Goal: Contribute content

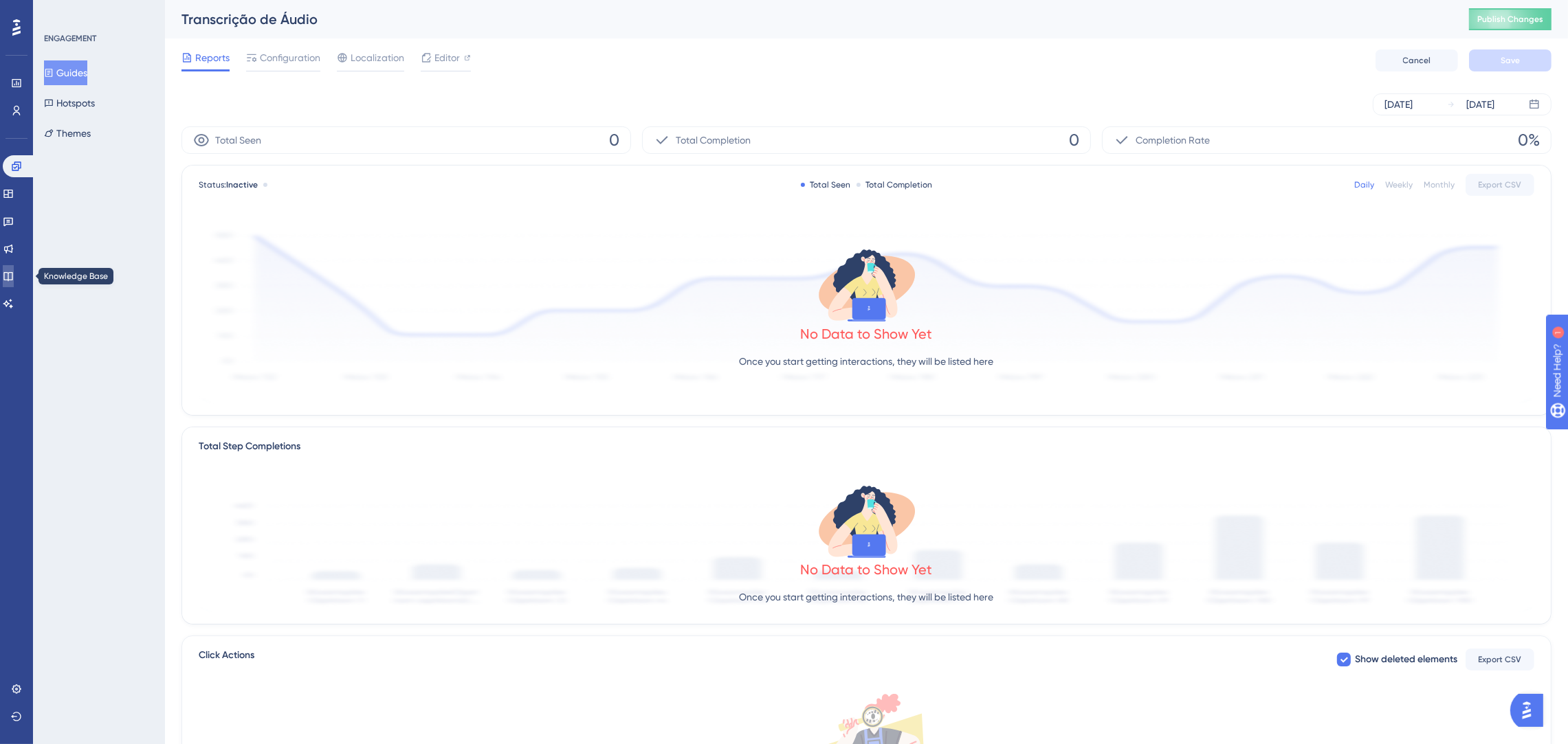
click at [13, 282] on link at bounding box center [8, 276] width 11 height 22
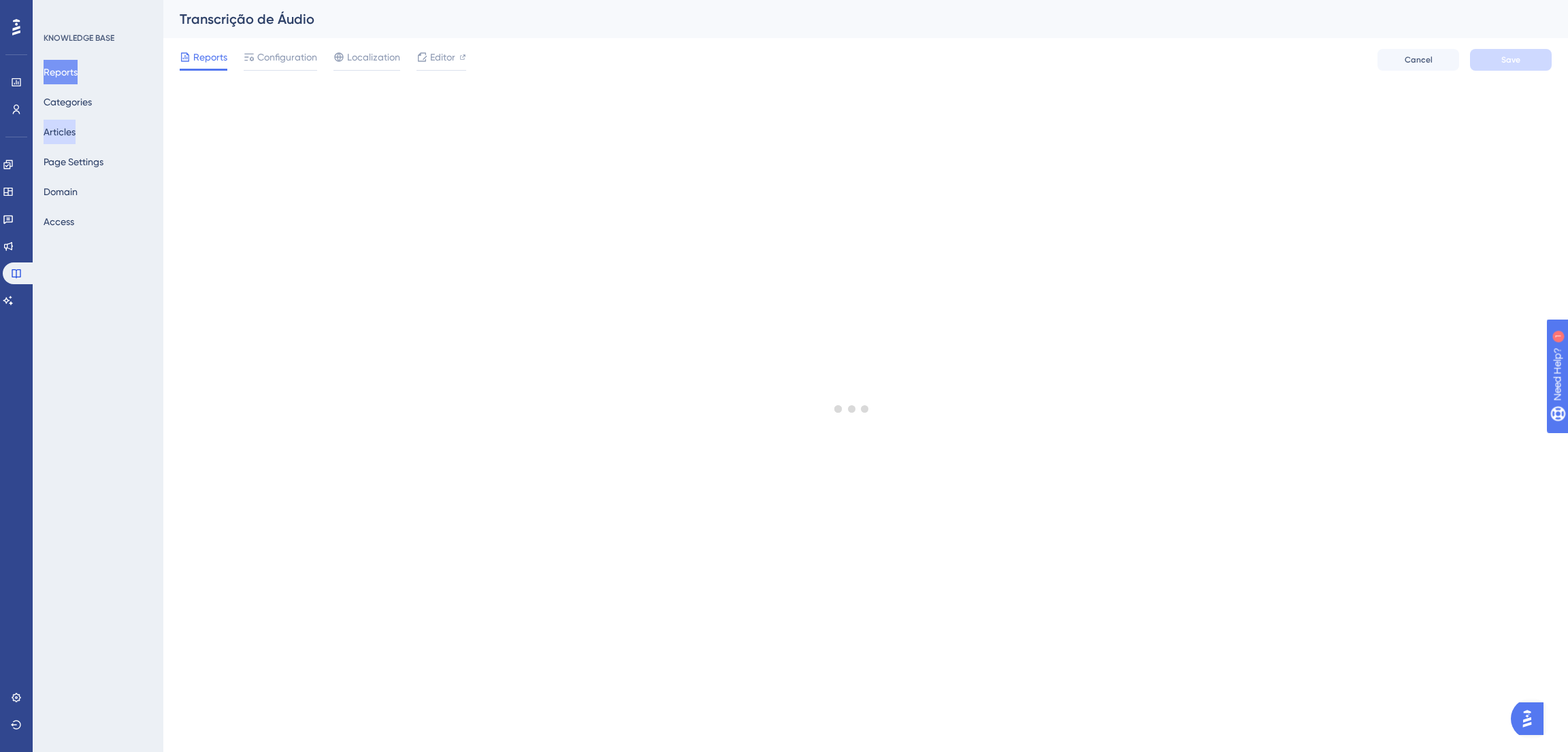
click at [73, 127] on button "Articles" at bounding box center [60, 132] width 32 height 24
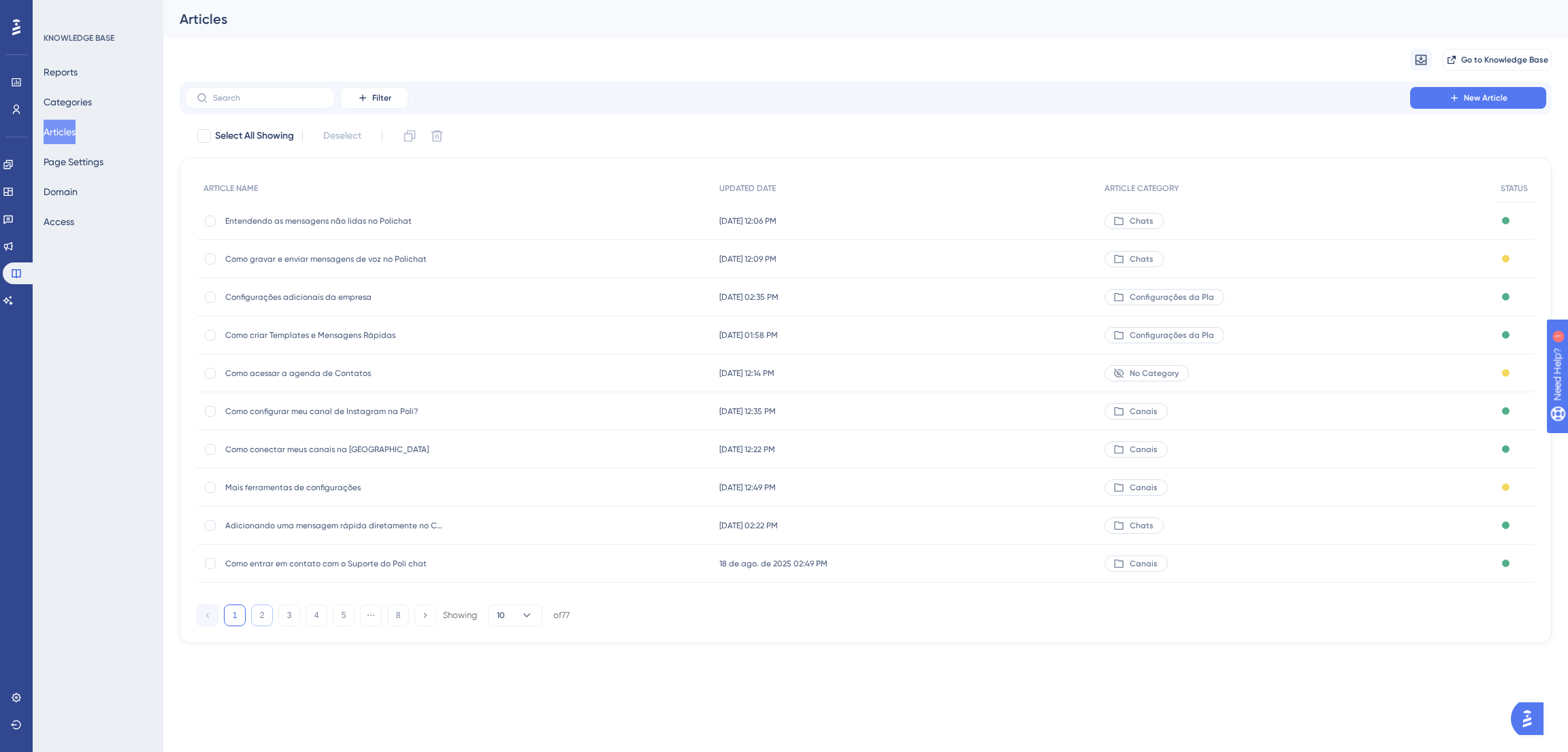
click at [259, 614] on button "2" at bounding box center [261, 615] width 21 height 21
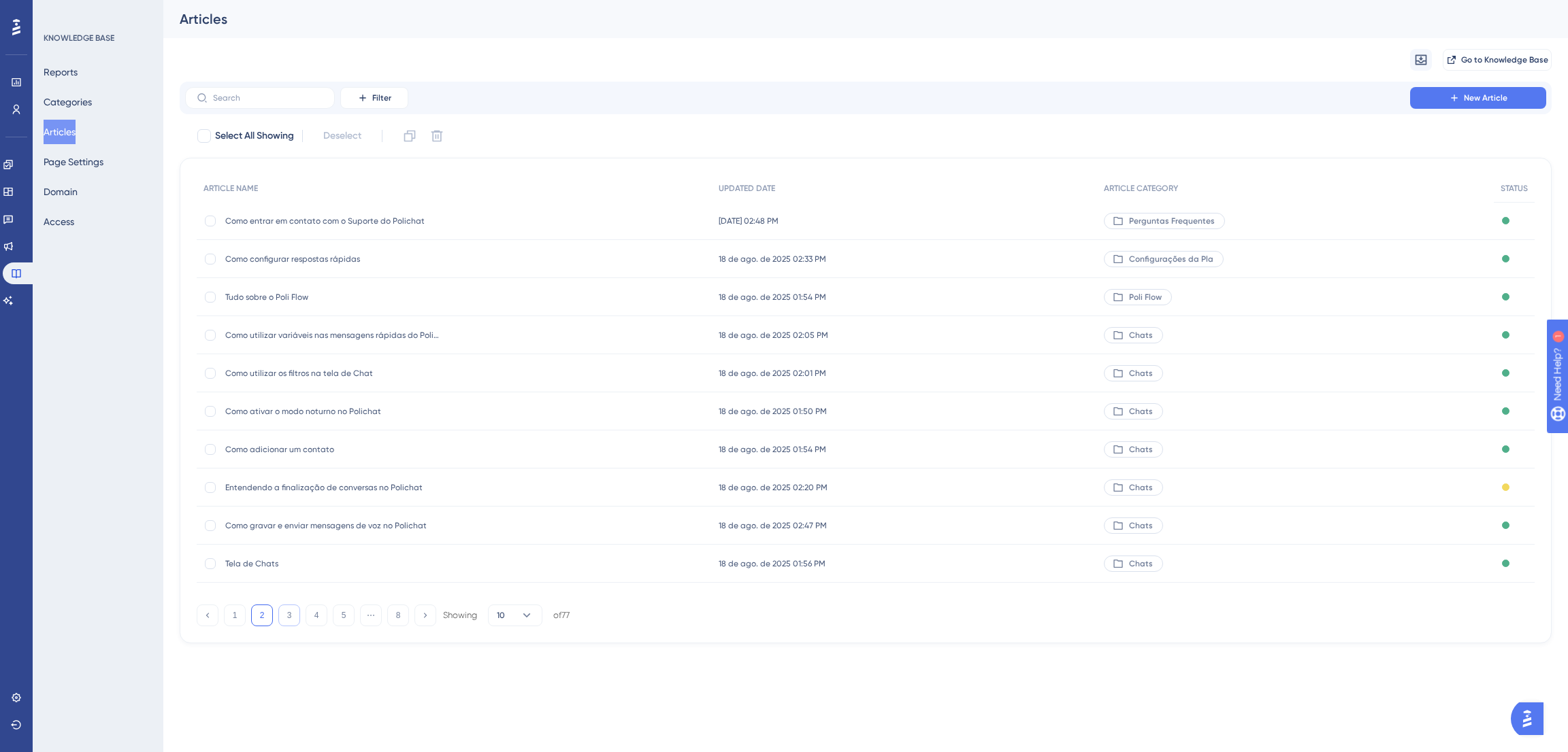
click at [293, 609] on button "3" at bounding box center [289, 615] width 21 height 21
click at [338, 482] on span "Como encaminhar uma conversa" at bounding box center [334, 487] width 218 height 11
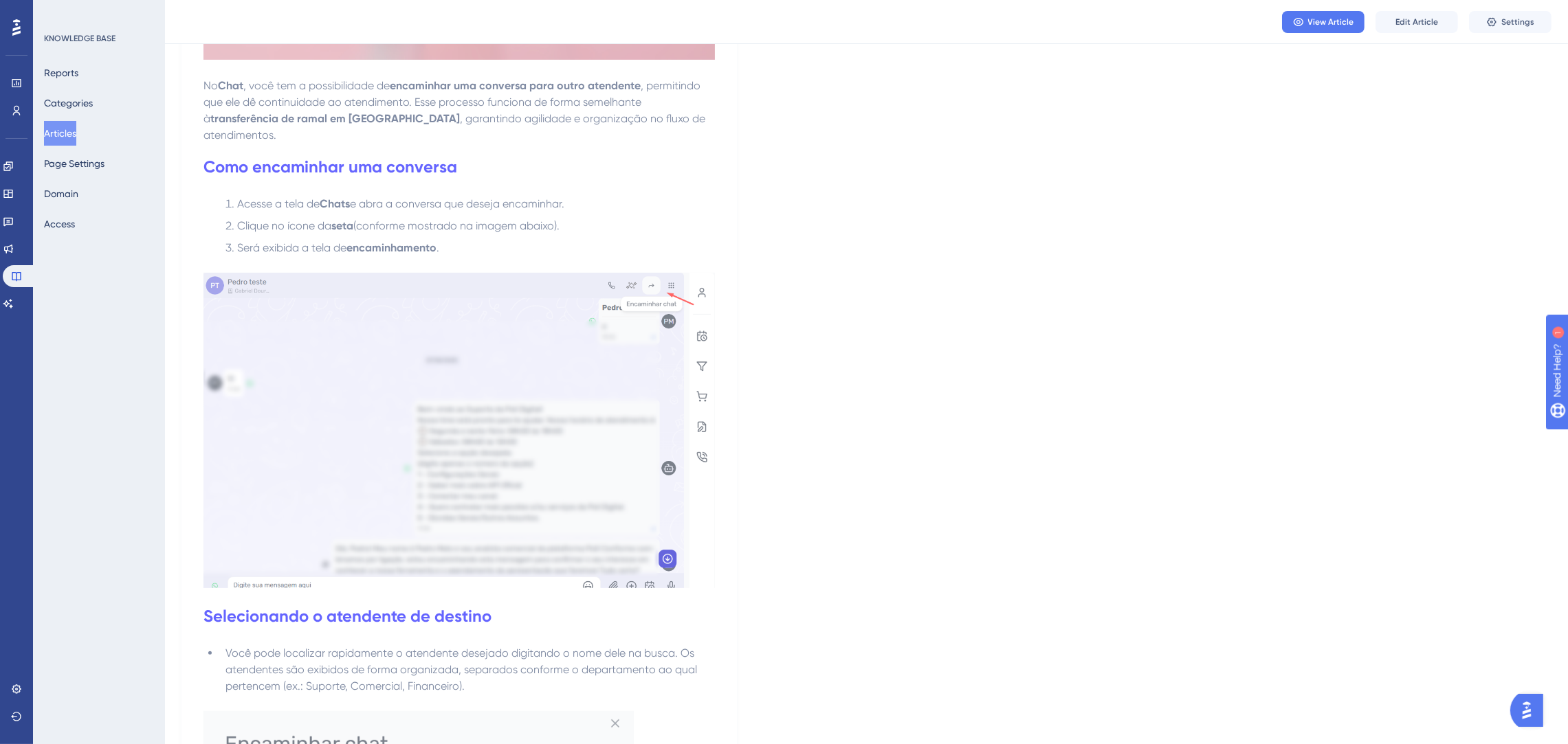
scroll to position [1029, 0]
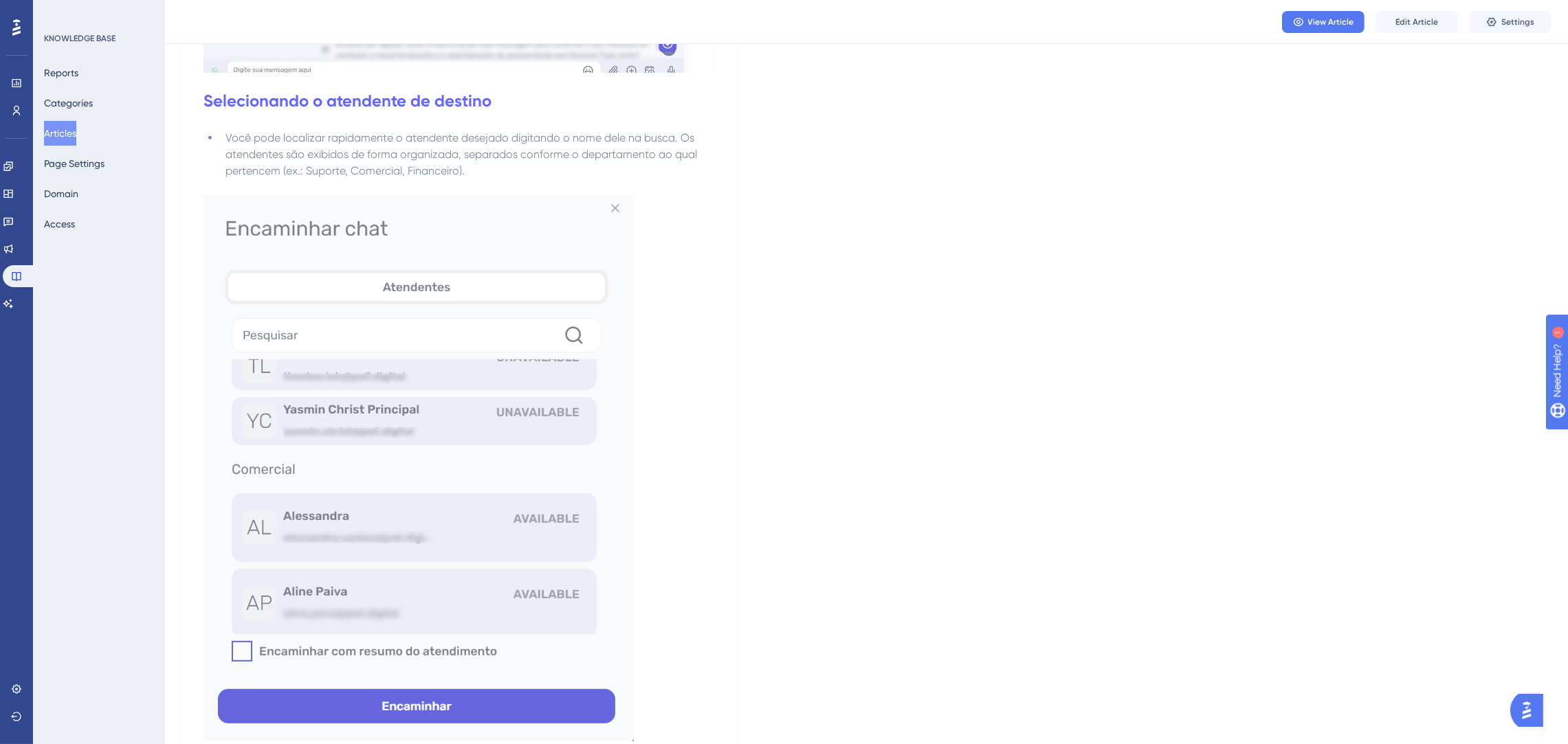
click at [60, 134] on button "Articles" at bounding box center [60, 133] width 32 height 24
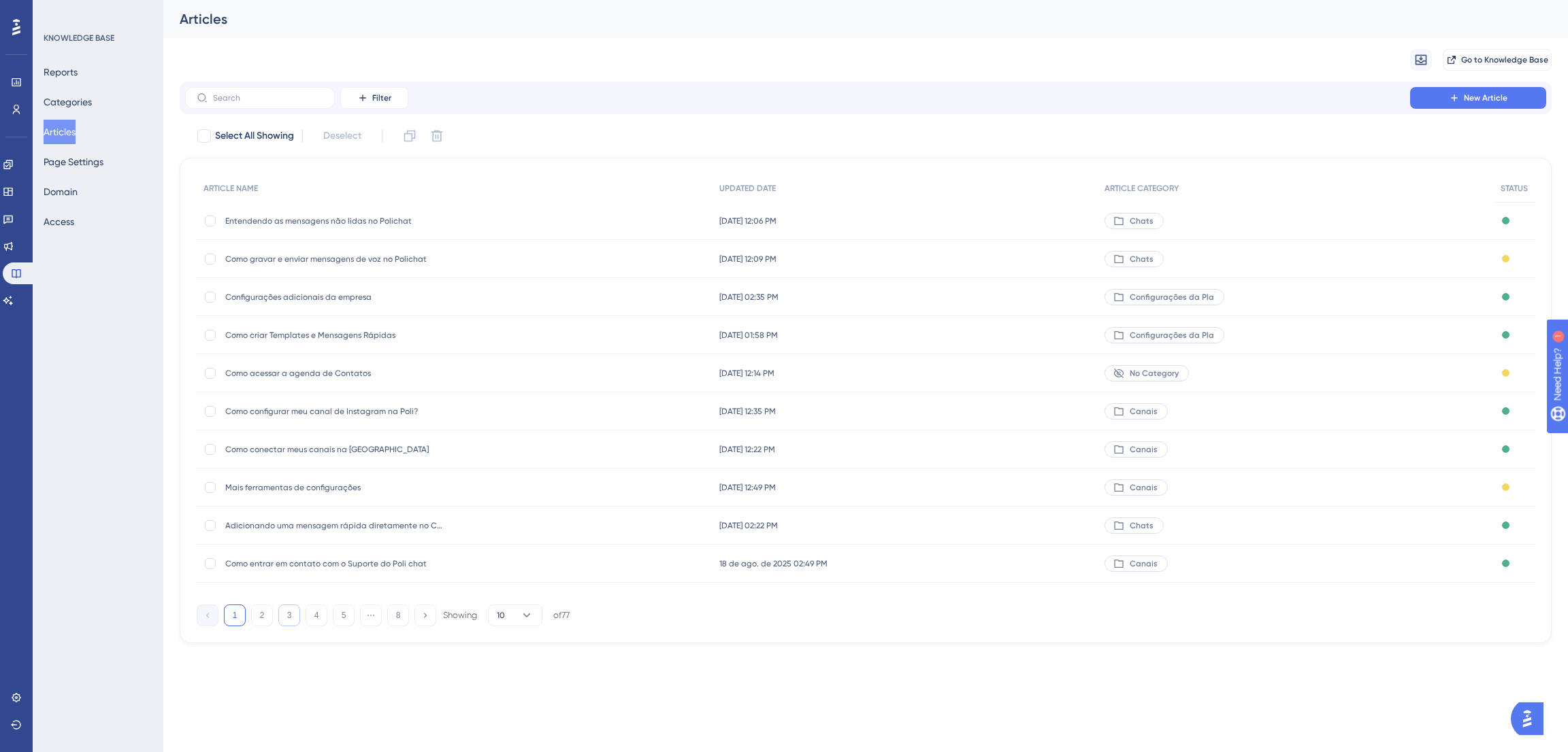
click at [285, 614] on button "3" at bounding box center [289, 615] width 21 height 21
click at [321, 614] on button "4" at bounding box center [316, 615] width 21 height 21
click at [342, 610] on button "5" at bounding box center [343, 615] width 21 height 21
click at [349, 616] on button "6" at bounding box center [343, 615] width 21 height 21
click at [369, 408] on span "Chatbots para pequenas empresas: quais as vantagens?" at bounding box center [334, 411] width 218 height 11
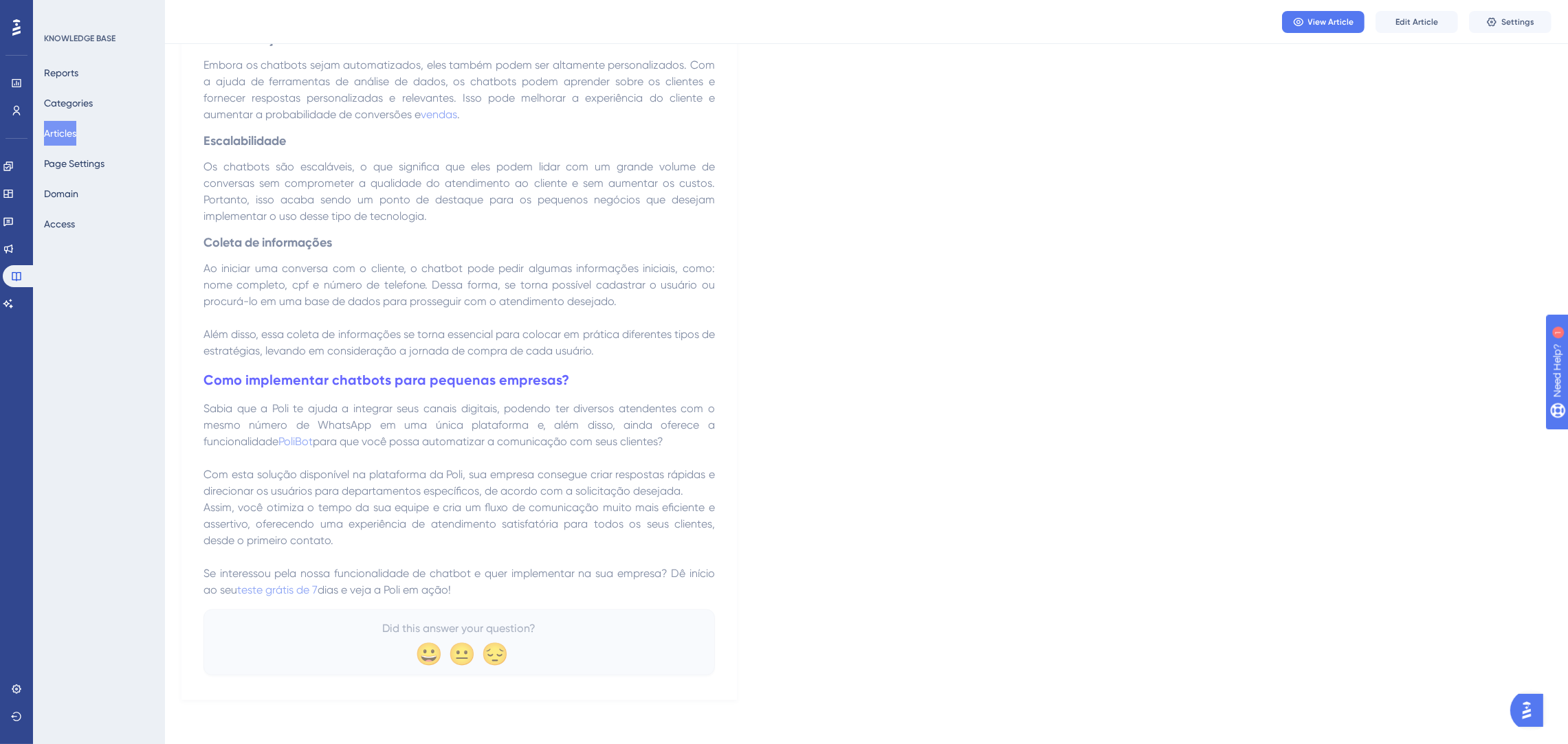
scroll to position [1810, 0]
click at [1401, 17] on span "Edit Article" at bounding box center [1416, 22] width 43 height 11
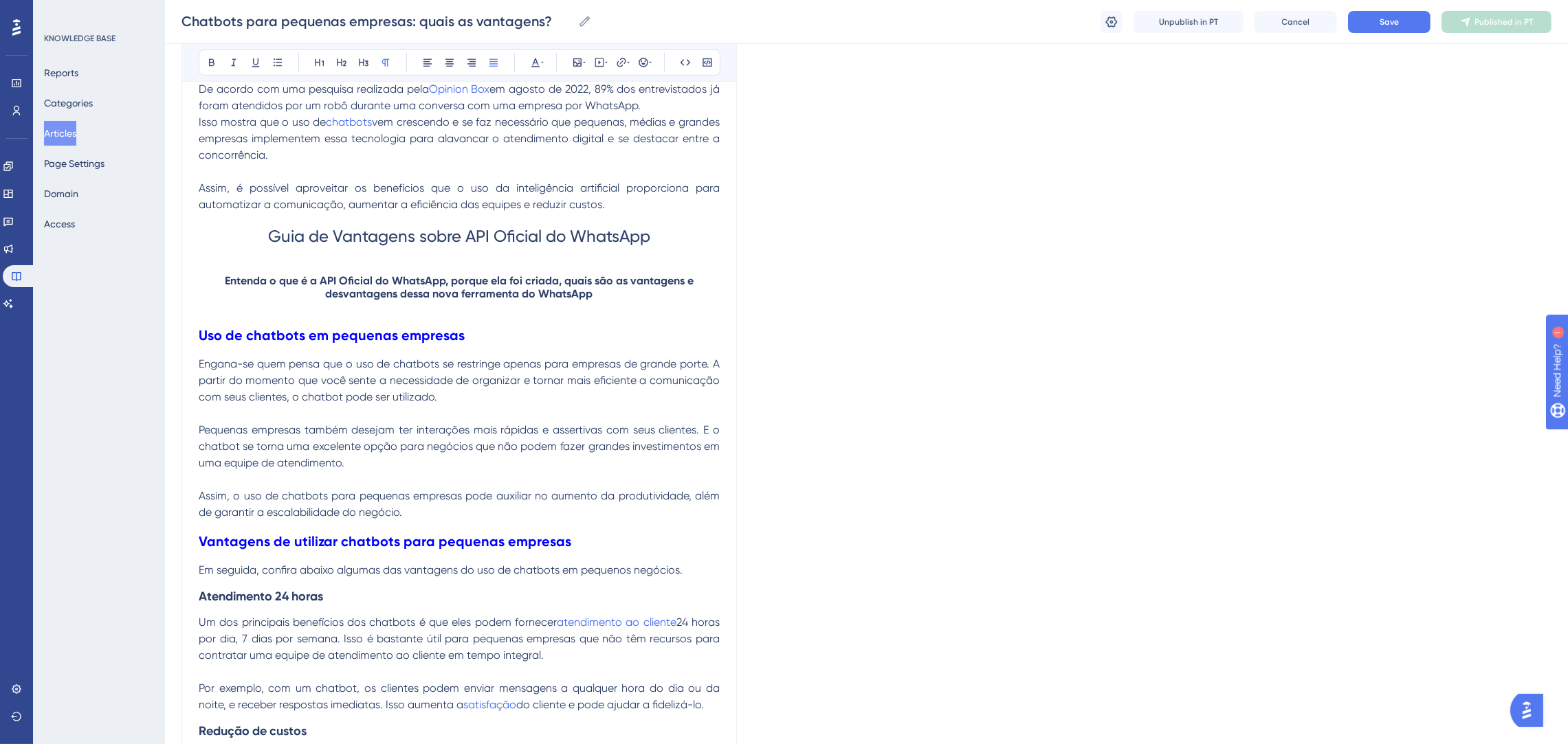
scroll to position [943, 0]
drag, startPoint x: 504, startPoint y: 594, endPoint x: 354, endPoint y: 434, distance: 219.3
click at [354, 434] on div "Com os avanços tecnológicos, tanto as médias e grandes empresas quanto as peque…" at bounding box center [459, 438] width 521 height 2176
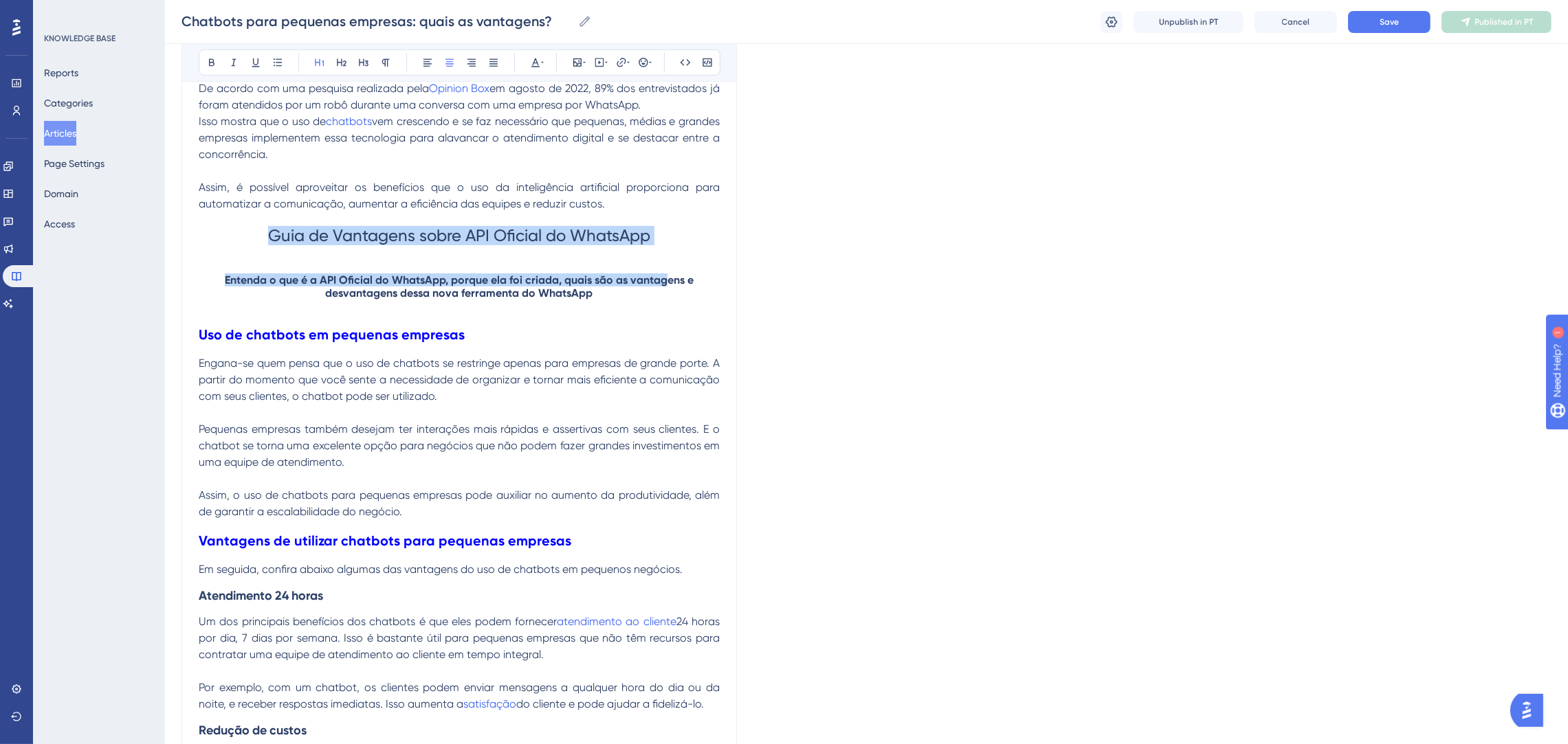
drag, startPoint x: 251, startPoint y: 234, endPoint x: 665, endPoint y: 277, distance: 416.2
click at [665, 277] on div "Com os avanços tecnológicos, tanto as médias e grandes empresas quanto as peque…" at bounding box center [459, 438] width 521 height 2176
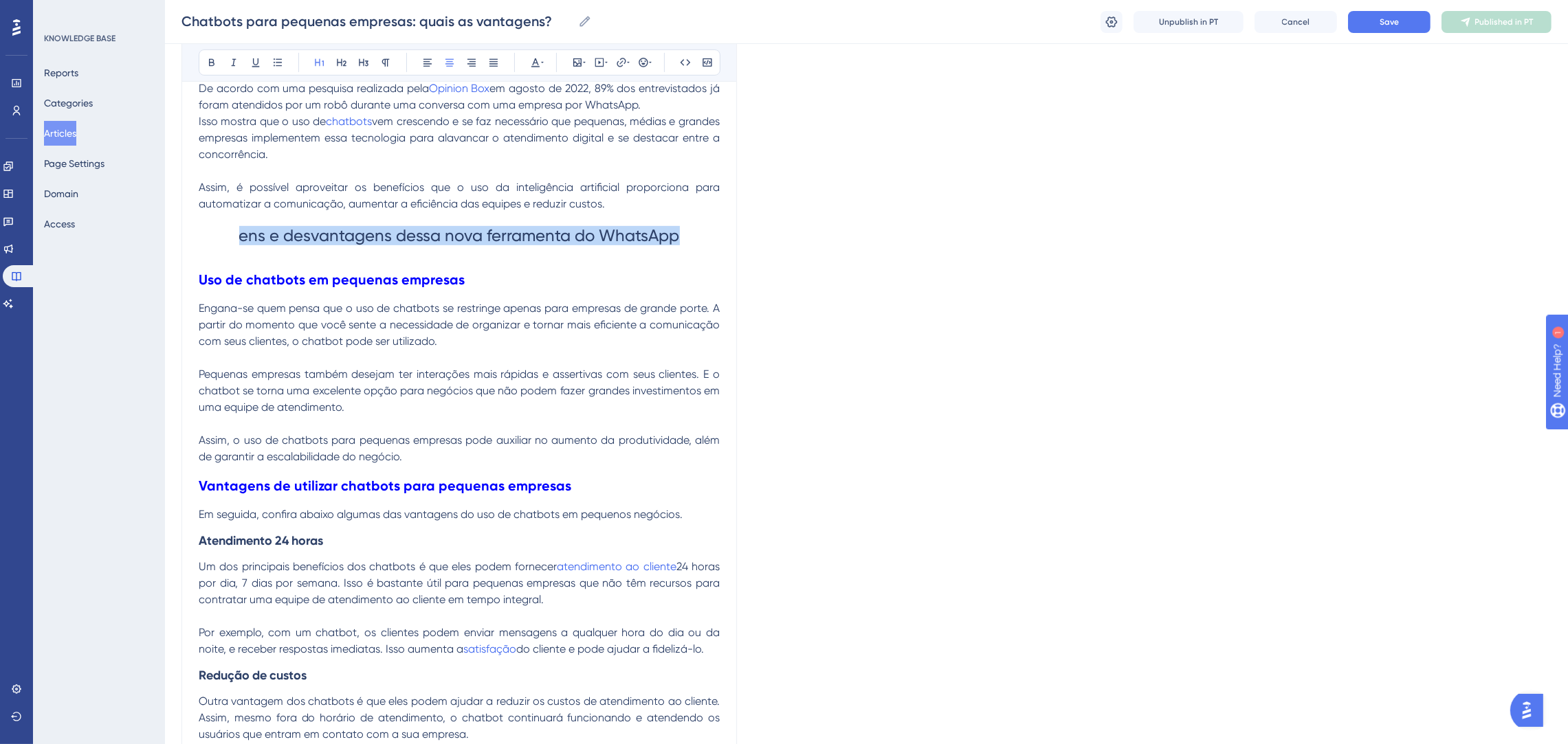
drag, startPoint x: 714, startPoint y: 245, endPoint x: 232, endPoint y: 248, distance: 482.0
click at [232, 248] on h1 "ens e desvantagens dessa nova ferramenta do WhatsApp" at bounding box center [459, 236] width 521 height 47
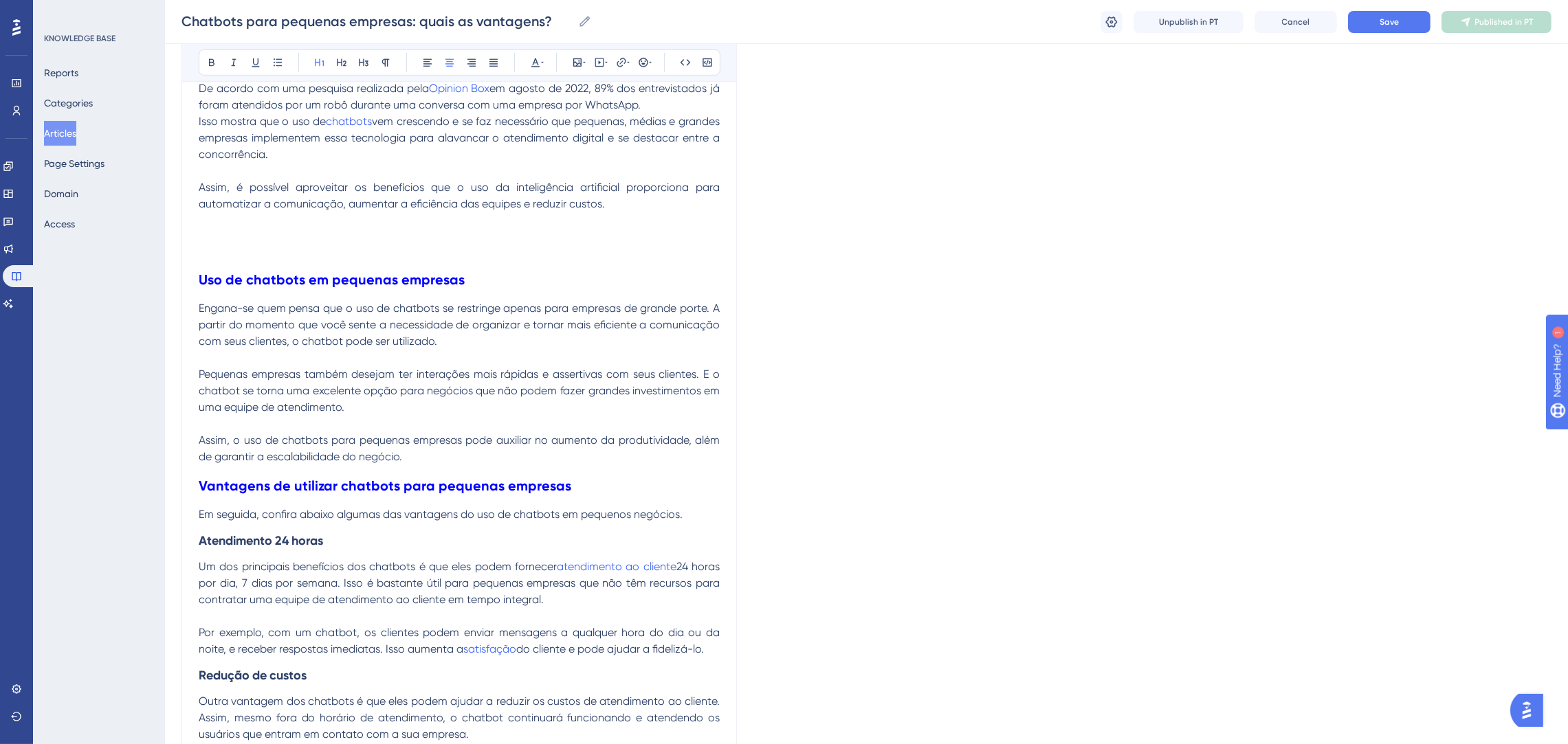
click at [233, 250] on h1 at bounding box center [459, 236] width 521 height 47
copy div "Lor ip dolorsi ametconsecte, adipi el seddoe t incidid utlabore etdolo ma aliqu…"
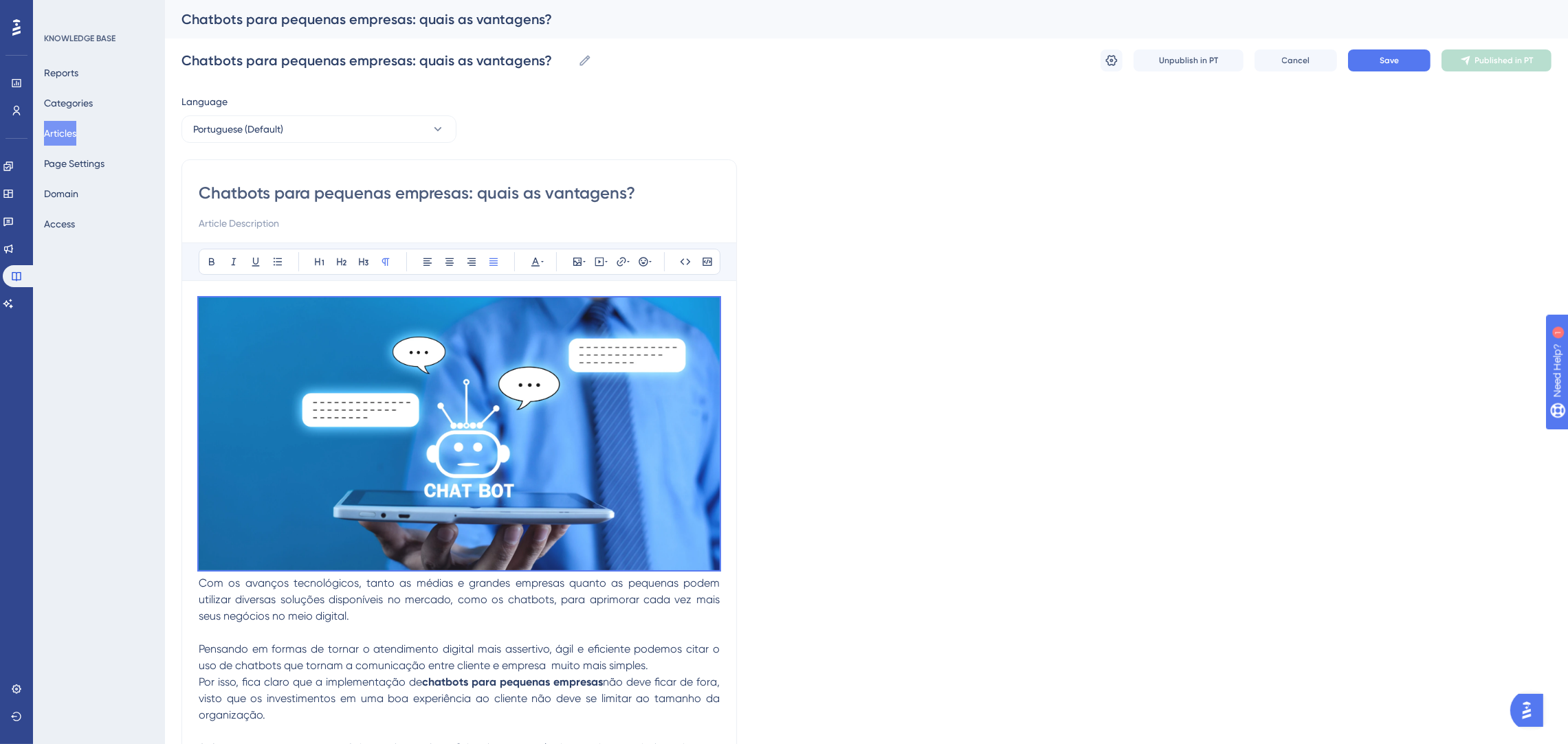
scroll to position [515, 0]
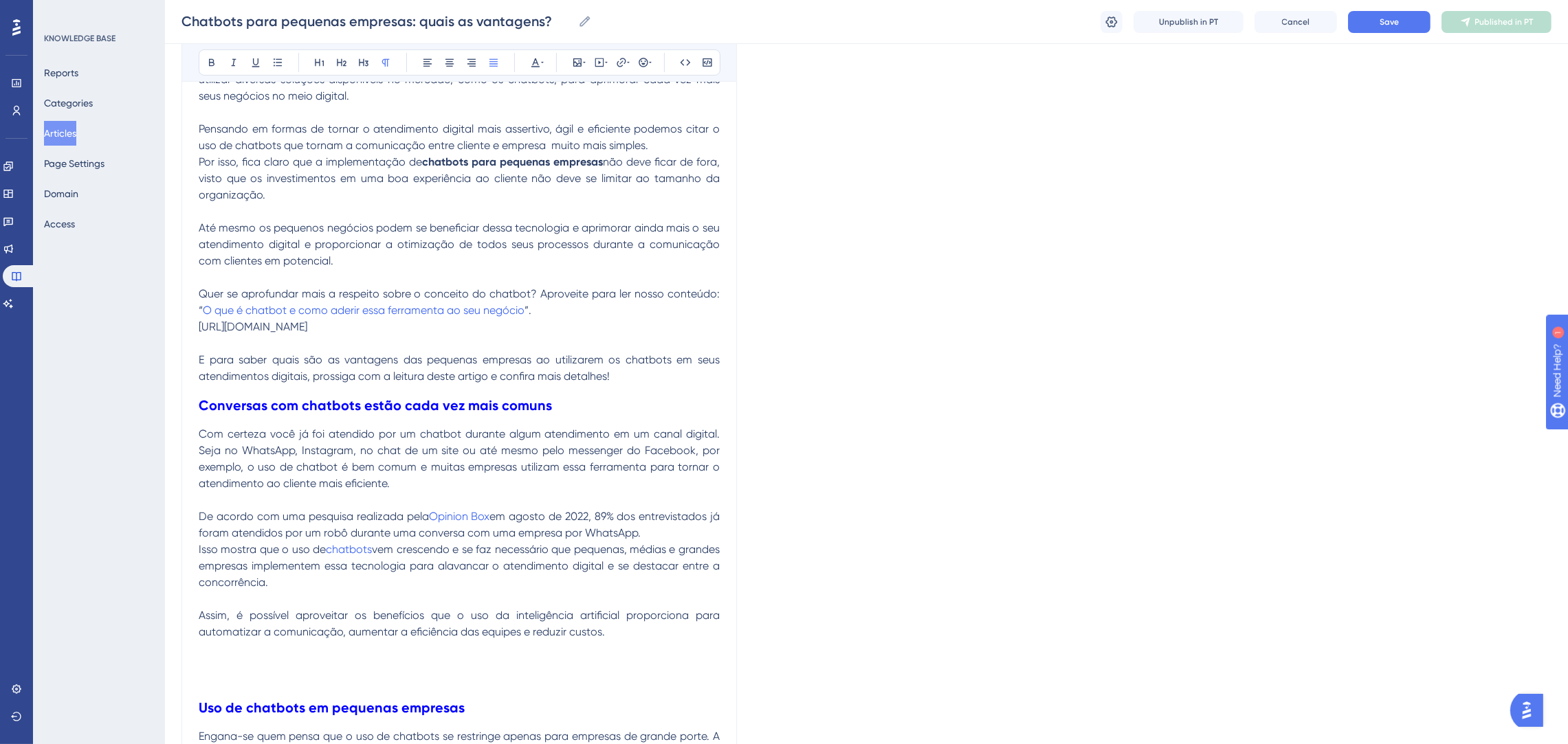
click at [450, 367] on p "E para saber quais são as vantagens das pequenas empresas ao utilizarem os chat…" at bounding box center [459, 368] width 521 height 33
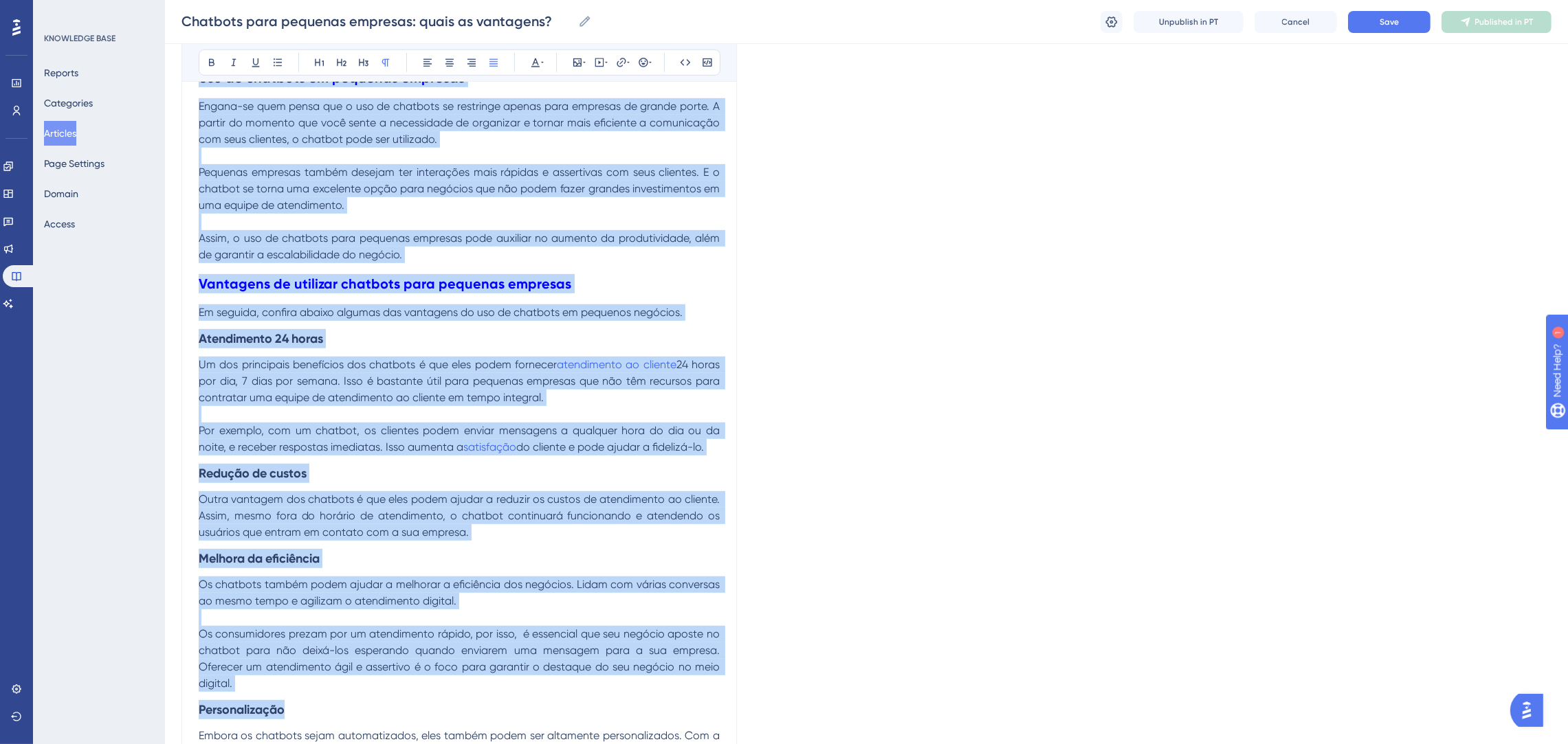
scroll to position [1812, 0]
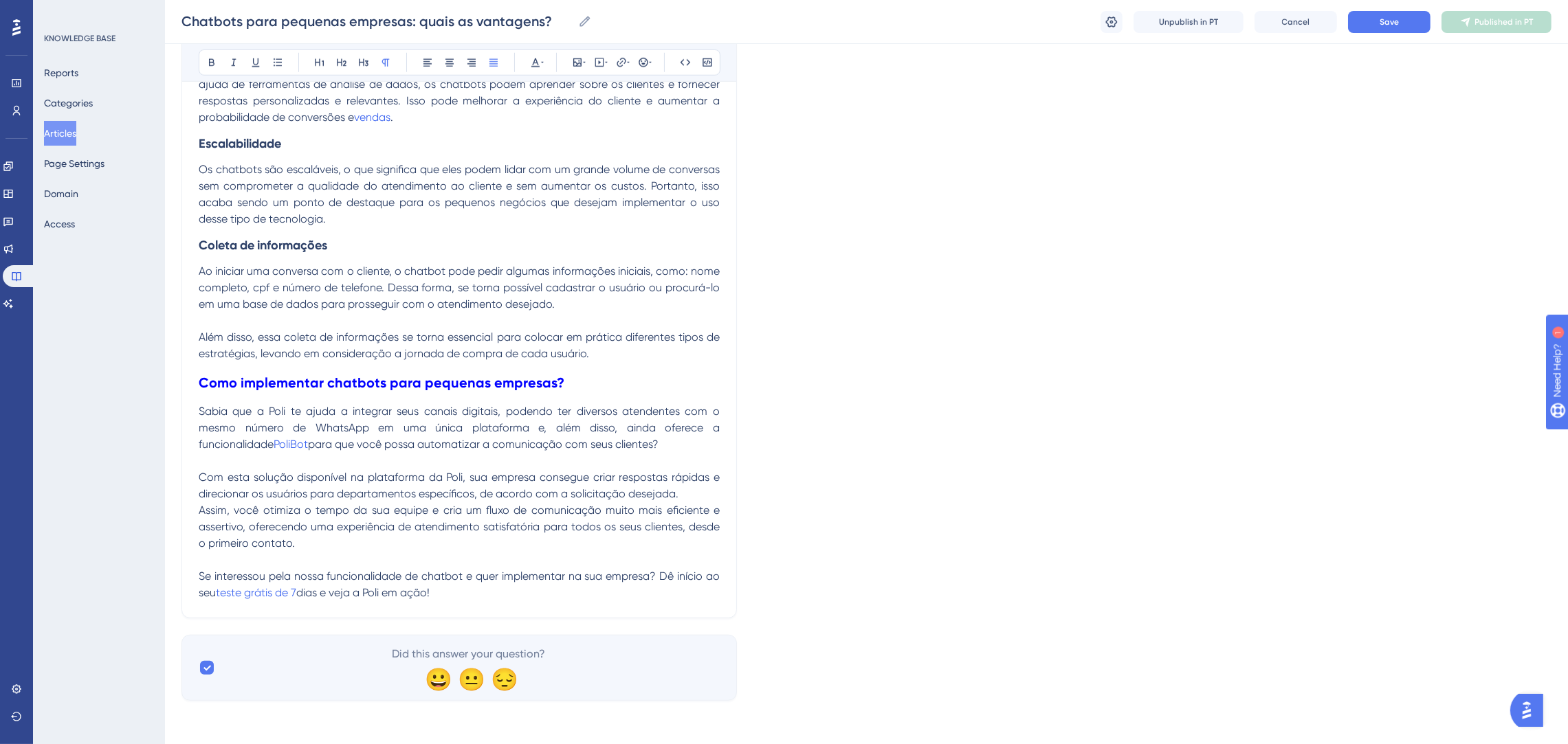
drag, startPoint x: 199, startPoint y: 266, endPoint x: 672, endPoint y: 799, distance: 712.6
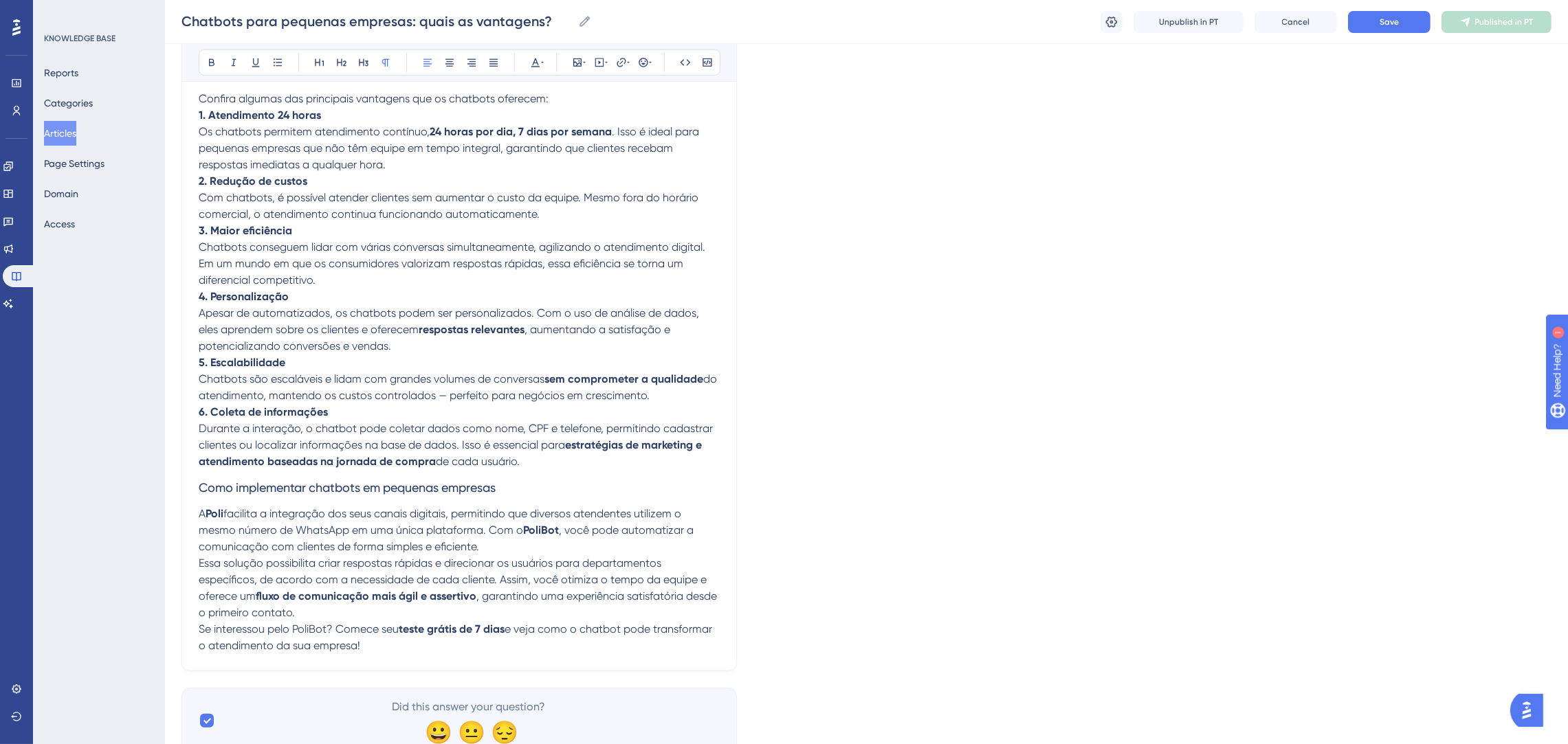
scroll to position [313, 0]
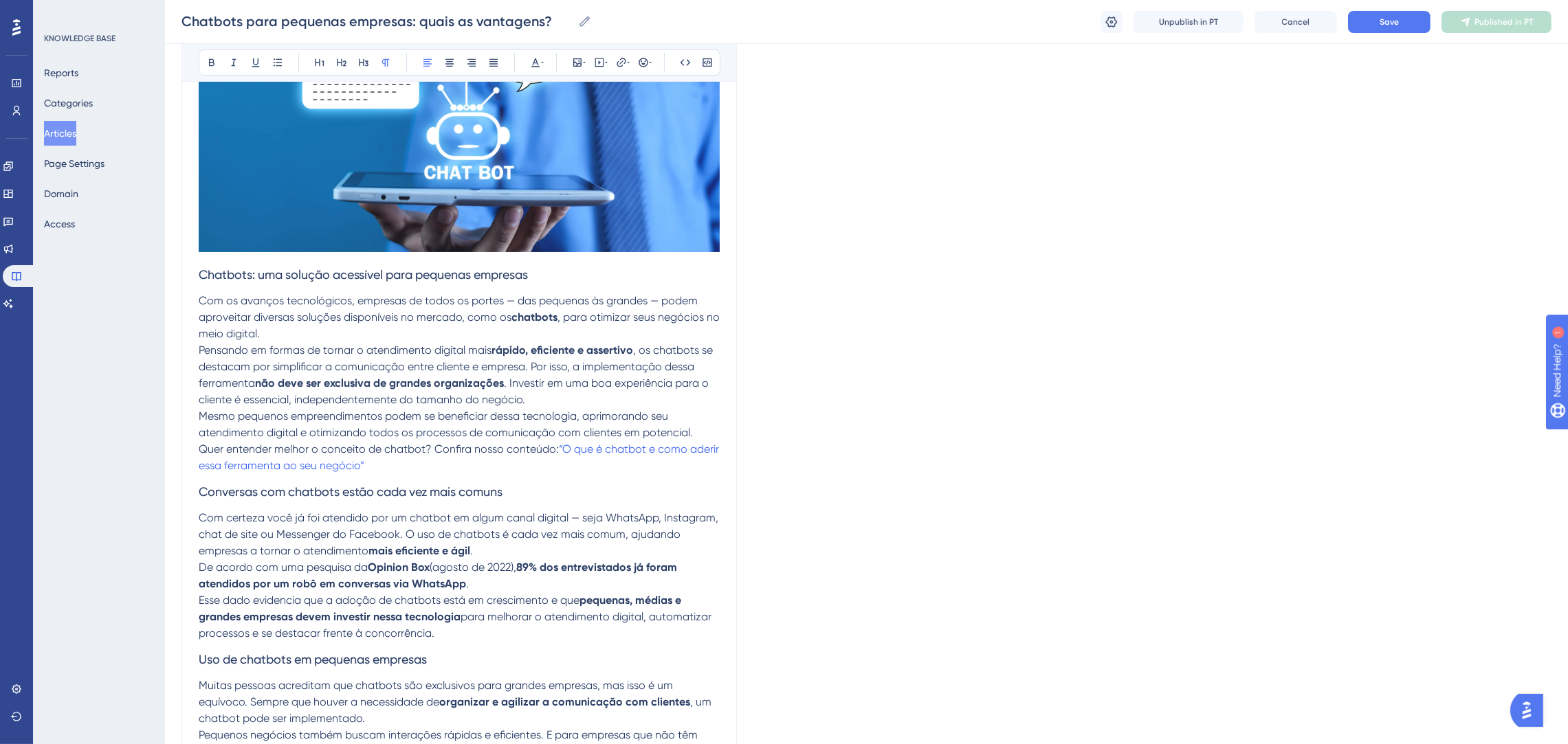
click at [447, 333] on p "Com os avanços tecnológicos, empresas de todos os portes — das pequenas às gran…" at bounding box center [459, 317] width 521 height 50
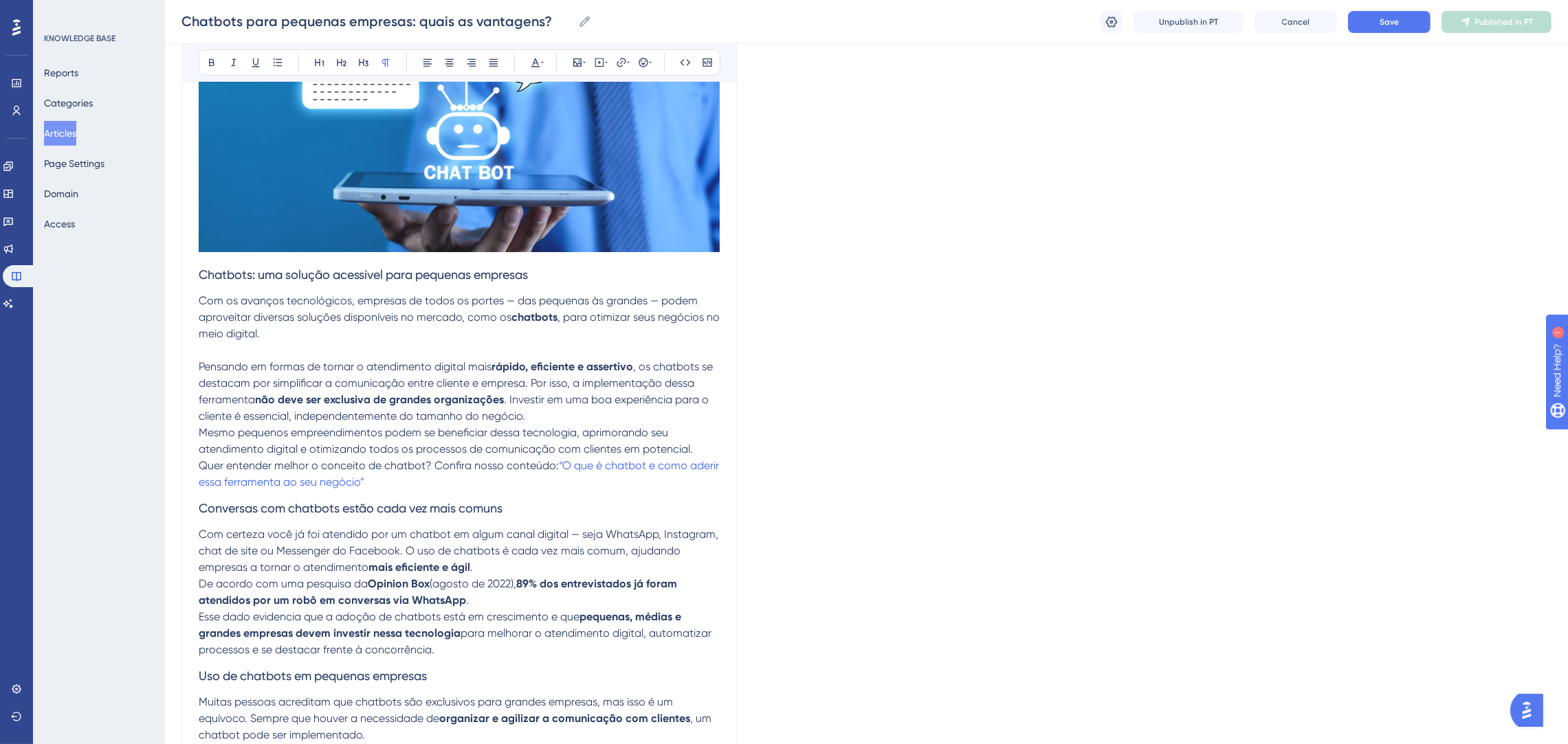
click at [672, 420] on p "Pensando em formas de tornar o atendimento digital mais rápido, eficiente e ass…" at bounding box center [459, 392] width 521 height 66
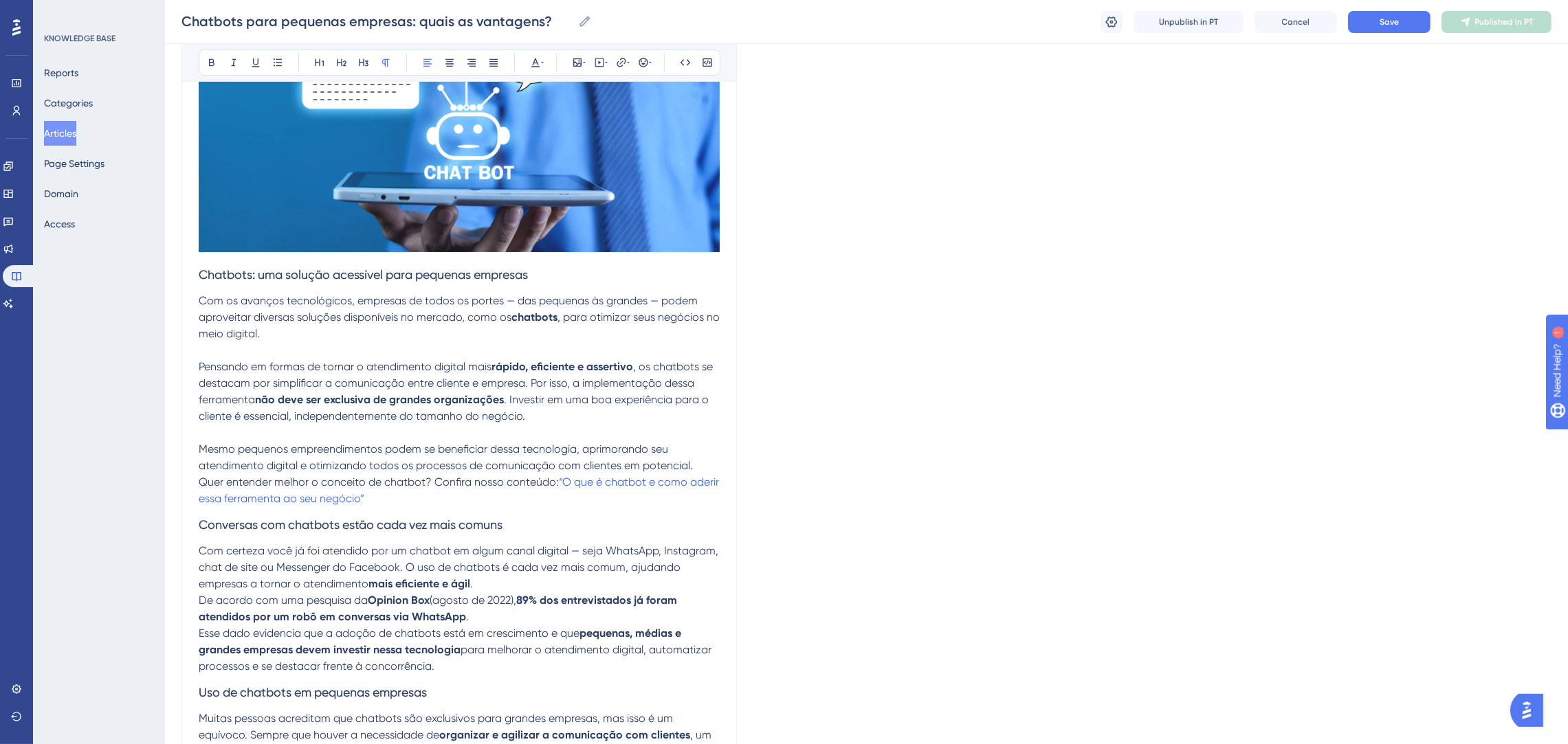
click at [654, 417] on p "Pensando em formas de tornar o atendimento digital mais rápido, eficiente e ass…" at bounding box center [459, 392] width 521 height 66
drag, startPoint x: 556, startPoint y: 478, endPoint x: 635, endPoint y: 506, distance: 83.8
click at [635, 506] on p "Quer entender melhor o conceito de chatbot? Confira nosso conteúdo: “O que é ch…" at bounding box center [459, 490] width 521 height 33
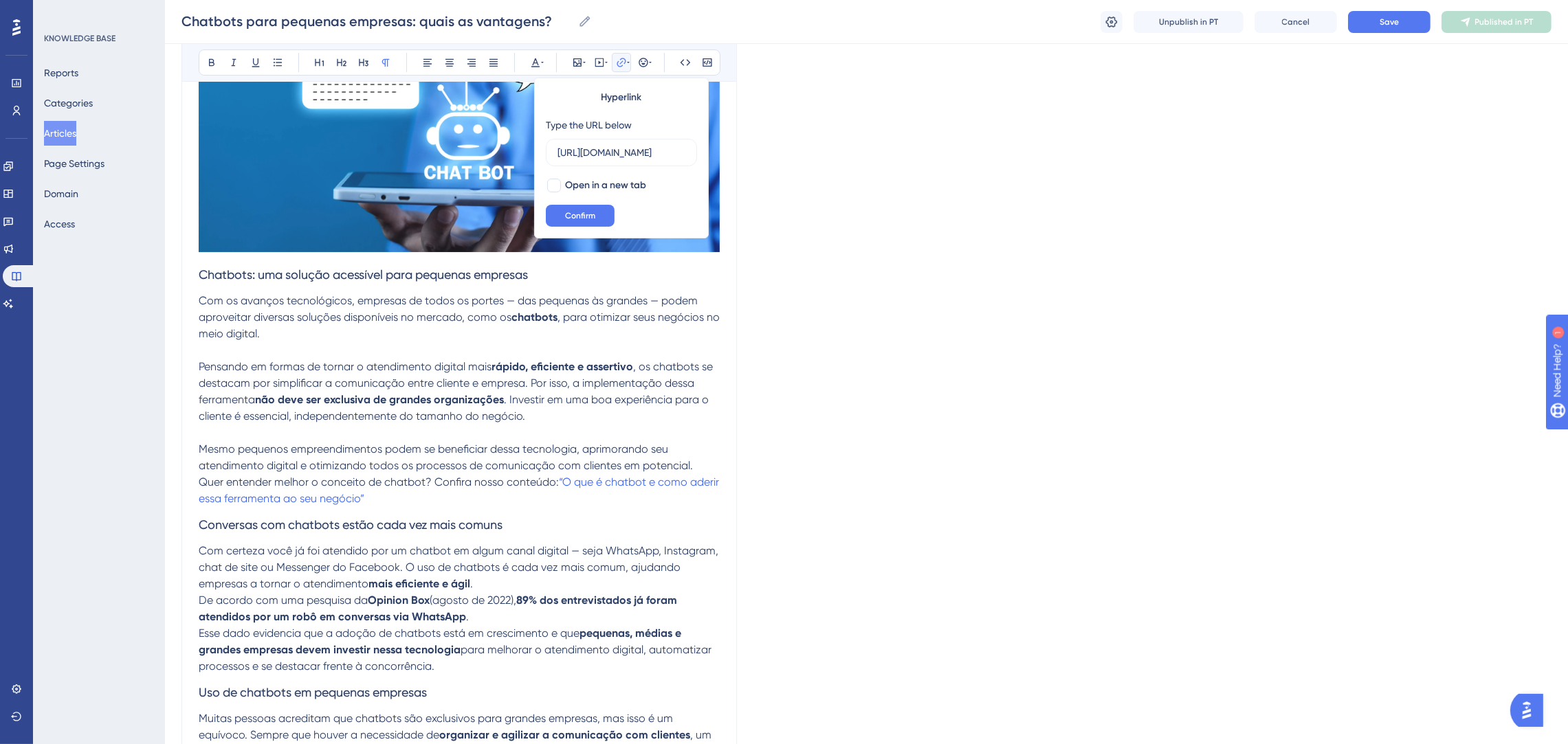
scroll to position [0, 97]
click at [635, 154] on input "[URL][DOMAIN_NAME]" at bounding box center [621, 152] width 128 height 15
drag, startPoint x: 310, startPoint y: 527, endPoint x: 195, endPoint y: 536, distance: 115.4
click at [195, 536] on div "Chatbots para pequenas empresas: quais as vantagens? Bold Italic Underline Bull…" at bounding box center [459, 633] width 556 height 1584
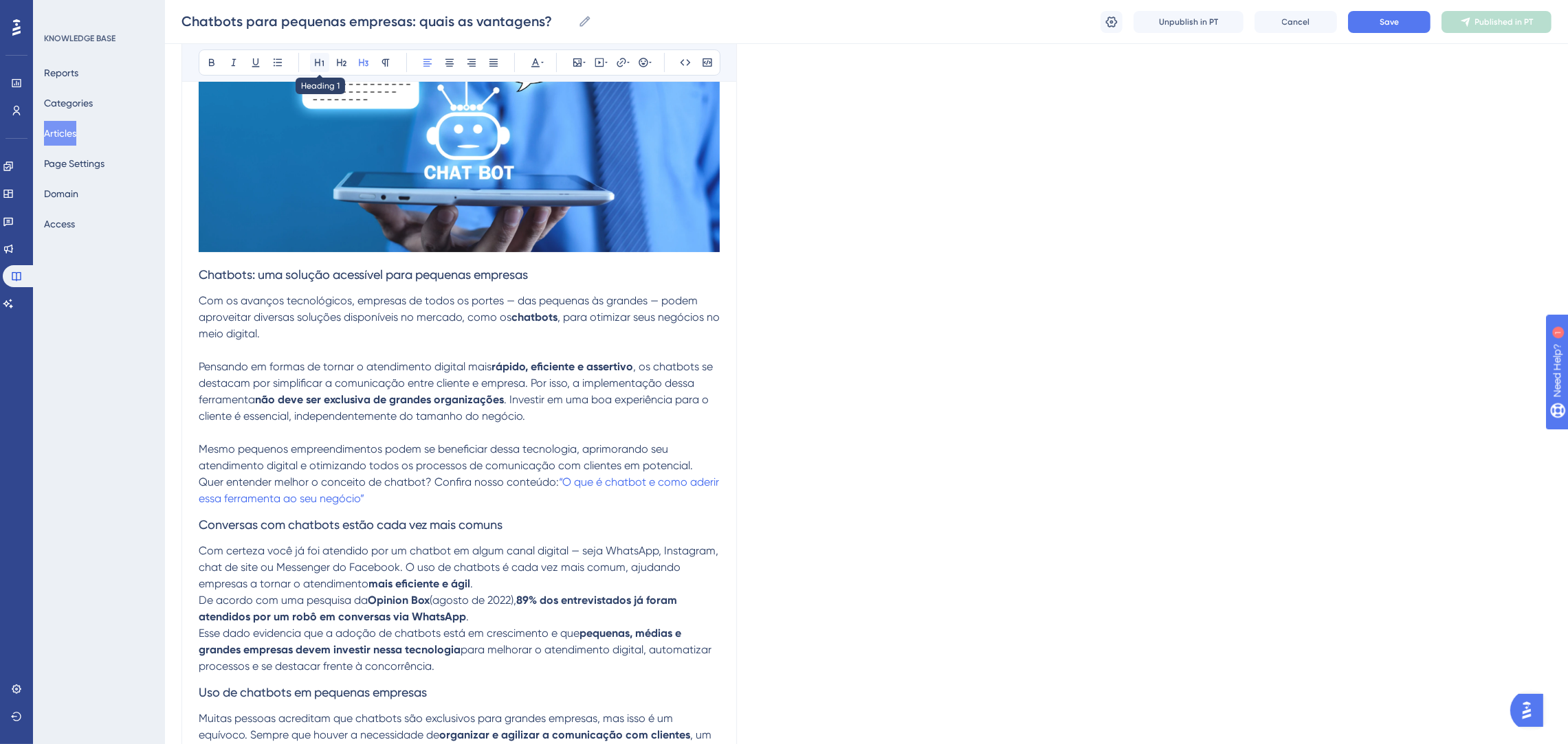
click at [319, 62] on icon at bounding box center [319, 62] width 9 height 8
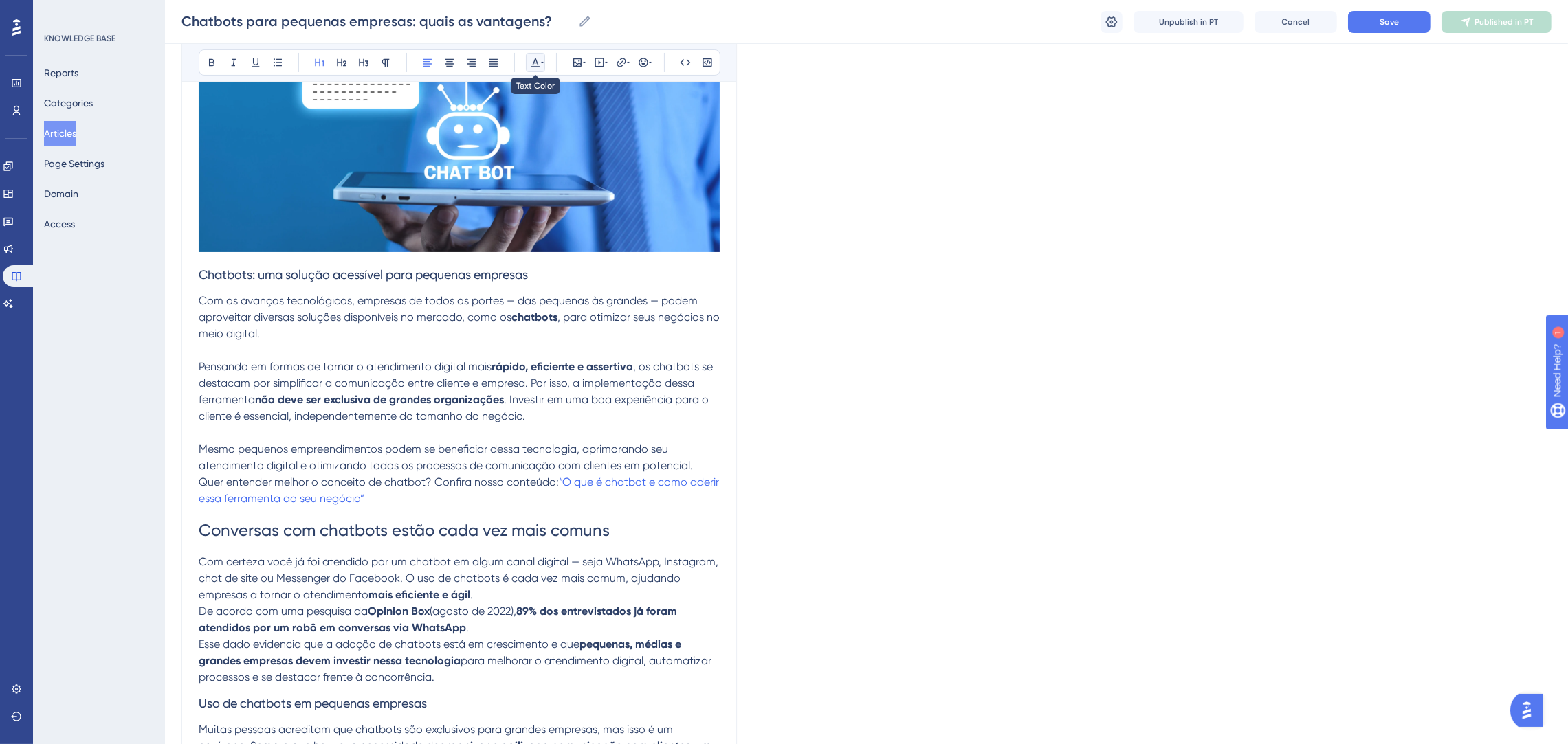
click at [531, 59] on icon at bounding box center [535, 63] width 11 height 11
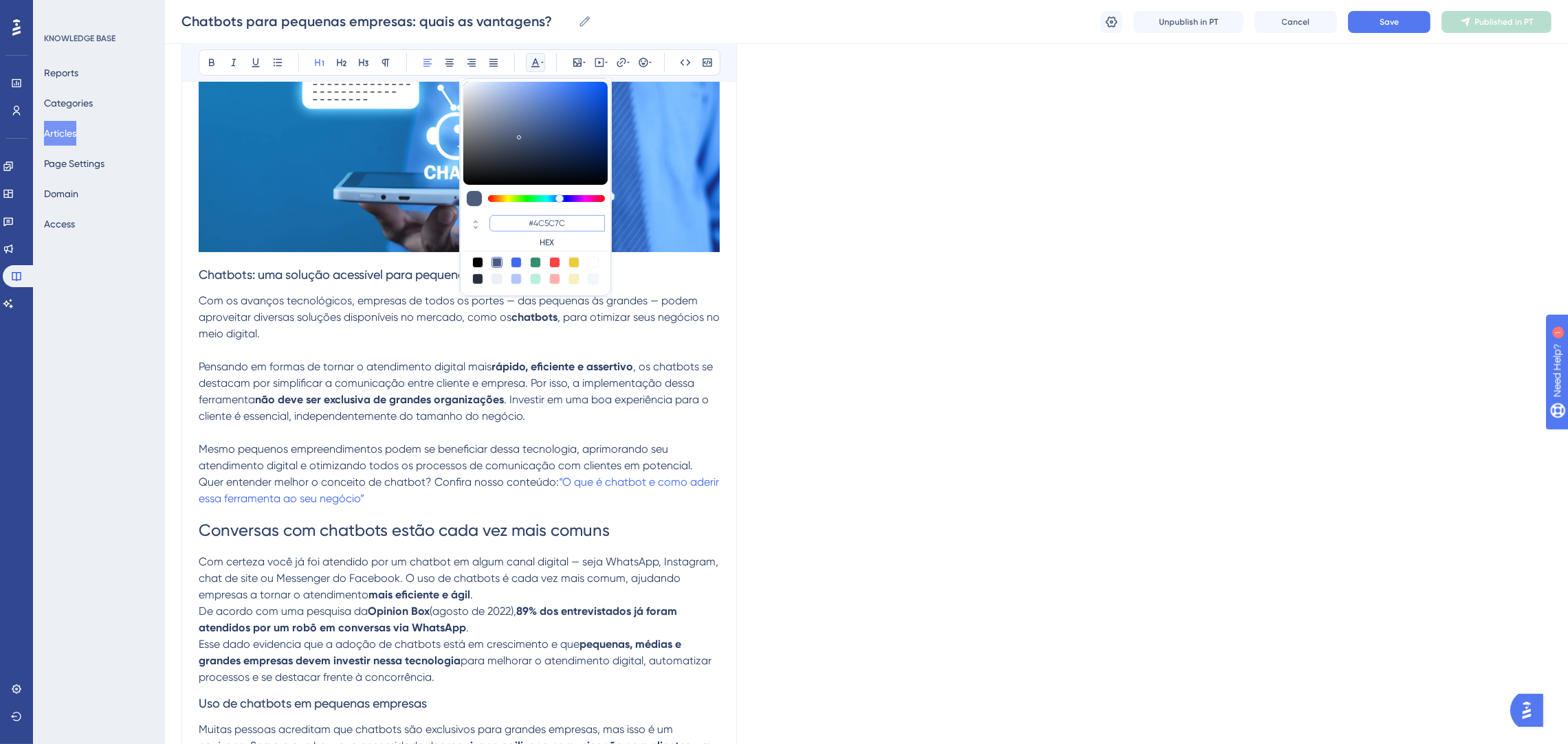
drag, startPoint x: 582, startPoint y: 224, endPoint x: 451, endPoint y: 211, distance: 131.6
click at [451, 211] on div "Bold Italic Underline Bullet Point Heading 1 Heading 2 Heading 3 Normal Align L…" at bounding box center [459, 671] width 521 height 1494
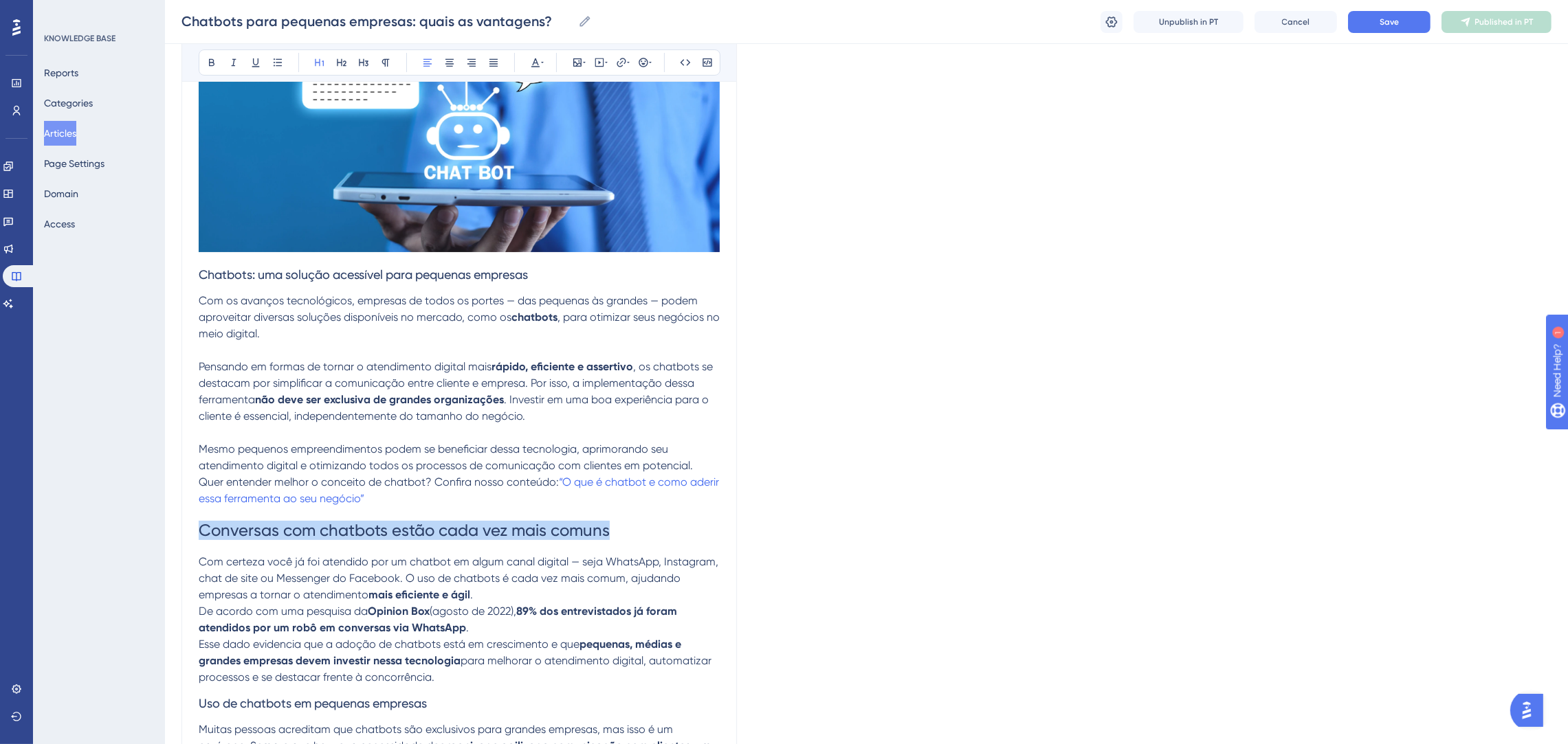
drag, startPoint x: 386, startPoint y: 494, endPoint x: 204, endPoint y: 533, distance: 186.1
click at [204, 533] on h1 "Conversas com chatbots estão cada vez mais comuns" at bounding box center [459, 530] width 521 height 47
click at [544, 59] on button at bounding box center [535, 63] width 20 height 20
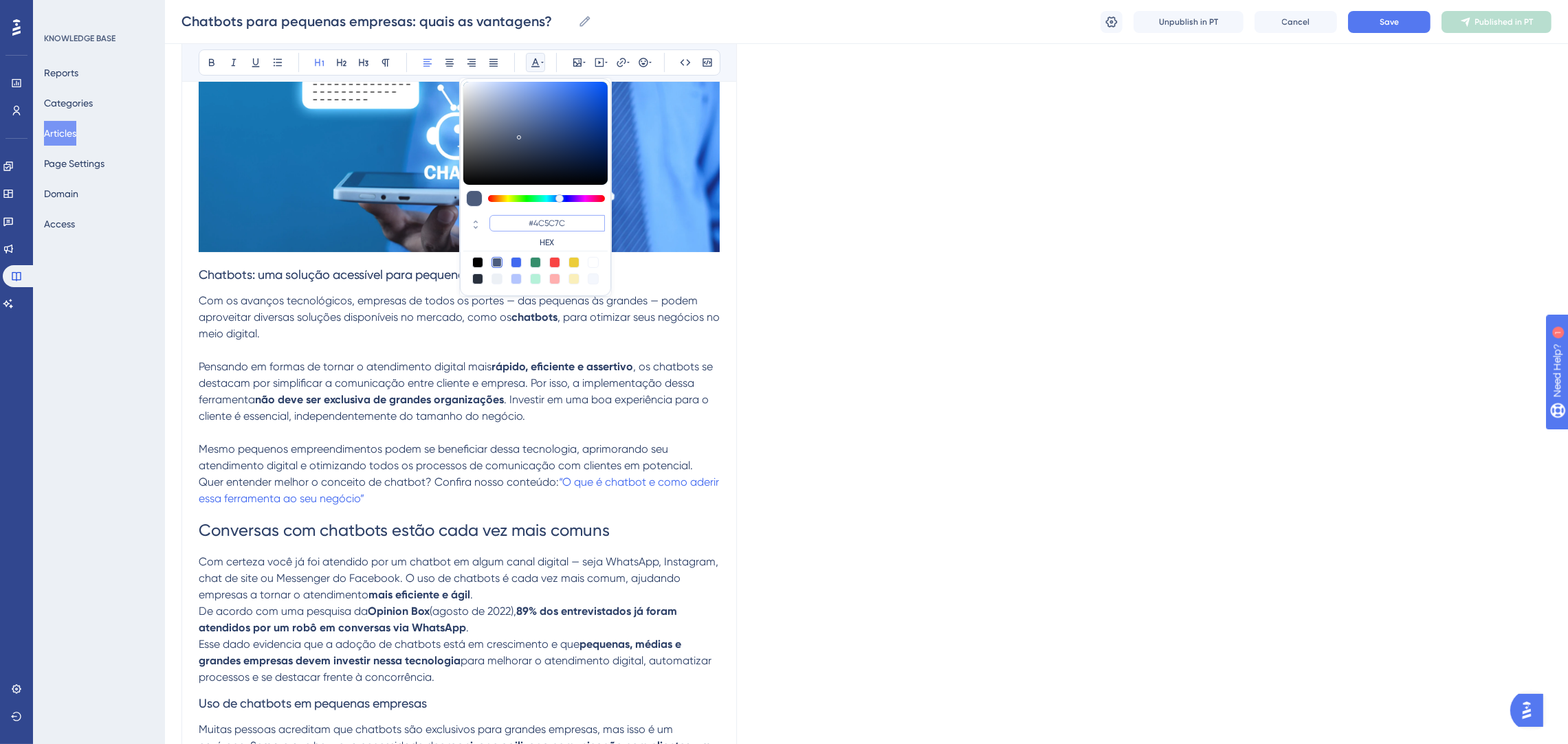
click at [568, 224] on input "#4C5C7C" at bounding box center [546, 223] width 115 height 17
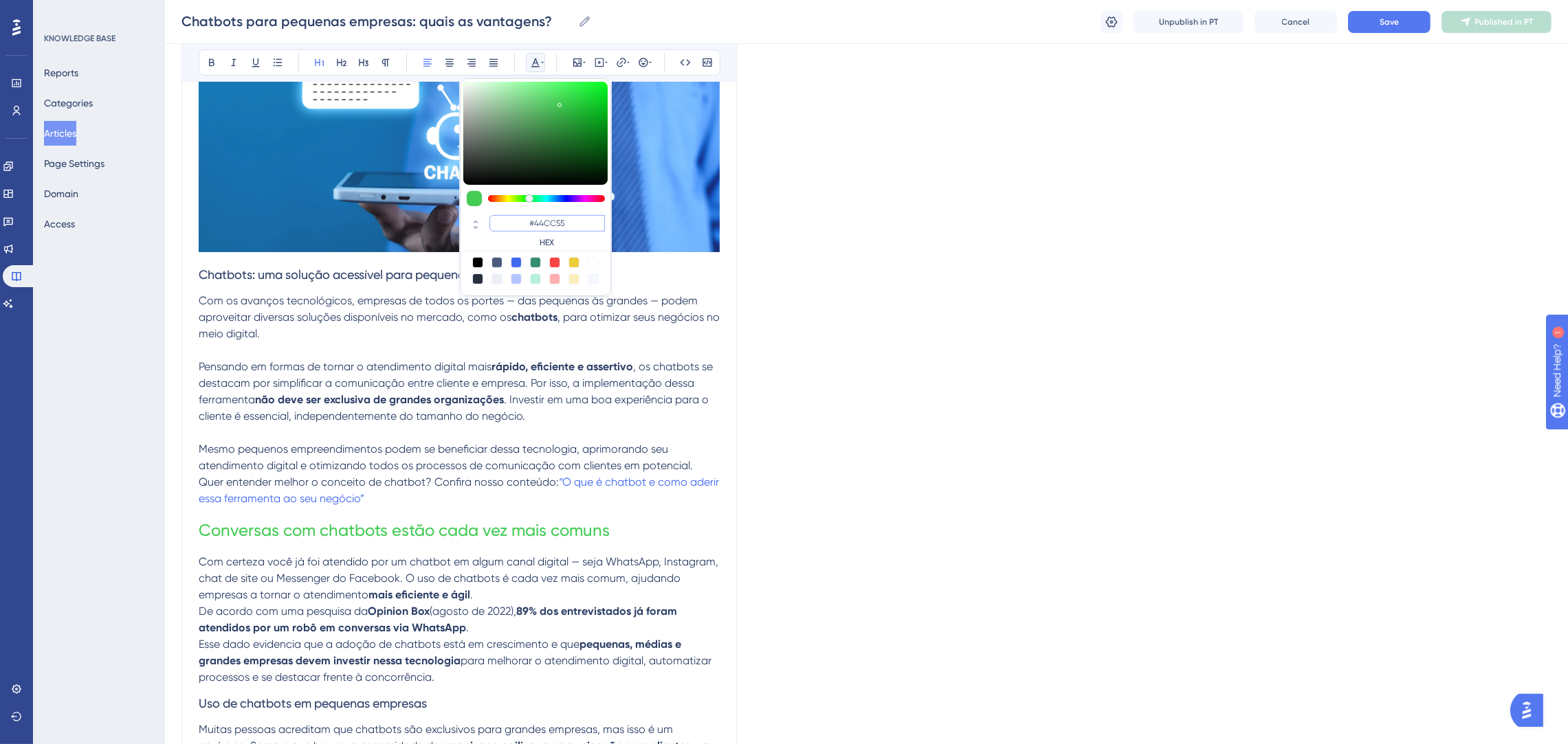
drag, startPoint x: 574, startPoint y: 224, endPoint x: 523, endPoint y: 224, distance: 51.0
click at [523, 224] on input "#44CC55" at bounding box center [546, 223] width 115 height 17
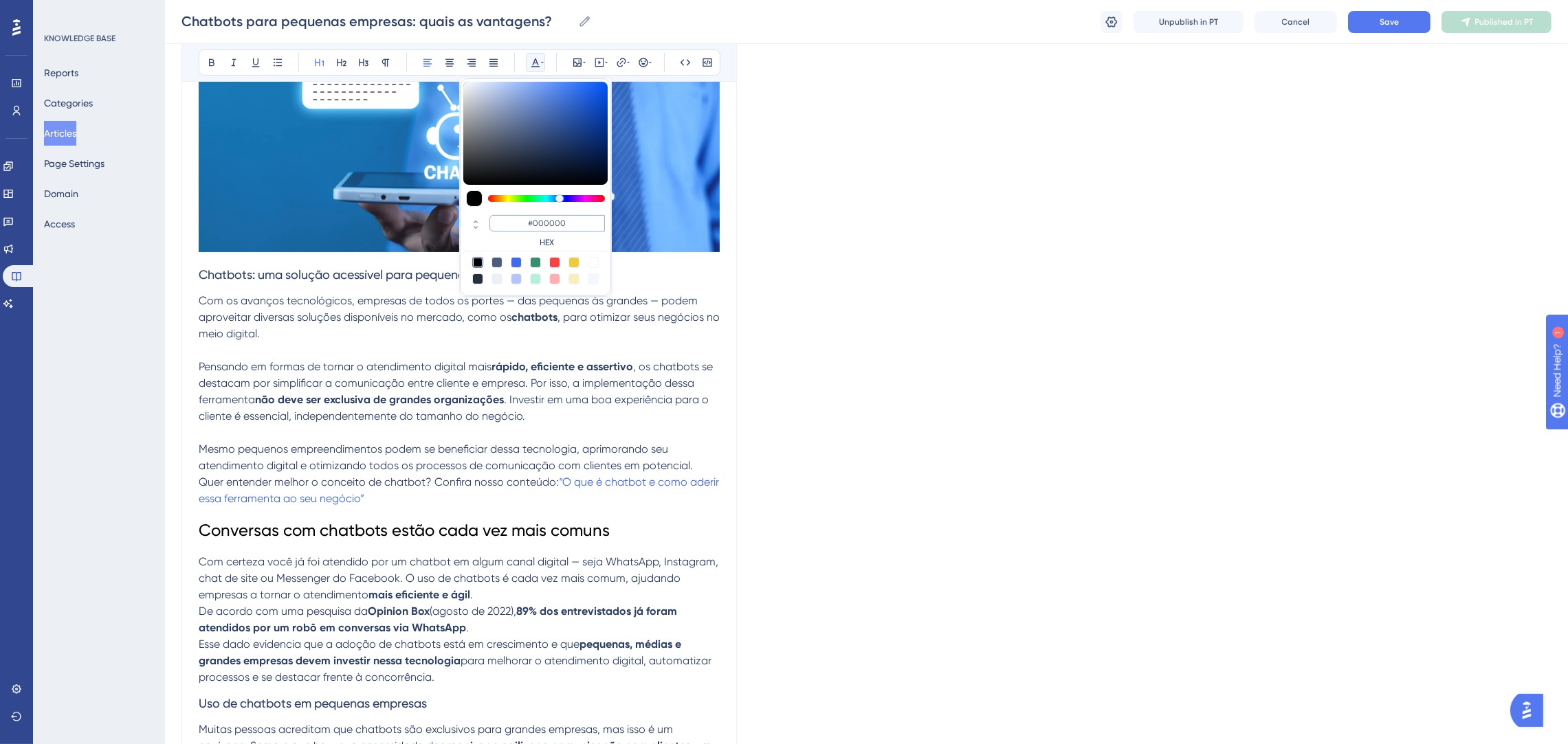
drag, startPoint x: 589, startPoint y: 224, endPoint x: 556, endPoint y: 220, distance: 33.2
click at [556, 220] on input "#000000" at bounding box center [546, 223] width 115 height 17
type input "#0000FF"
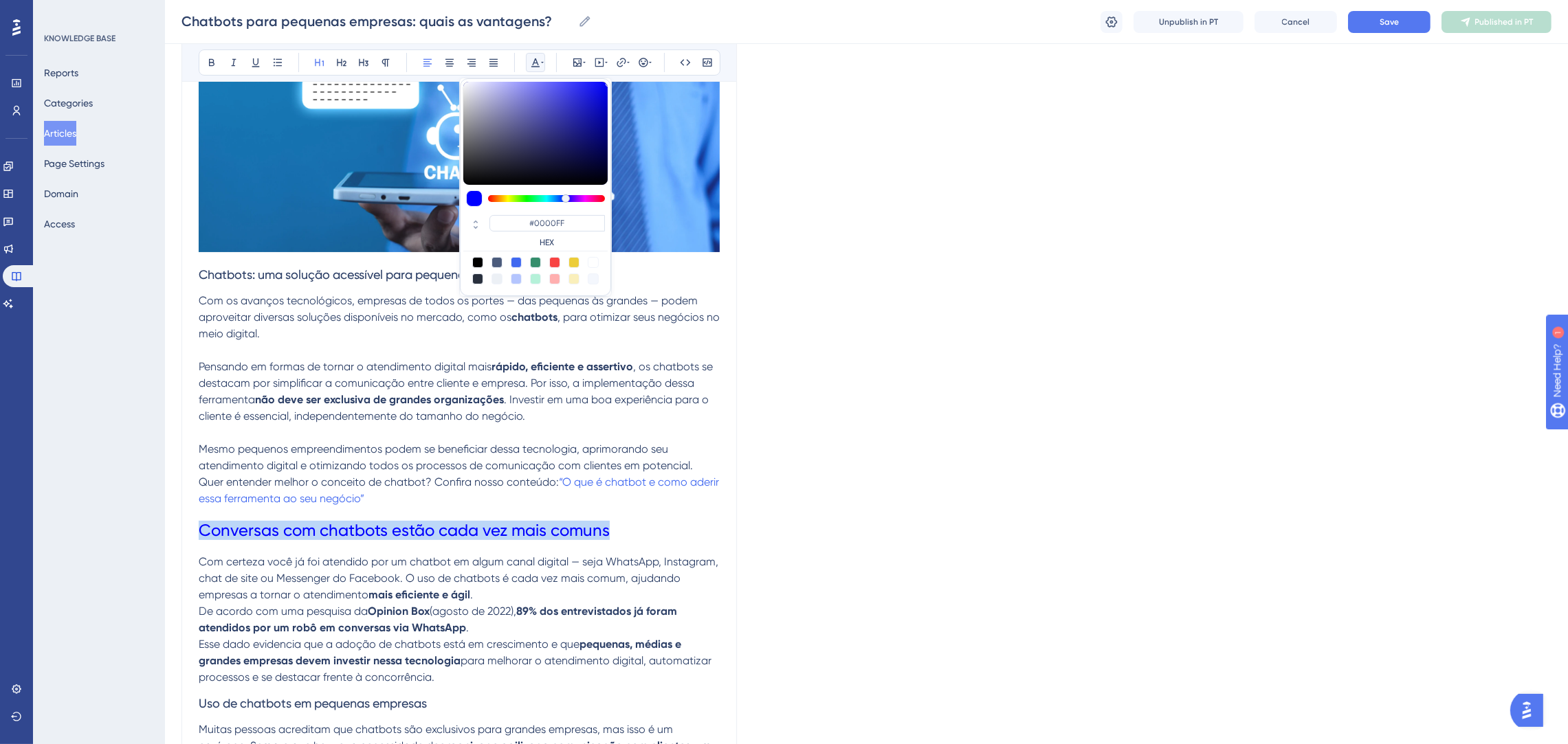
click at [633, 536] on h1 "Conversas com chatbots estão cada vez mais comuns" at bounding box center [459, 530] width 521 height 47
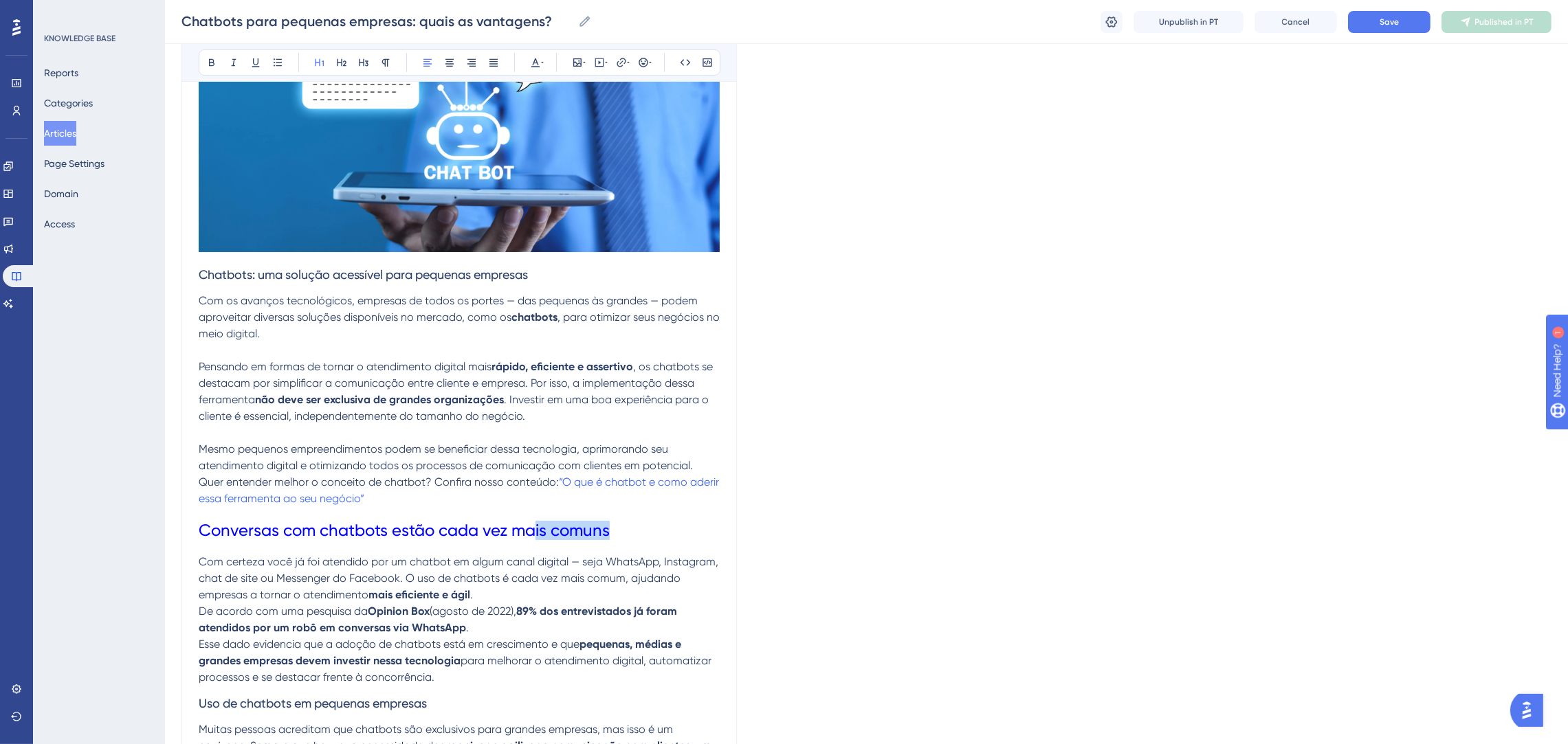
drag, startPoint x: 625, startPoint y: 531, endPoint x: 547, endPoint y: 207, distance: 333.3
click at [523, 516] on h1 "Conversas com chatbots estão cada vez mais comuns" at bounding box center [459, 530] width 521 height 47
click at [539, 54] on button at bounding box center [535, 63] width 20 height 20
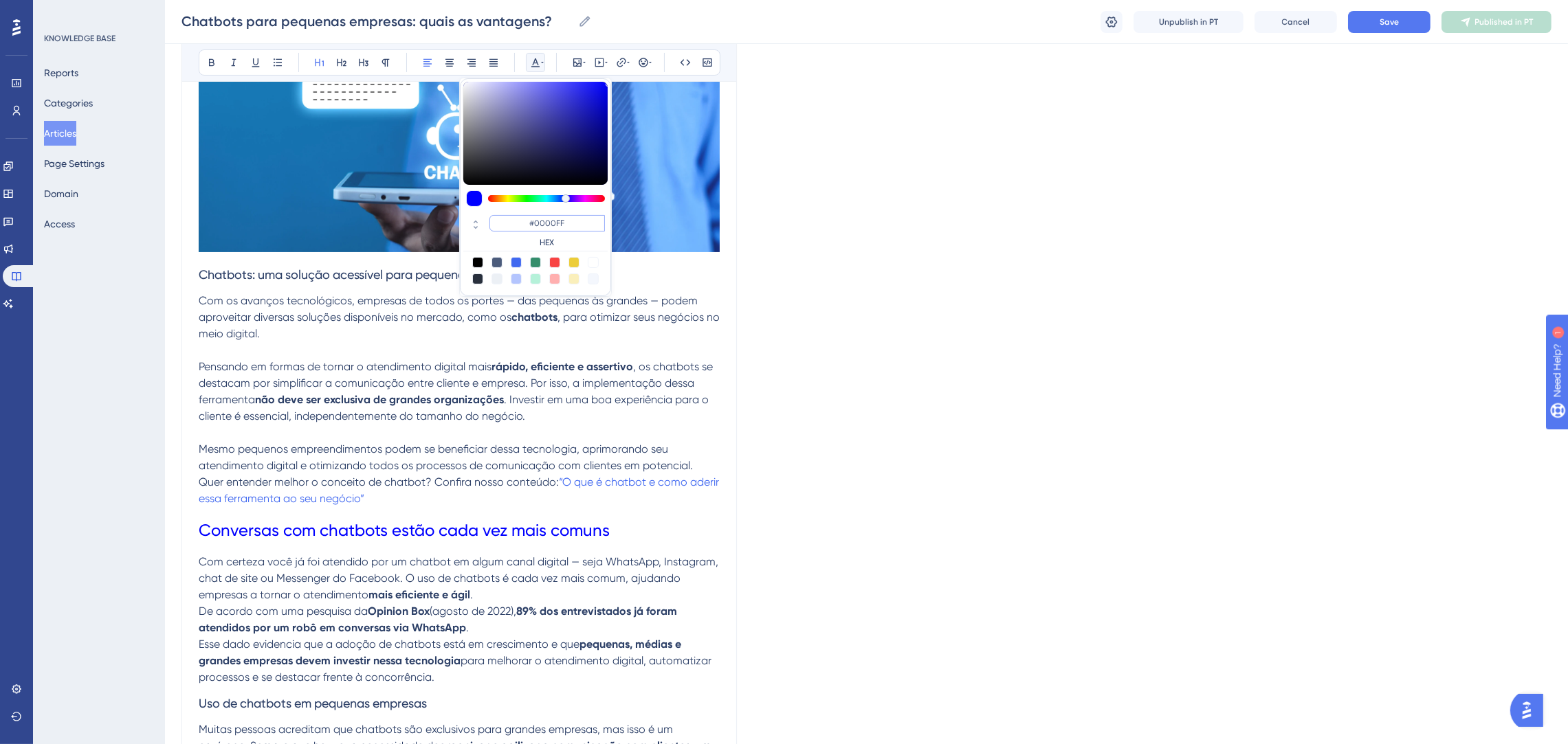
click at [588, 222] on input "#0000FF" at bounding box center [546, 223] width 115 height 17
click at [629, 474] on p "Quer entender melhor o conceito de chatbot? Confira nosso conteúdo: “O que é ch…" at bounding box center [459, 490] width 521 height 33
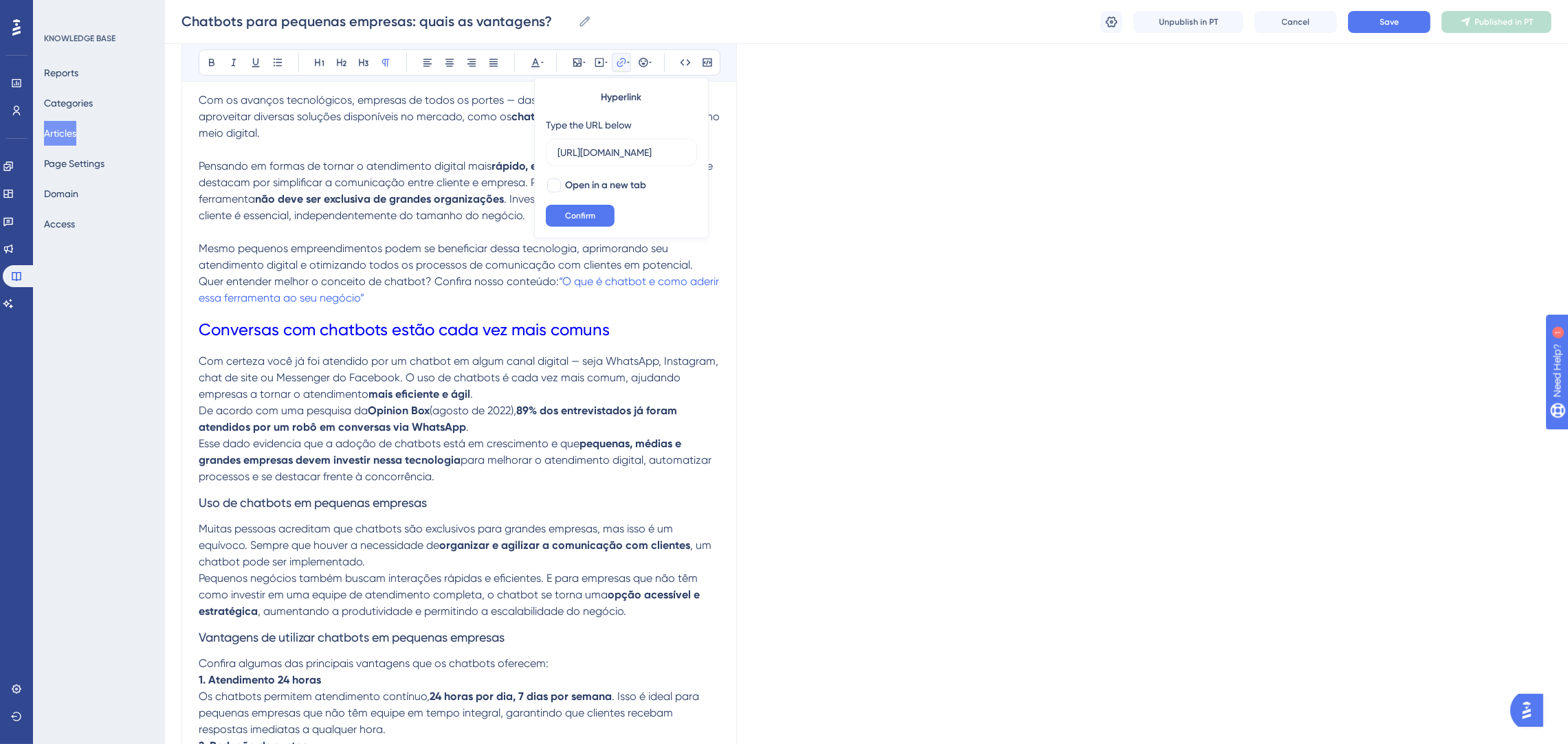
scroll to position [519, 0]
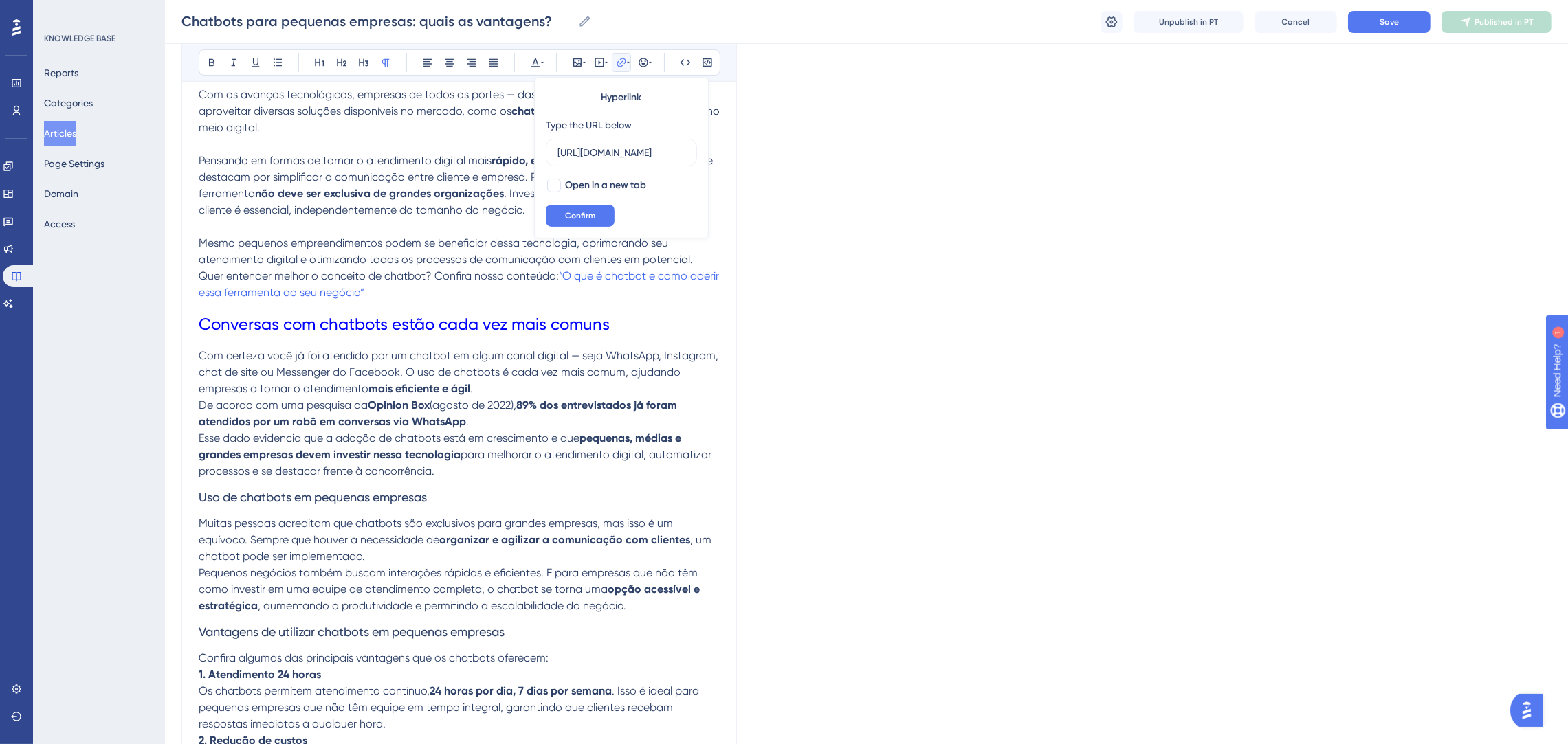
click at [515, 393] on p "Com certeza você já foi atendido por um chatbot em algum canal digital — seja W…" at bounding box center [459, 372] width 521 height 50
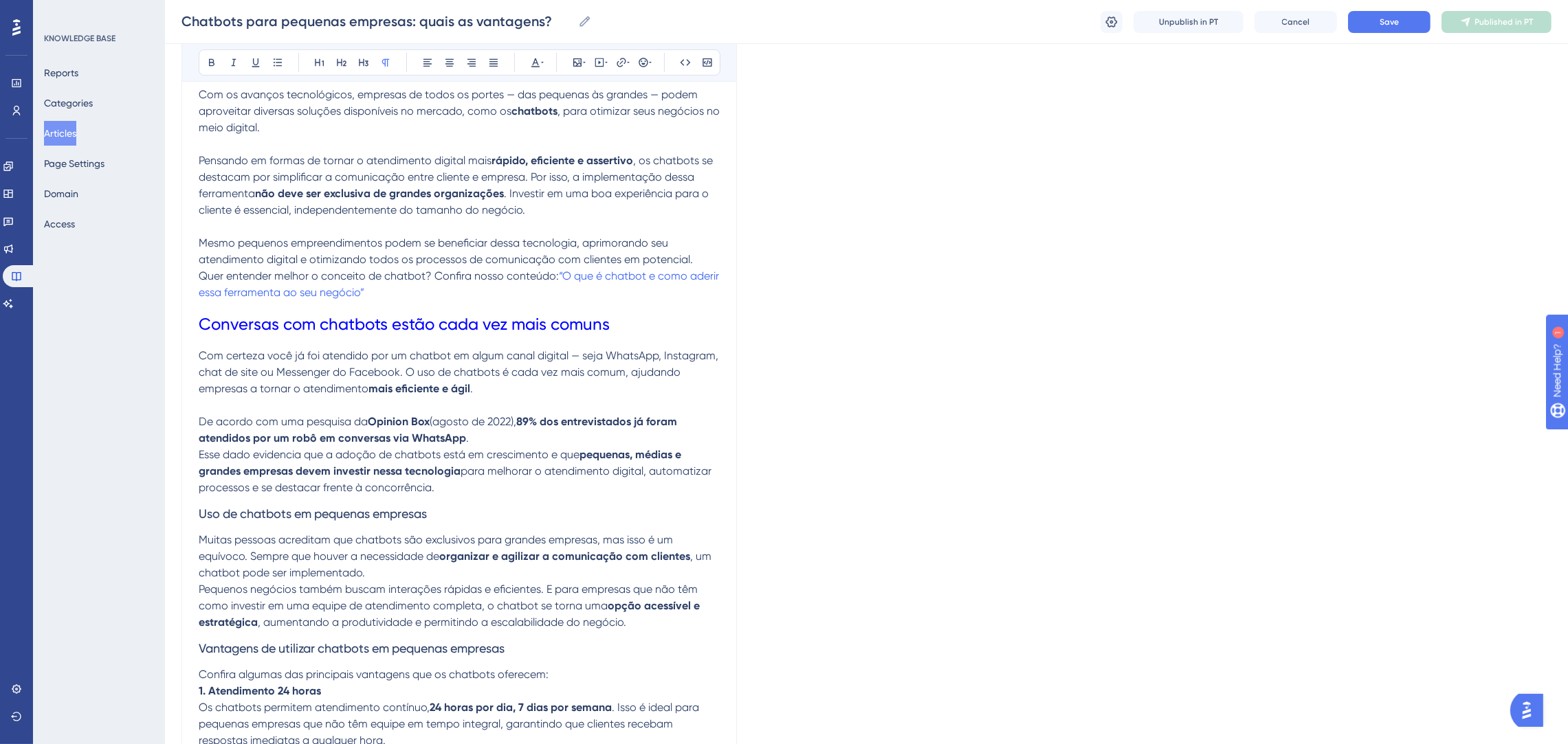
click at [533, 412] on p at bounding box center [459, 406] width 521 height 17
drag, startPoint x: 441, startPoint y: 513, endPoint x: 197, endPoint y: 504, distance: 244.2
click at [197, 504] on div "Chatbots para pequenas empresas: quais as vantagens? Bold Italic Underline Bull…" at bounding box center [459, 441] width 556 height 1611
click at [535, 64] on icon at bounding box center [535, 63] width 11 height 11
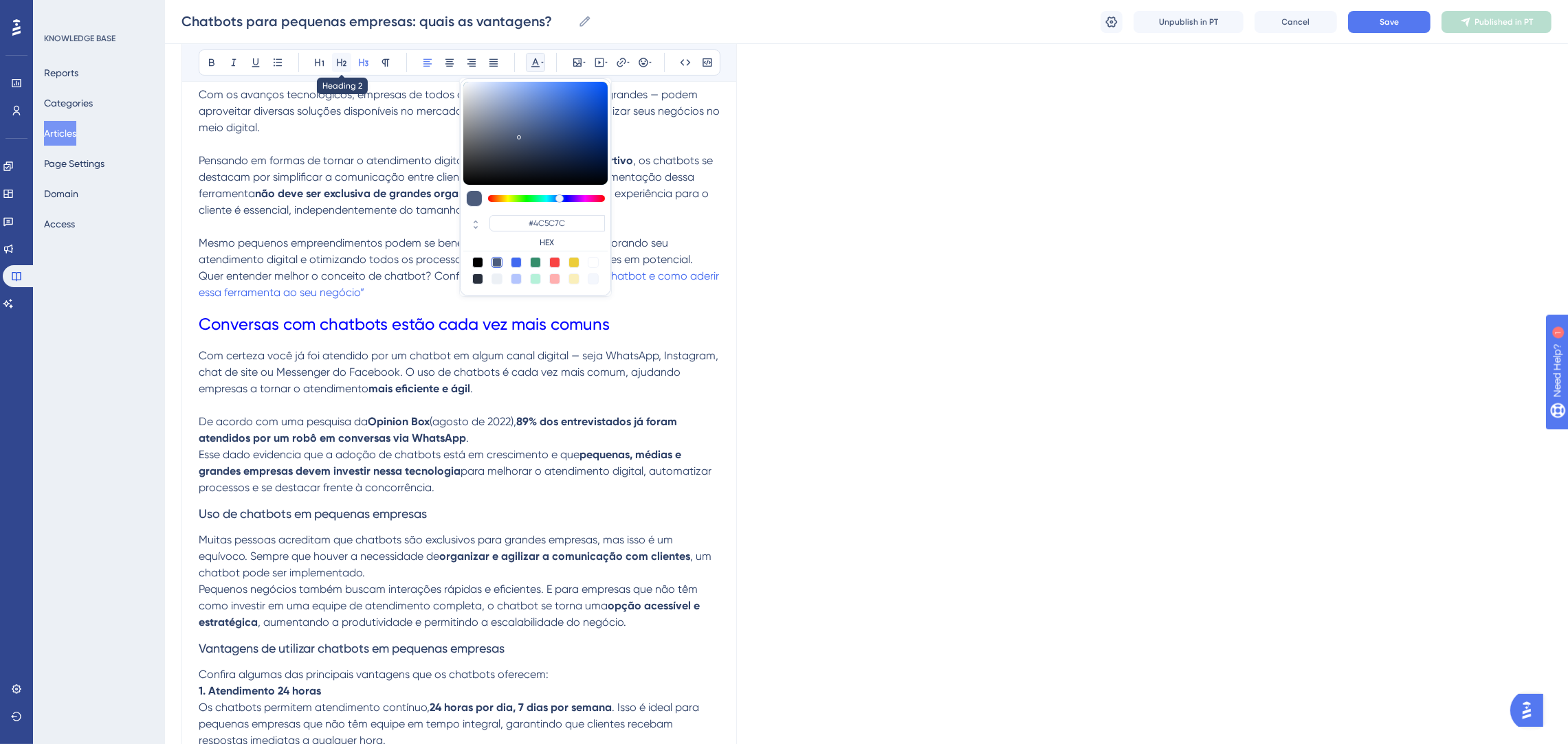
click at [343, 58] on icon at bounding box center [341, 63] width 11 height 11
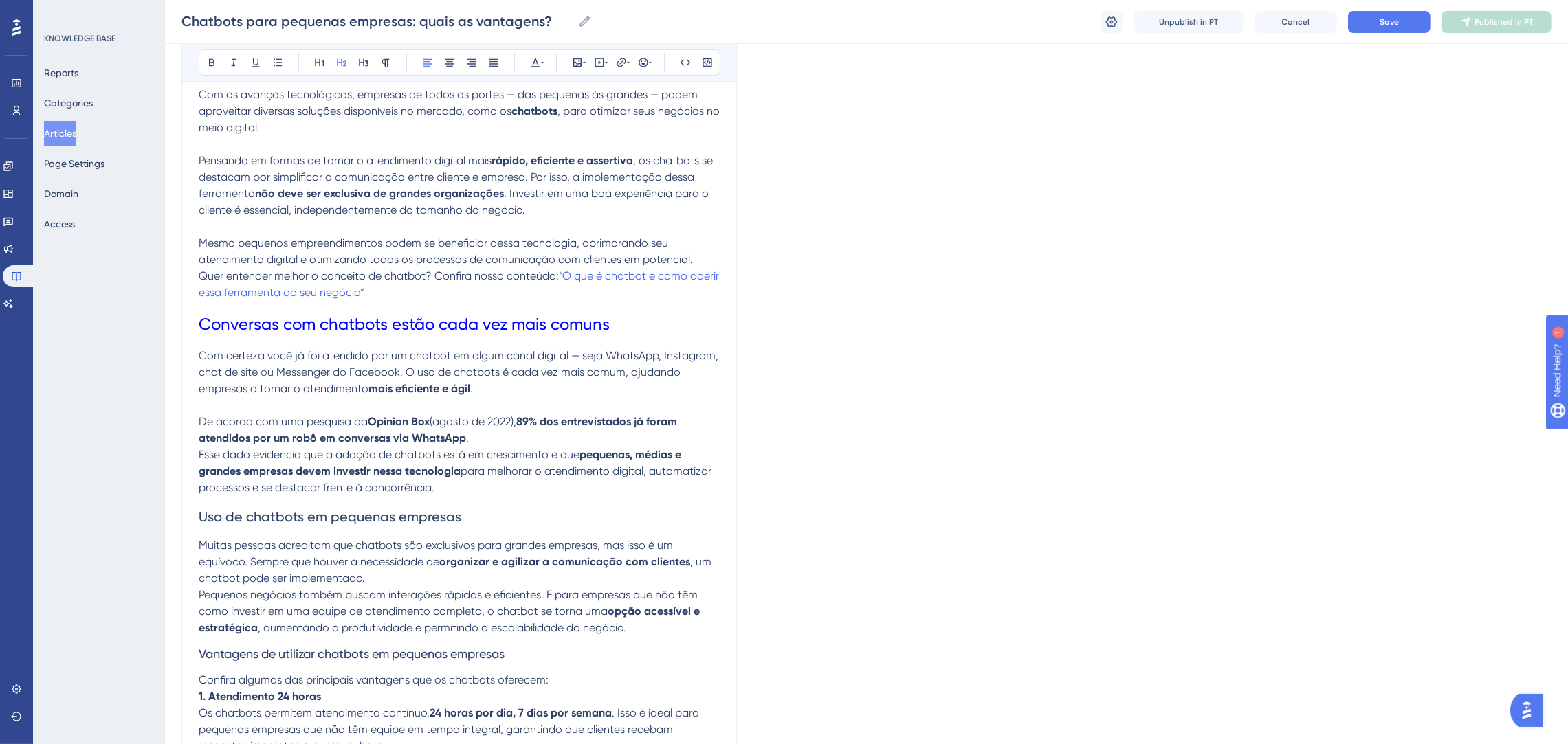
click at [439, 454] on span "Esse dado evidencia que a adoção de chatbots está em crescimento e que" at bounding box center [389, 454] width 381 height 13
drag, startPoint x: 467, startPoint y: 522, endPoint x: 189, endPoint y: 512, distance: 278.2
click at [189, 512] on div "Chatbots para pequenas empresas: quais as vantagens? Bold Italic Underline Bull…" at bounding box center [459, 443] width 556 height 1617
click at [531, 59] on icon at bounding box center [535, 63] width 11 height 11
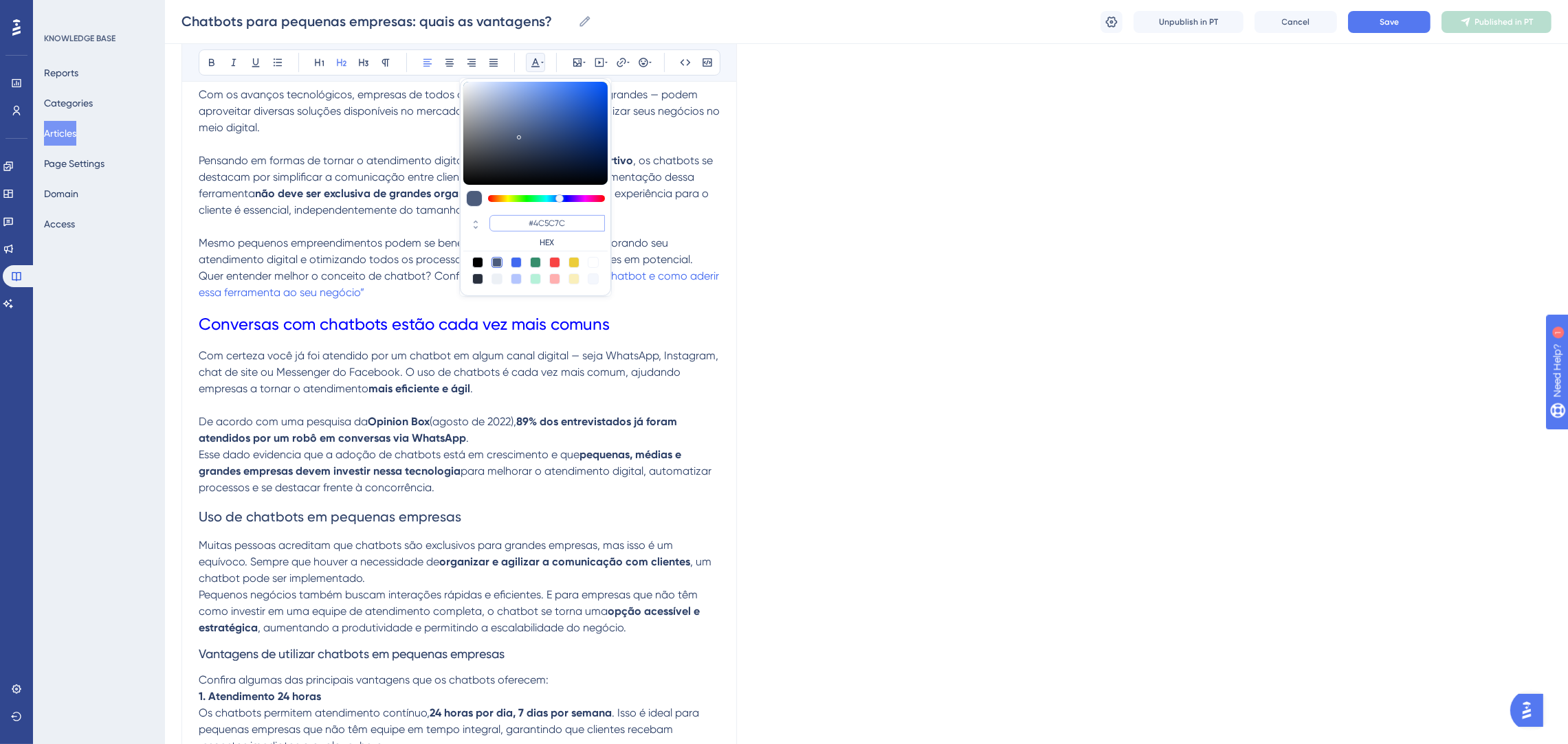
paste input "0000FF"
type input "#0000FF"
drag, startPoint x: 570, startPoint y: 217, endPoint x: 527, endPoint y: 215, distance: 43.0
click at [527, 215] on input "#0000FF" at bounding box center [546, 223] width 115 height 17
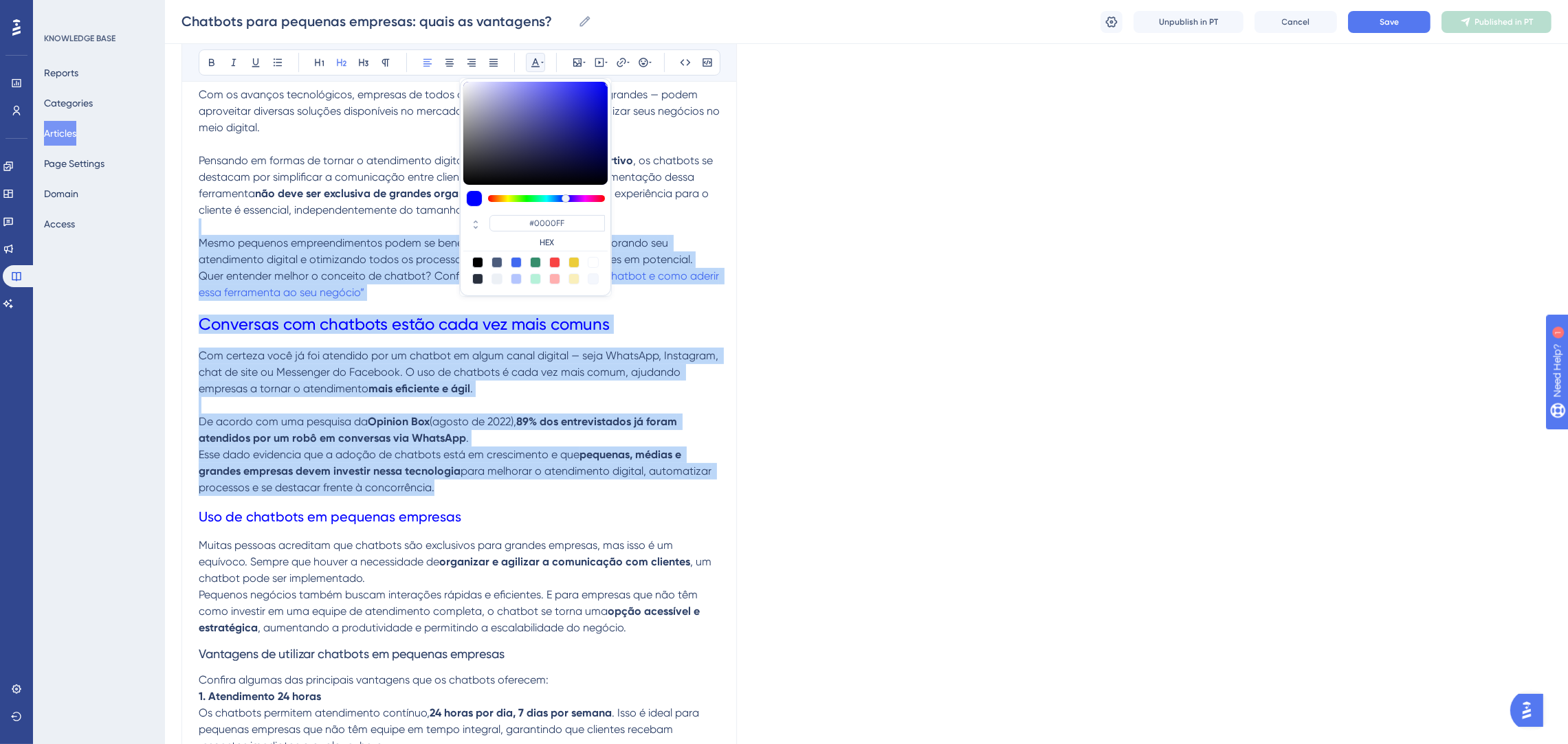
click at [600, 394] on p "Com certeza você já foi atendido por um chatbot em algum canal digital — seja W…" at bounding box center [459, 372] width 521 height 50
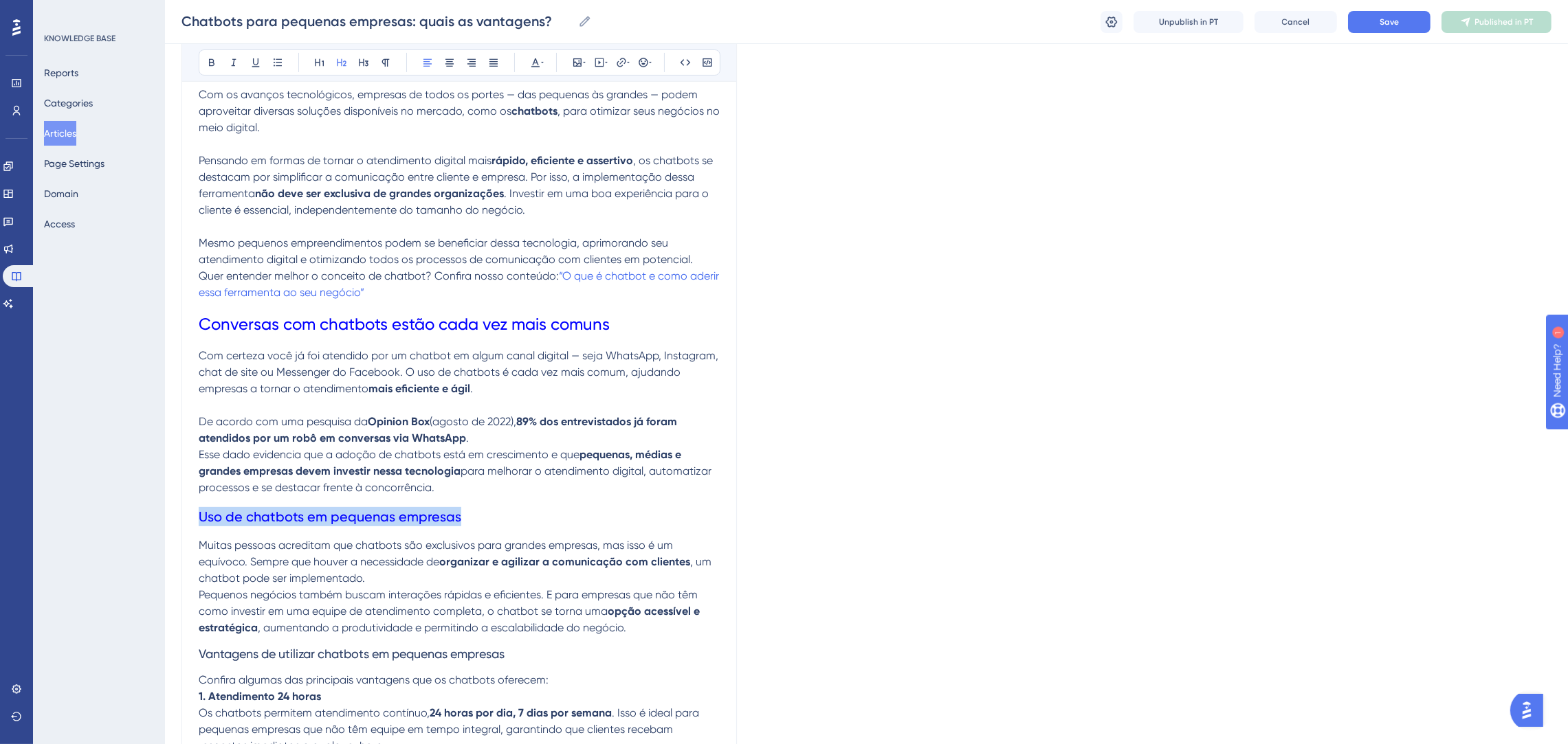
drag, startPoint x: 476, startPoint y: 520, endPoint x: 199, endPoint y: 522, distance: 277.0
click at [199, 522] on h2 "Uso de chatbots em pequenas empresas" at bounding box center [459, 516] width 521 height 41
click at [309, 56] on div "Bold Italic Underline Bullet Point Heading 1 Heading 2 Heading 3 Normal Align L…" at bounding box center [460, 62] width 522 height 26
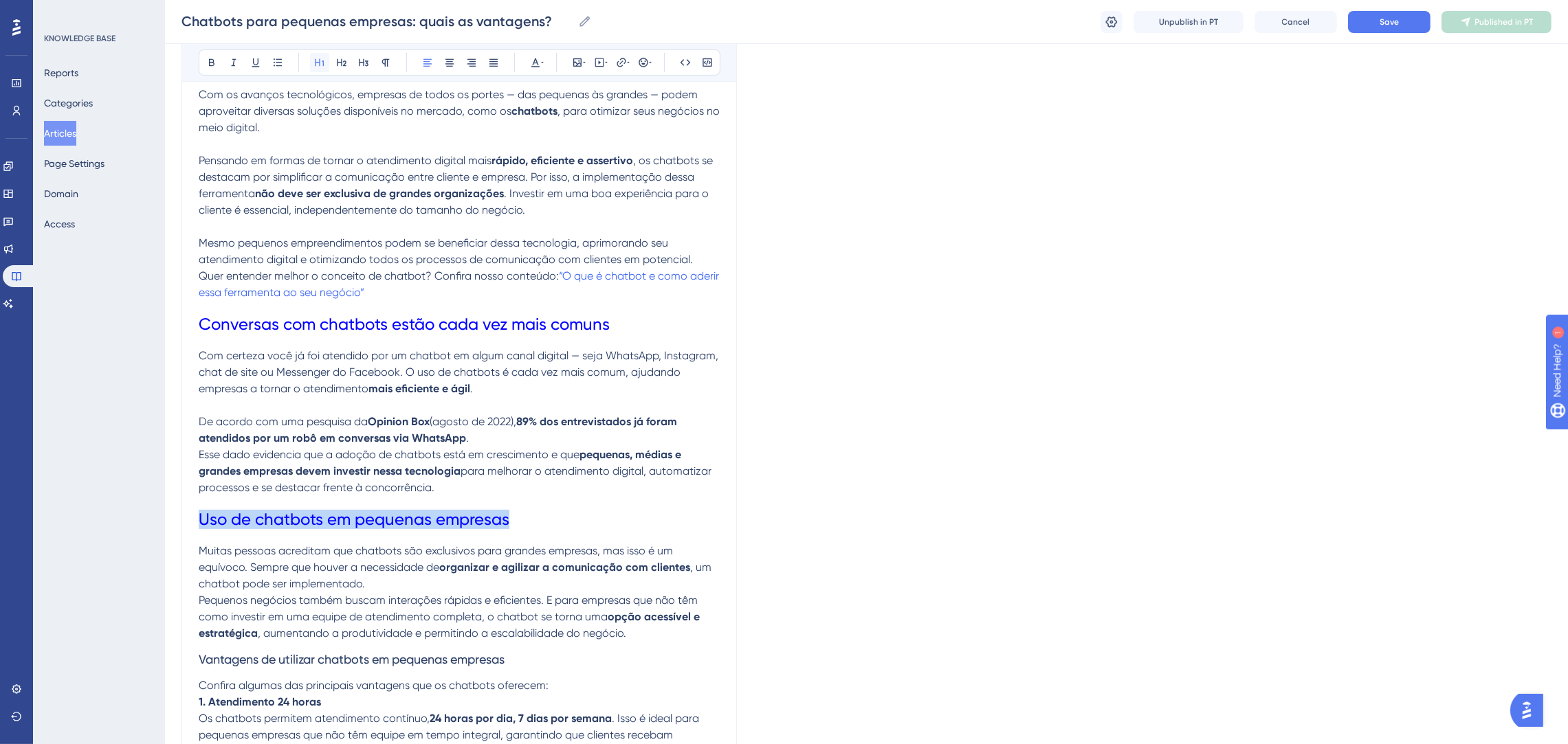
click at [316, 61] on icon at bounding box center [319, 62] width 9 height 8
click at [584, 457] on strong "pequenas, médias e grandes empresas devem investir nessa tecnologia" at bounding box center [441, 462] width 485 height 29
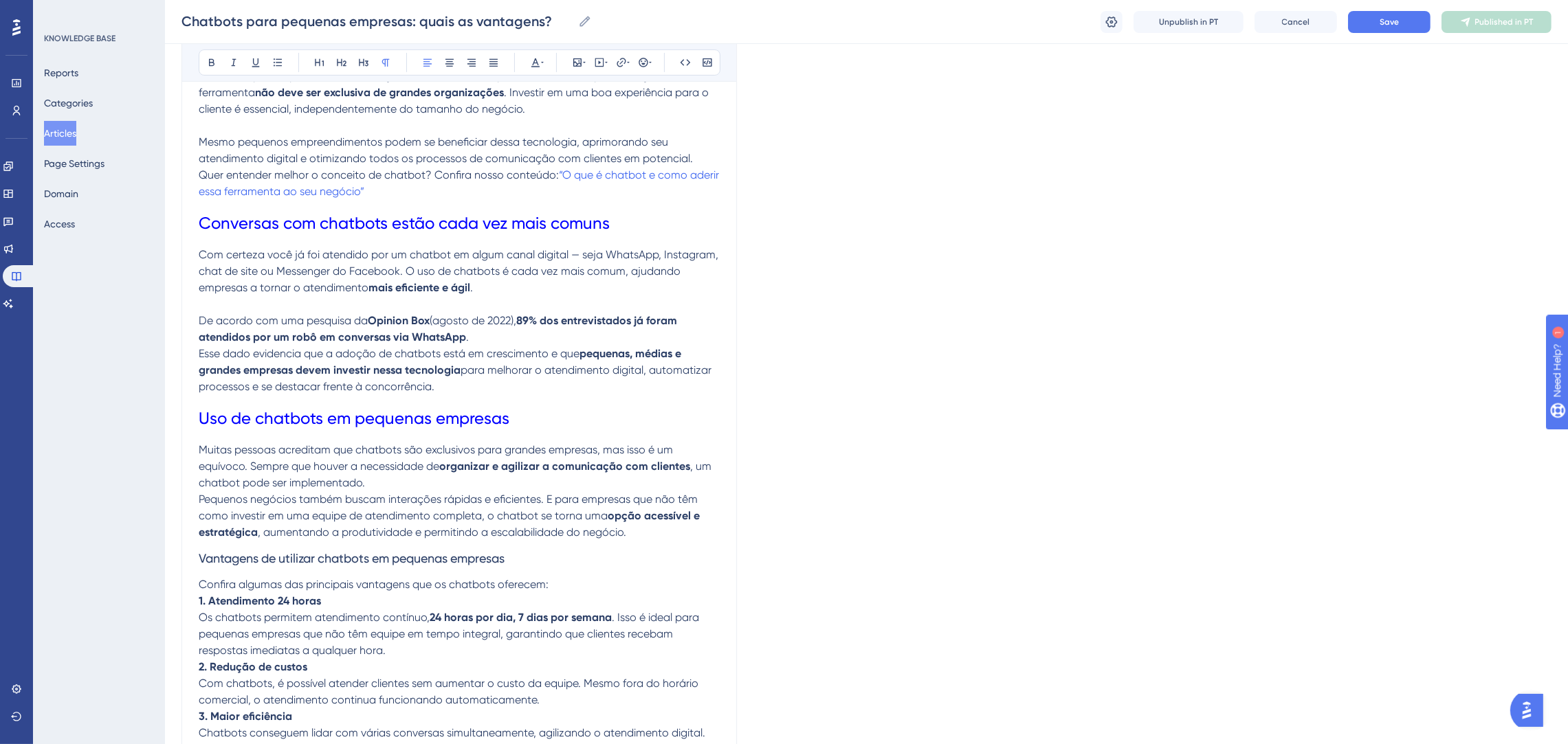
scroll to position [725, 0]
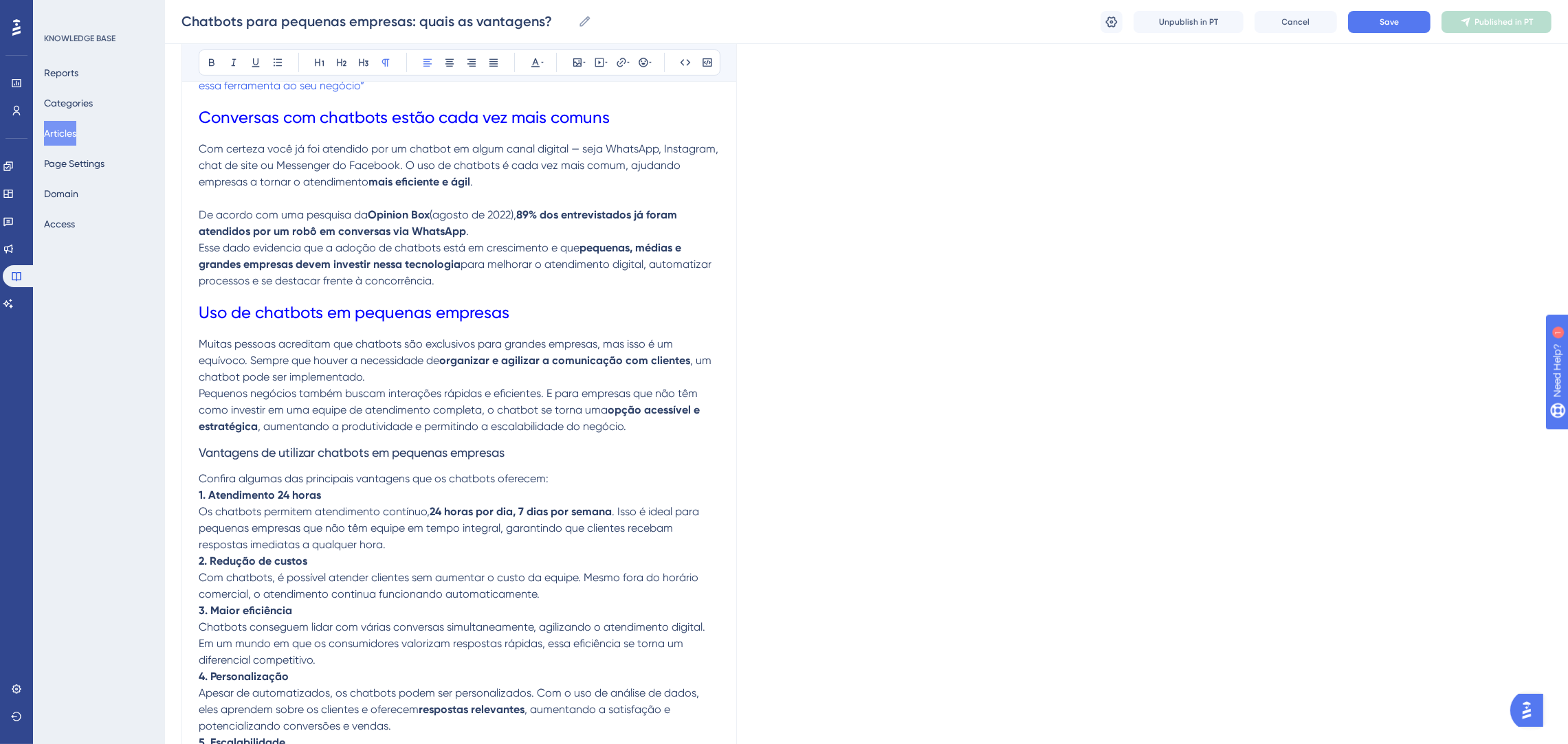
click at [583, 379] on p "Muitas pessoas acreditam que chatbots são exclusivos para grandes empresas, mas…" at bounding box center [459, 360] width 521 height 50
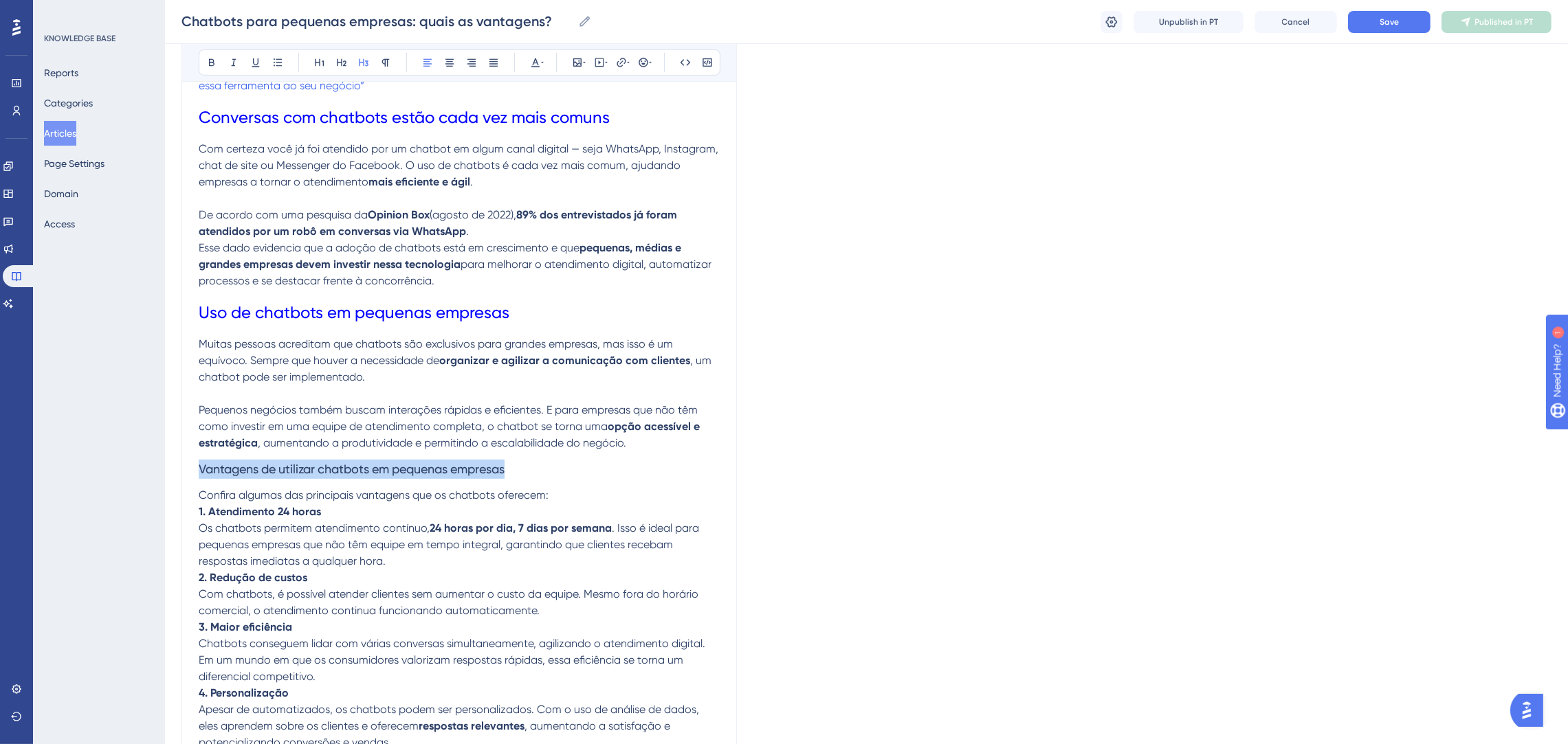
drag, startPoint x: 521, startPoint y: 467, endPoint x: 199, endPoint y: 469, distance: 322.0
click at [199, 469] on h3 "Vantagens de utilizar chatbots em pequenas empresas" at bounding box center [459, 468] width 521 height 36
click at [318, 65] on icon at bounding box center [320, 63] width 11 height 11
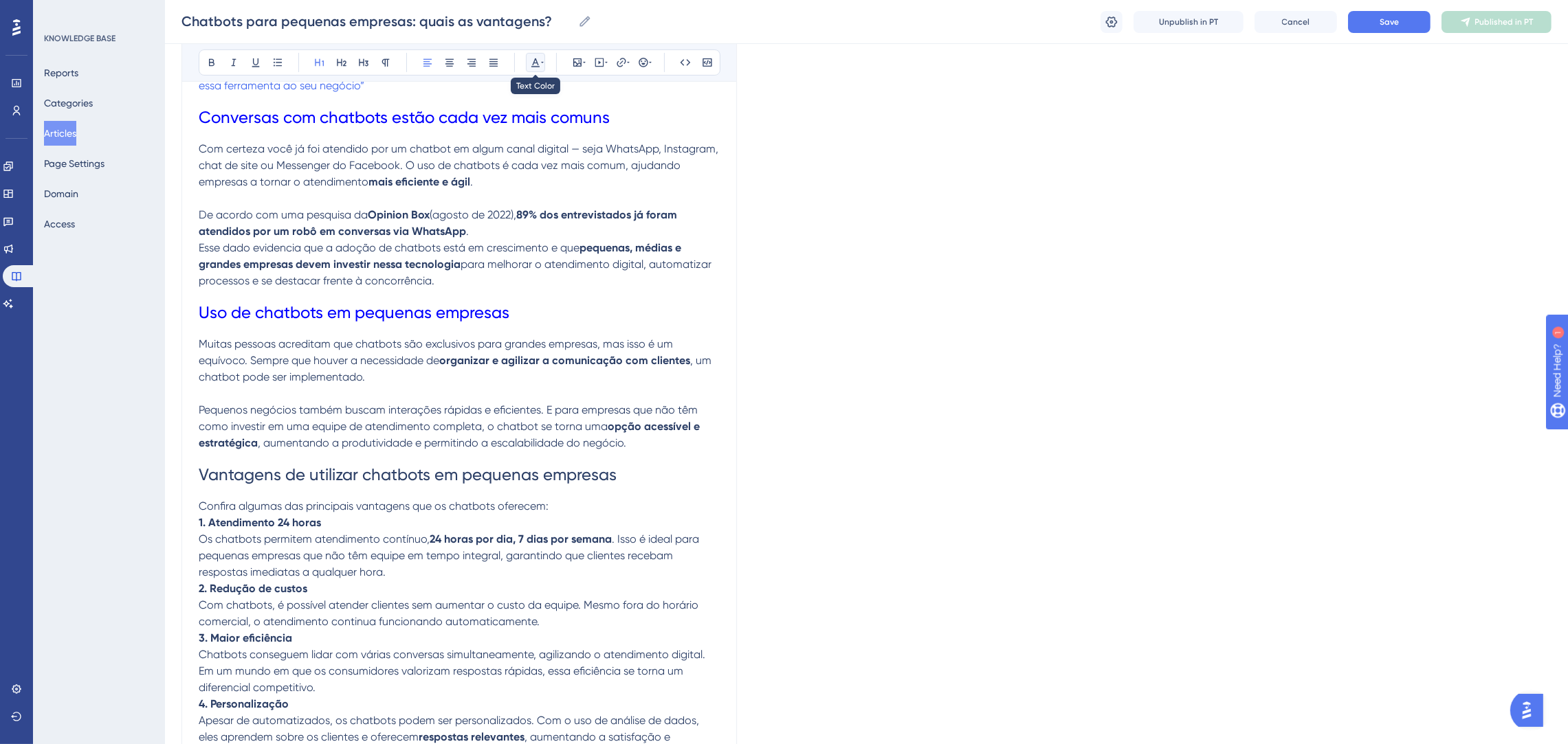
click at [530, 63] on icon at bounding box center [535, 63] width 11 height 11
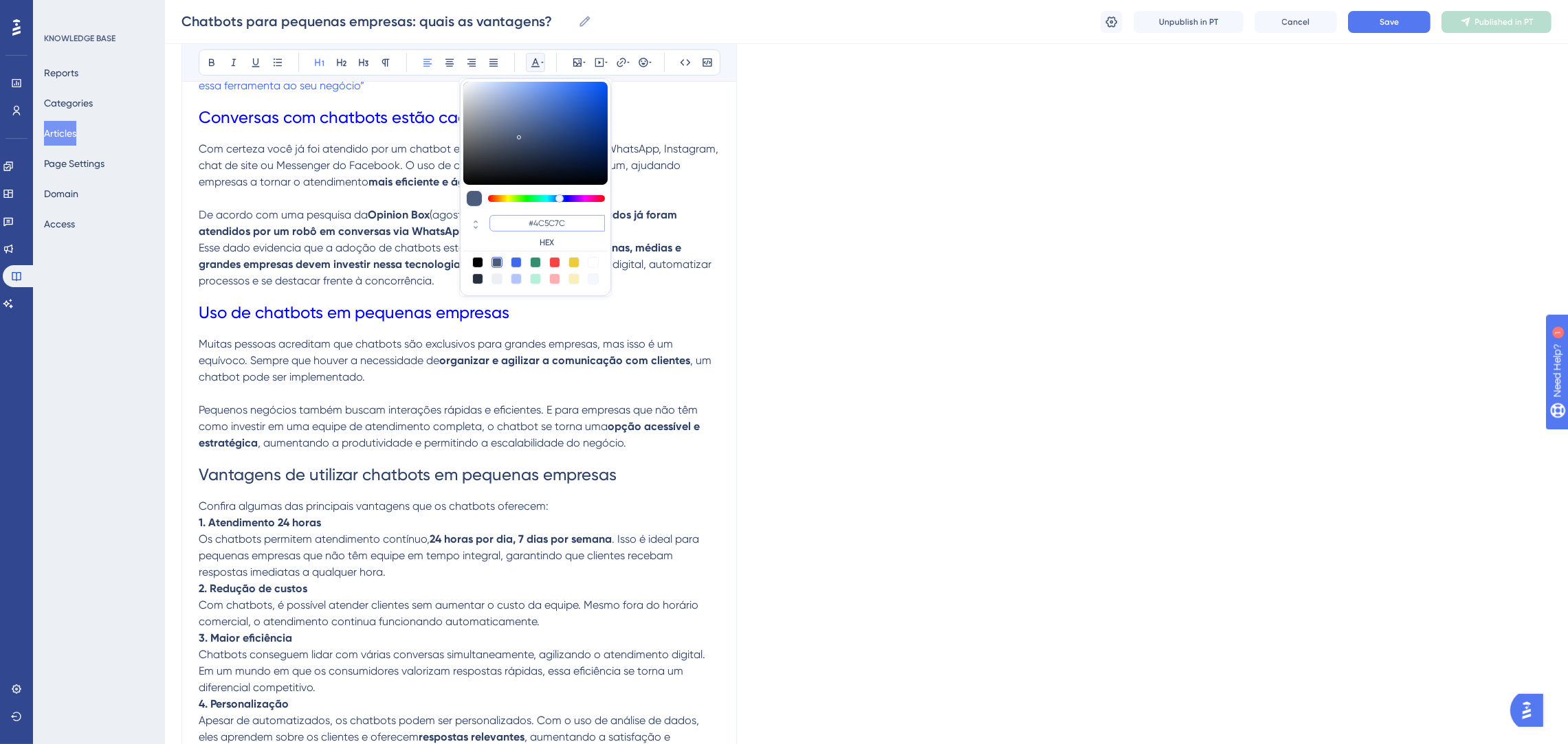
paste input "0000FF"
type input "#0000FF"
drag, startPoint x: 591, startPoint y: 220, endPoint x: 525, endPoint y: 218, distance: 66.0
click at [525, 218] on input "#0000FF" at bounding box center [546, 223] width 115 height 17
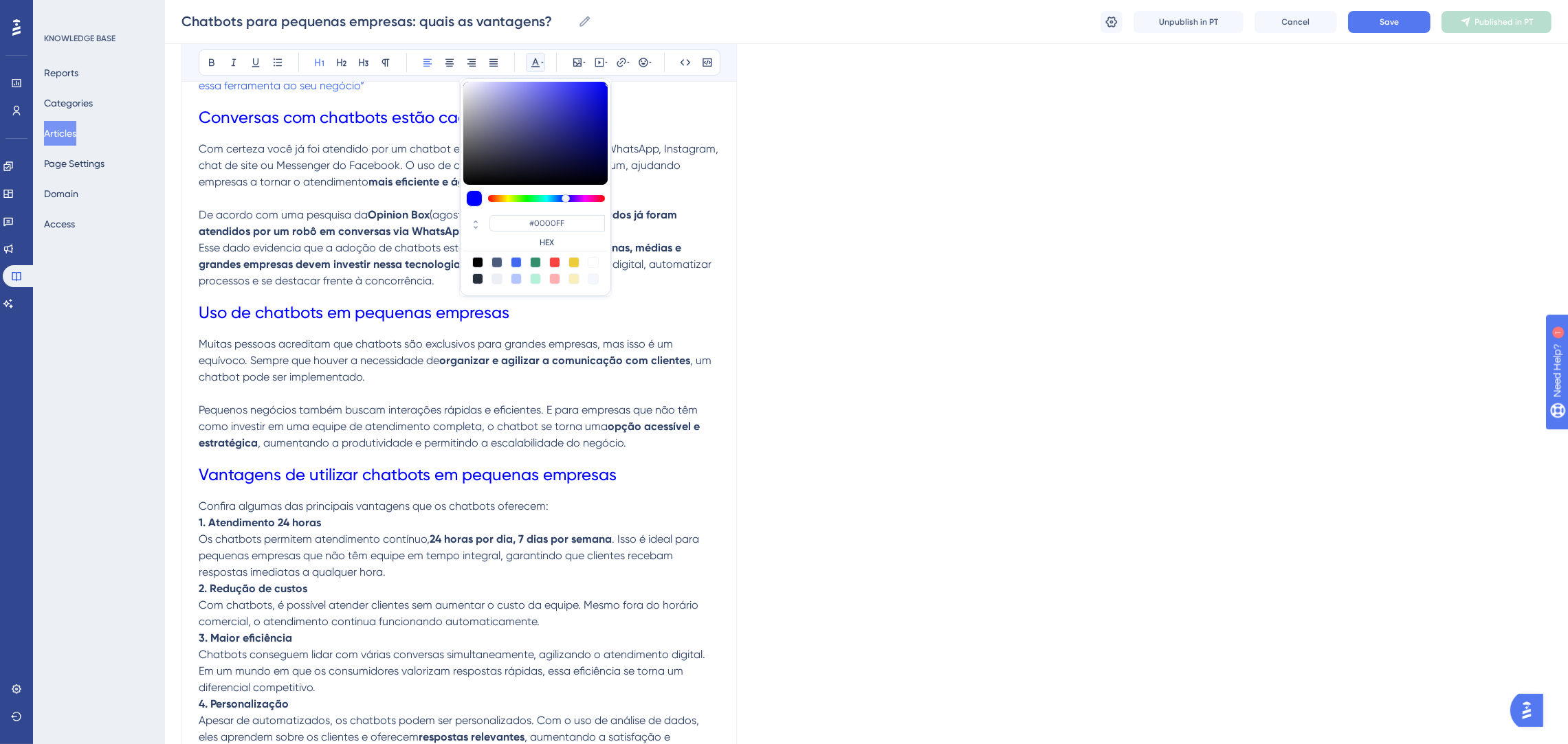
click at [650, 509] on p "Confira algumas das principais vantagens que os chatbots oferecem:" at bounding box center [459, 506] width 521 height 17
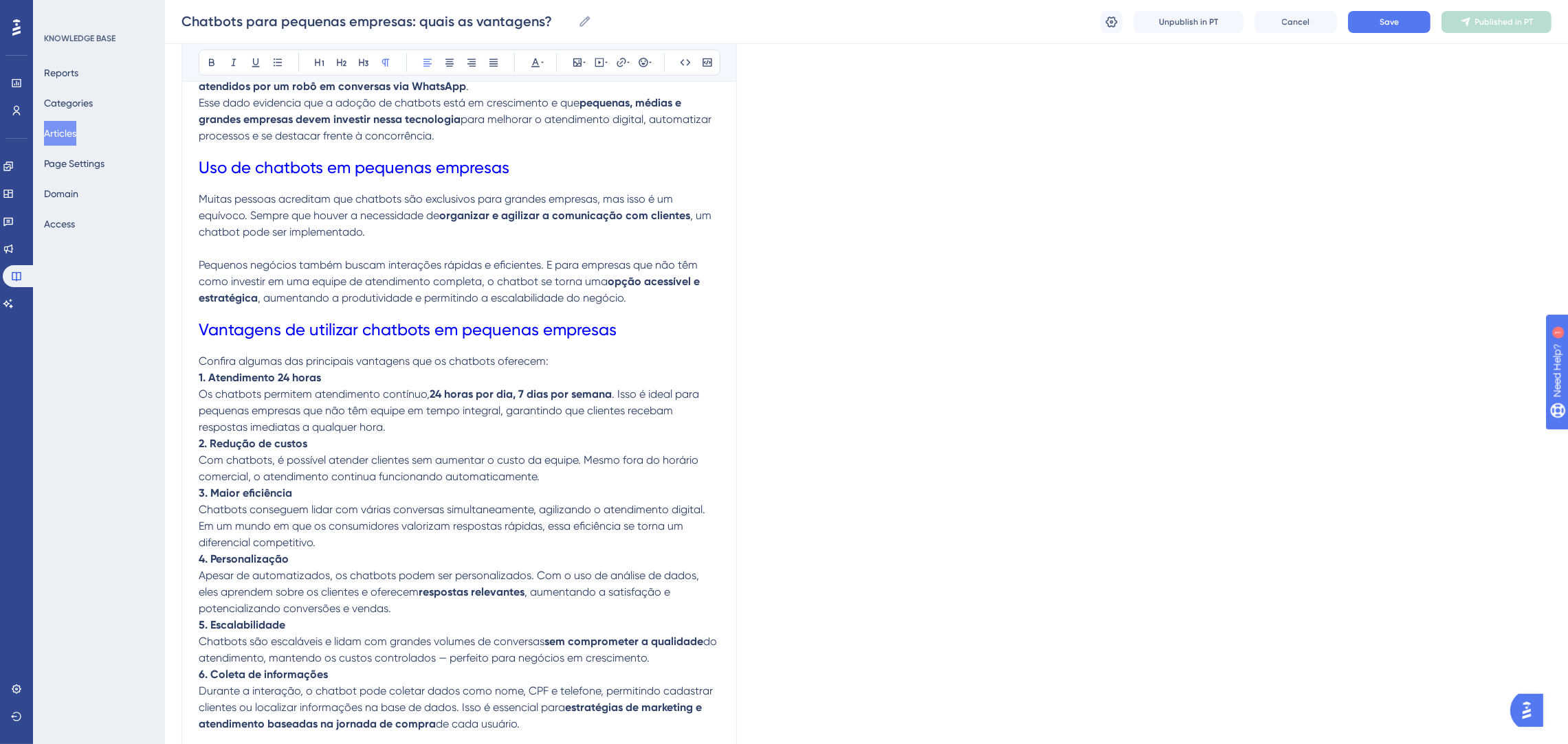
scroll to position [1033, 0]
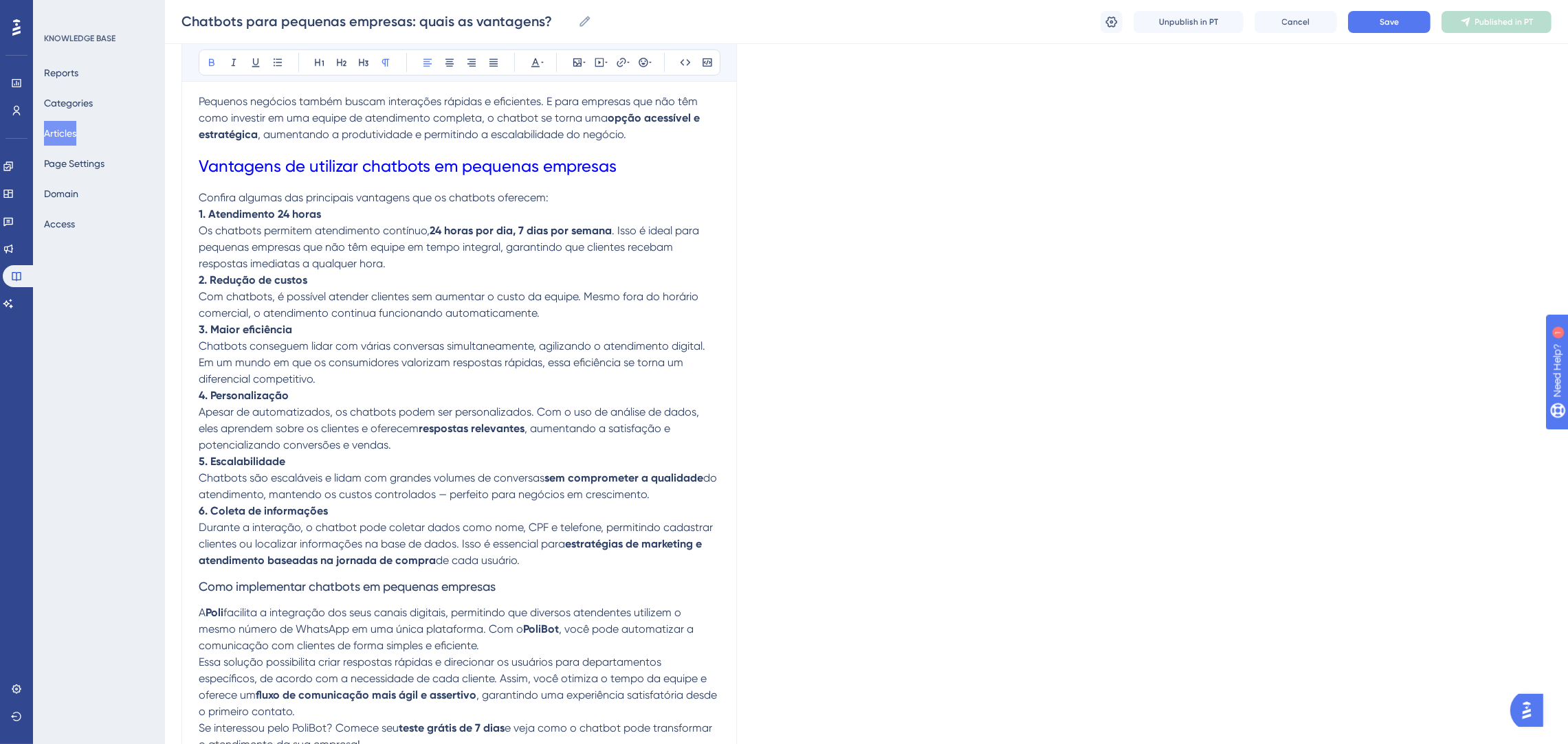
click at [385, 219] on p "1. Atendimento 24 horas Os chatbots permitem atendimento contínuo, 24 horas por…" at bounding box center [459, 239] width 521 height 66
click at [568, 190] on p "Confira algumas das principais vantagens que os chatbots oferecem:" at bounding box center [459, 198] width 521 height 17
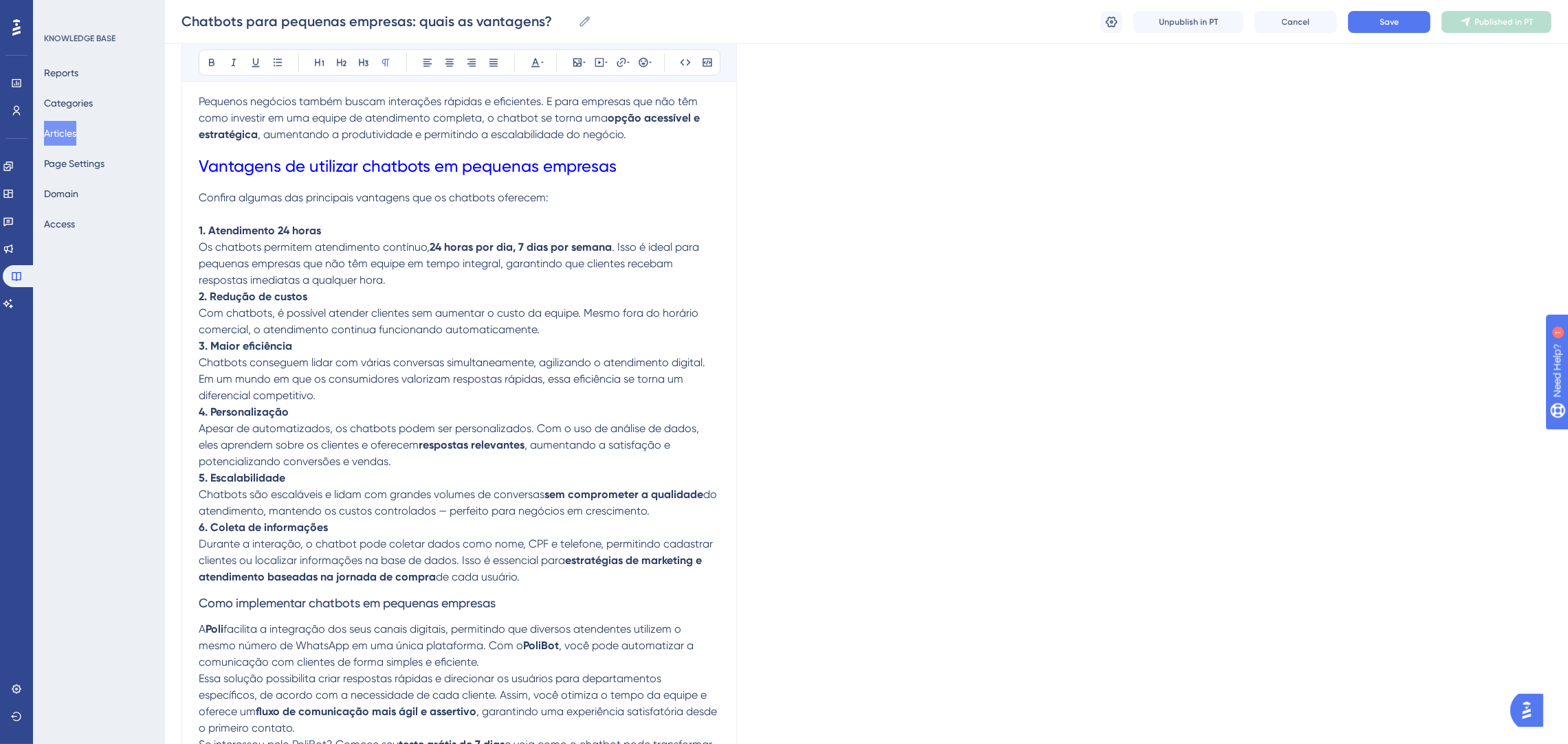
click at [444, 292] on p "2. Redução de custos Com chatbots, é possível atender clientes sem aumentar o c…" at bounding box center [459, 313] width 521 height 50
click at [444, 285] on p "1. Atendimento 24 horas Os chatbots permitem atendimento contínuo, 24 horas por…" at bounding box center [459, 255] width 521 height 66
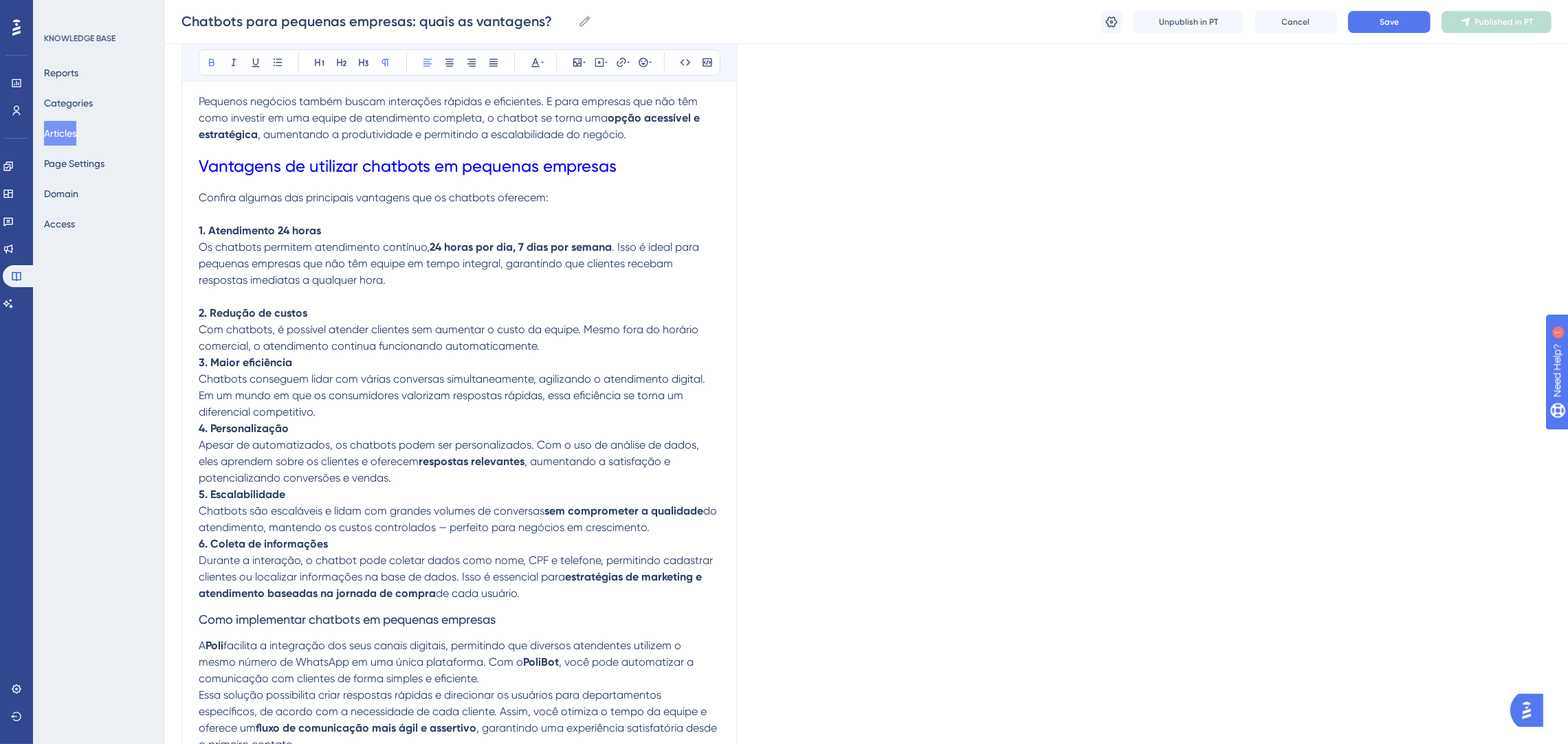
drag, startPoint x: 372, startPoint y: 363, endPoint x: 532, endPoint y: 352, distance: 160.4
click at [382, 362] on p "3. Maior eficiência Chatbots conseguem lidar com várias conversas simultaneamen…" at bounding box center [459, 387] width 521 height 66
click at [558, 342] on p "2. Redução de custos Com chatbots, é possível atender clientes sem aumentar o c…" at bounding box center [459, 329] width 521 height 50
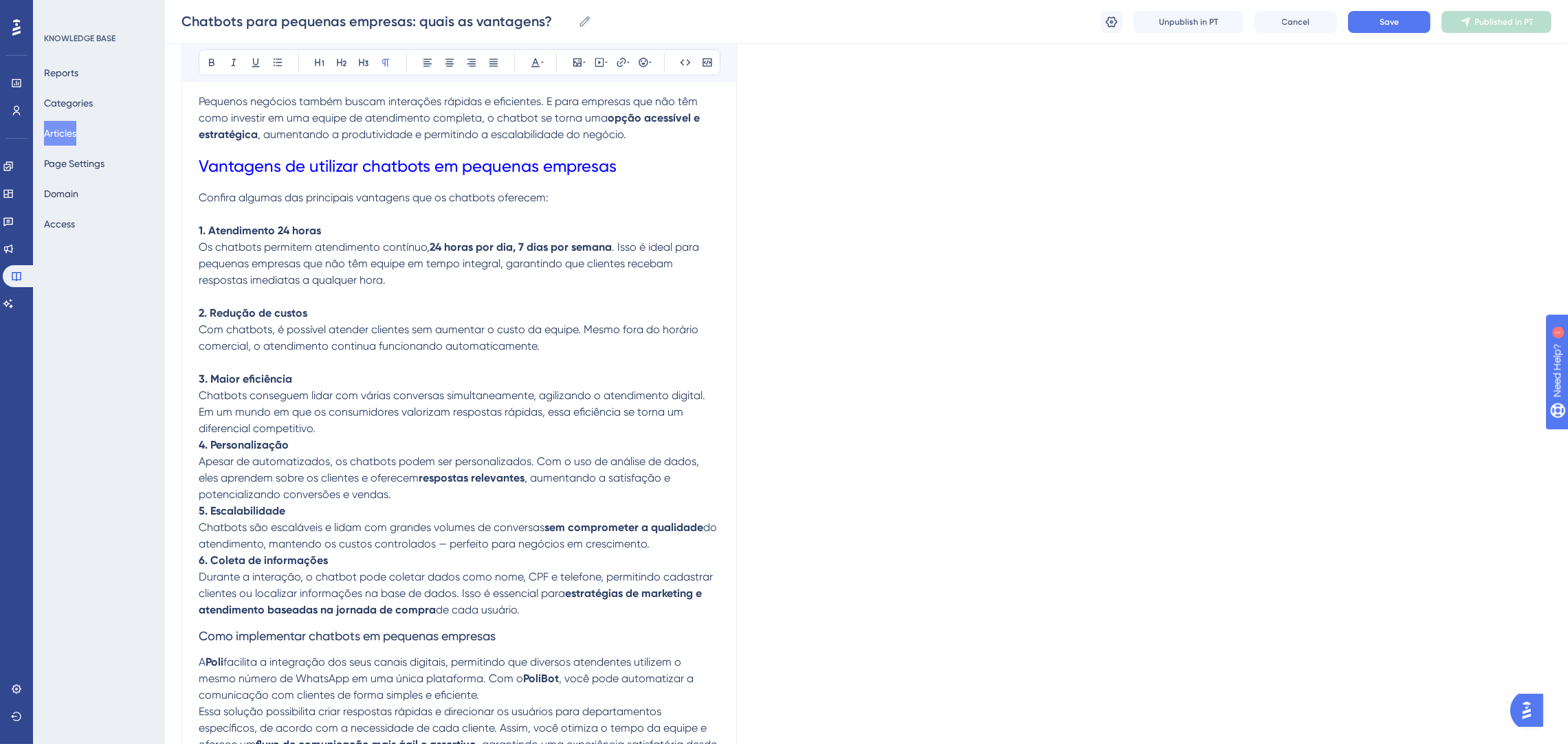
click at [445, 426] on p "3. Maior eficiência Chatbots conseguem lidar com várias conversas simultaneamen…" at bounding box center [459, 403] width 521 height 66
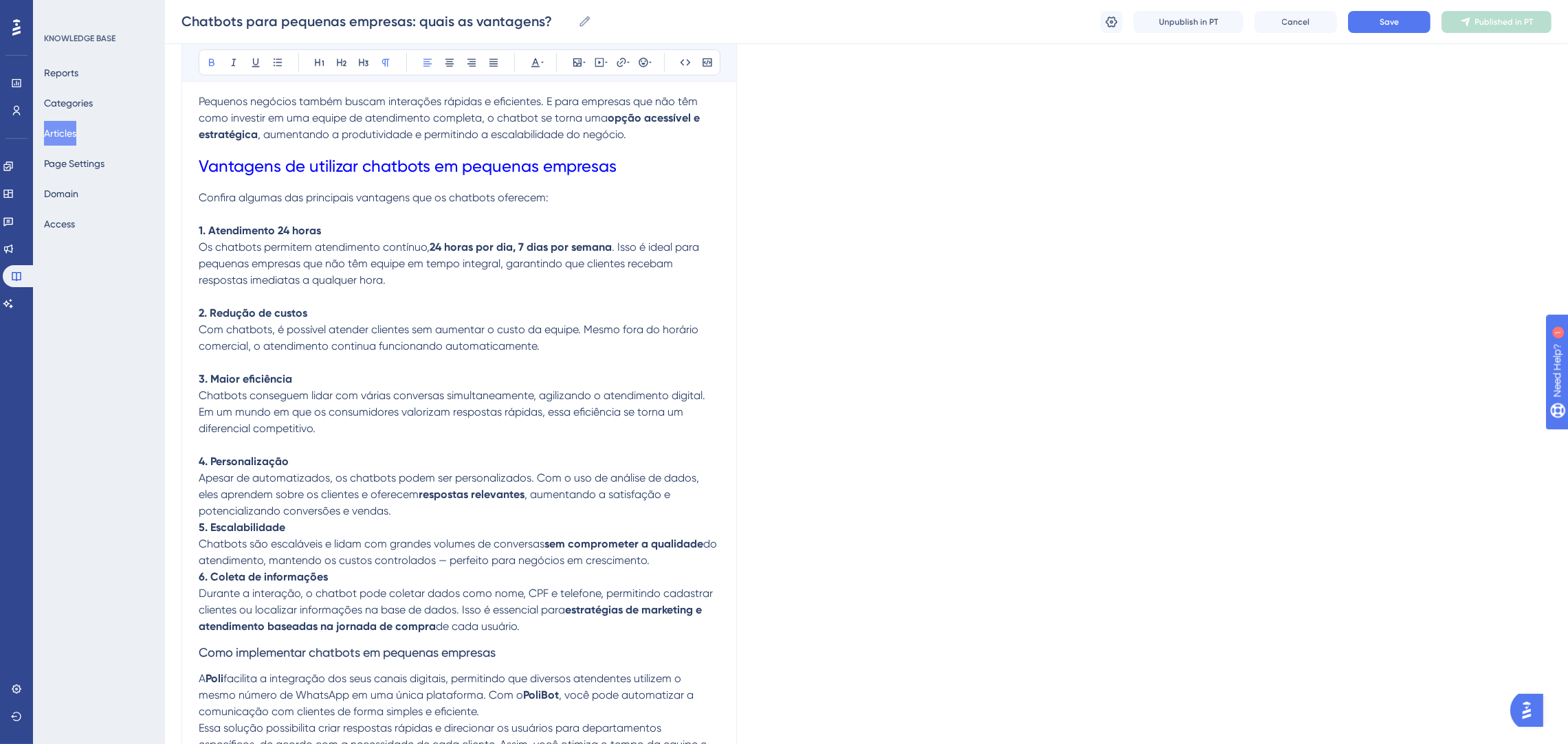
click at [448, 502] on p "4. Personalização Apesar de automatizados, os chatbots podem ser personalizados…" at bounding box center [459, 486] width 521 height 66
click at [444, 515] on p "4. Personalização Apesar de automatizados, os chatbots podem ser personalizados…" at bounding box center [459, 486] width 521 height 66
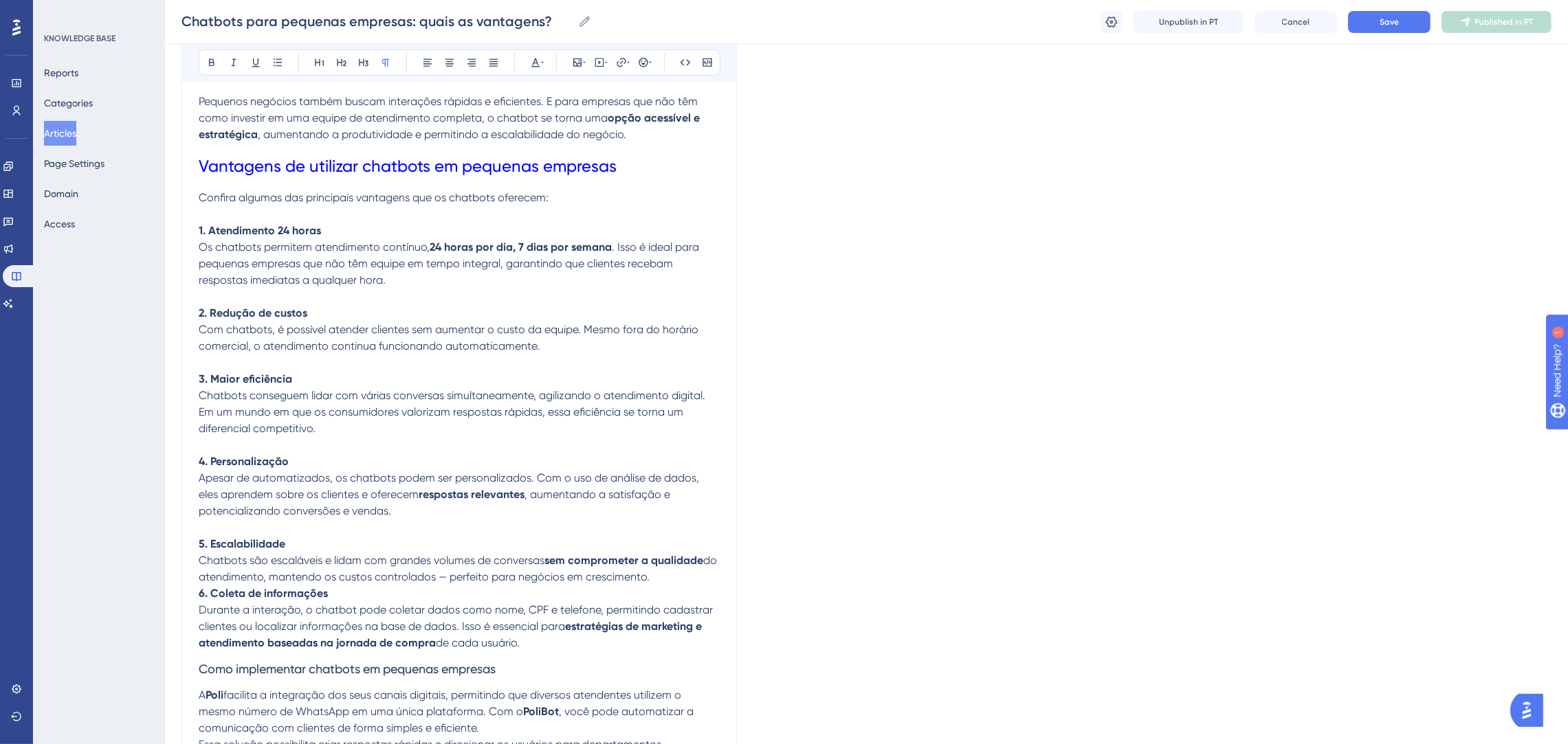
click at [687, 579] on p "5. Escalabilidade Chatbots são escaláveis e lidam com grandes volumes de conver…" at bounding box center [459, 560] width 521 height 50
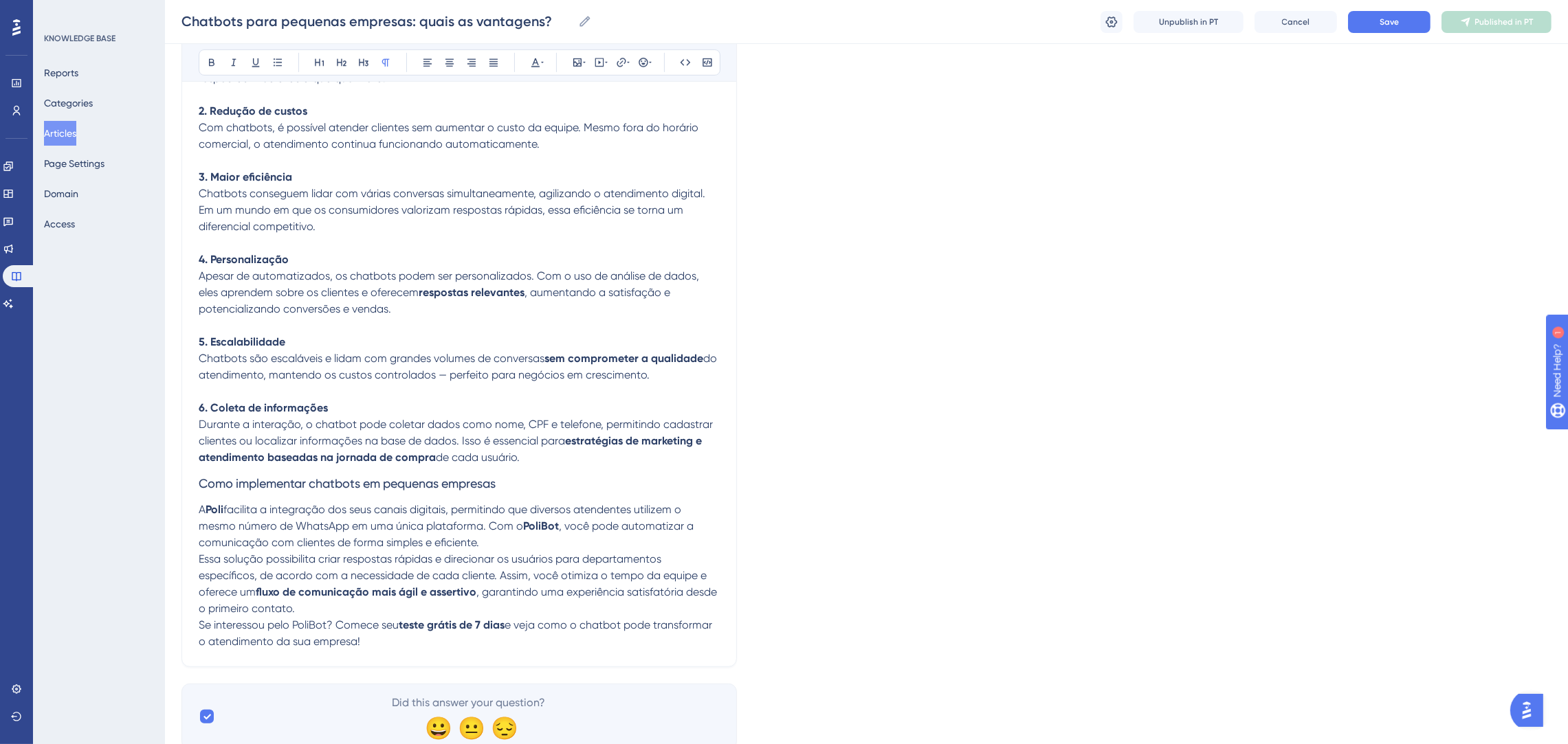
scroll to position [1240, 0]
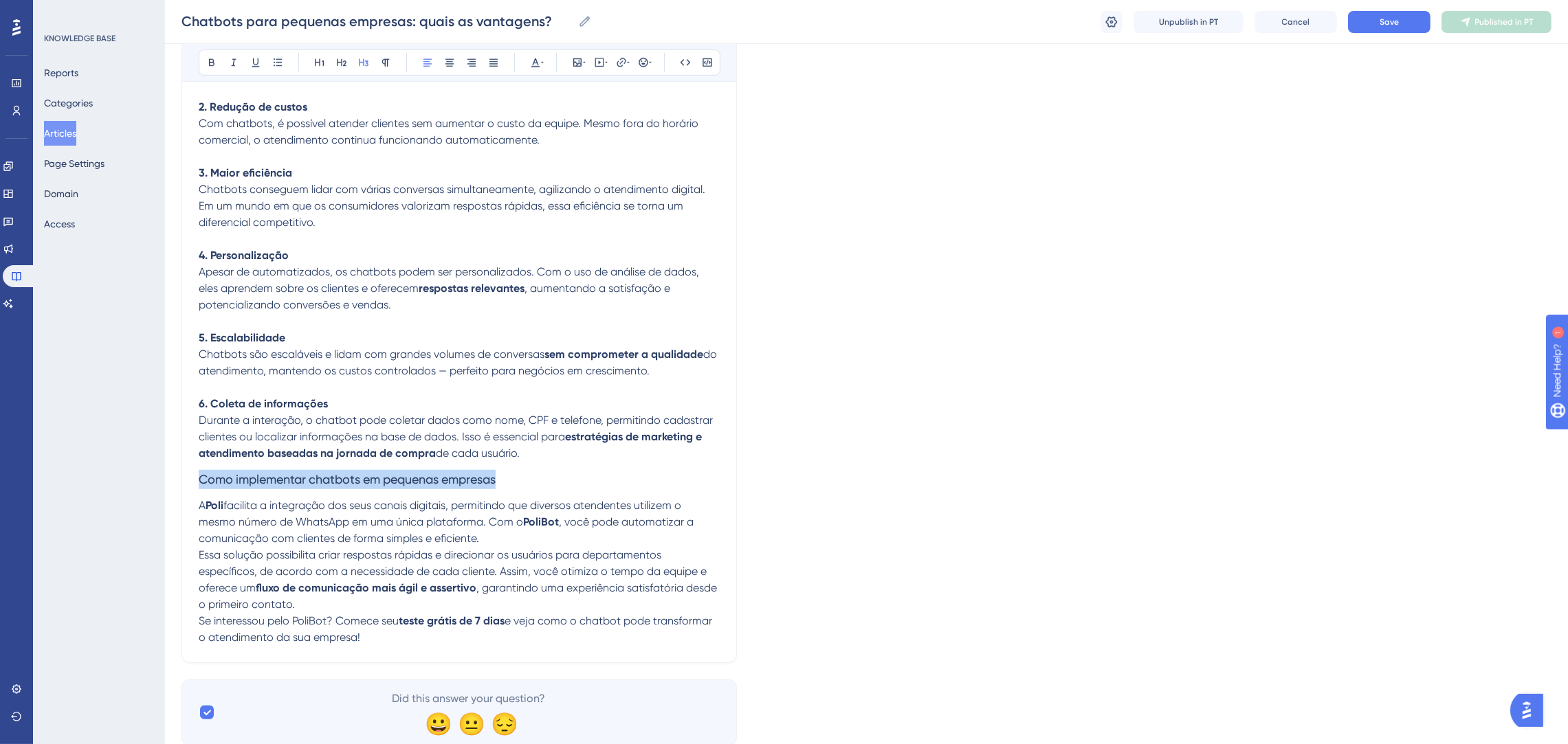
drag, startPoint x: 534, startPoint y: 475, endPoint x: 201, endPoint y: 480, distance: 333.0
click at [201, 480] on h3 "Como implementar chatbots em pequenas empresas" at bounding box center [459, 479] width 521 height 36
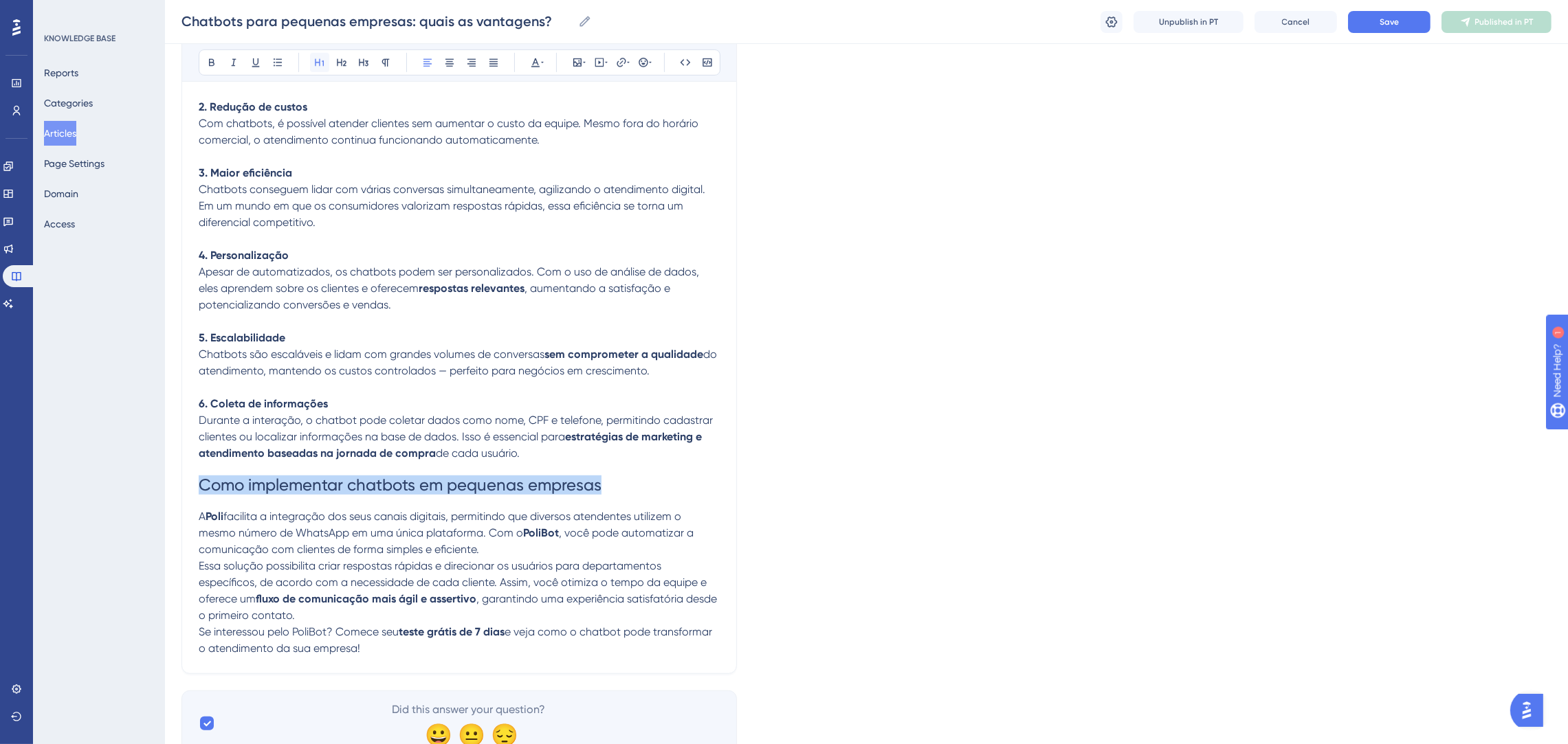
click at [310, 66] on button at bounding box center [320, 63] width 20 height 20
click at [538, 62] on icon at bounding box center [535, 63] width 11 height 11
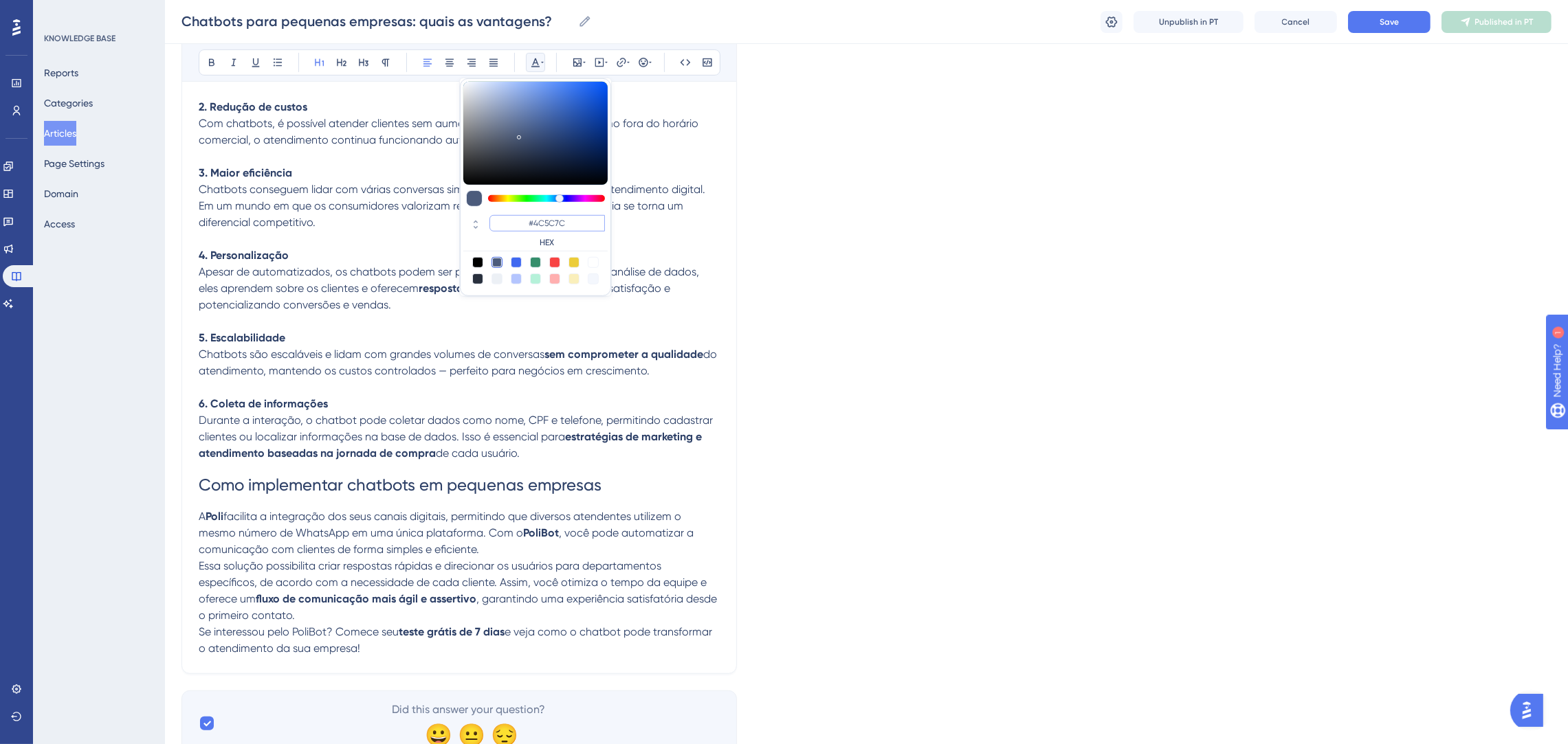
paste input "0000FF"
type input "#0000FF"
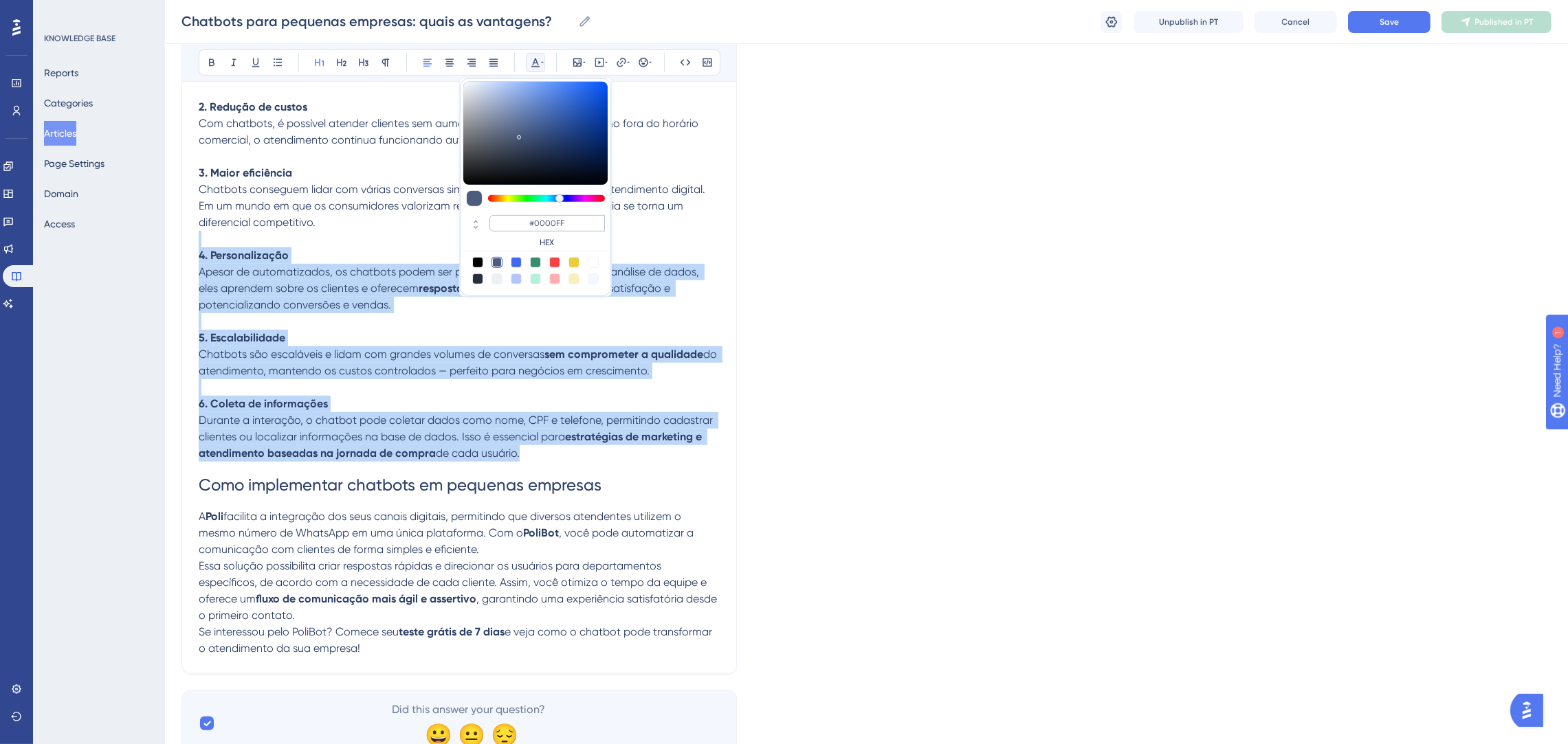
drag, startPoint x: 579, startPoint y: 223, endPoint x: 522, endPoint y: 220, distance: 57.1
click at [522, 220] on input "#0000FF" at bounding box center [546, 223] width 115 height 17
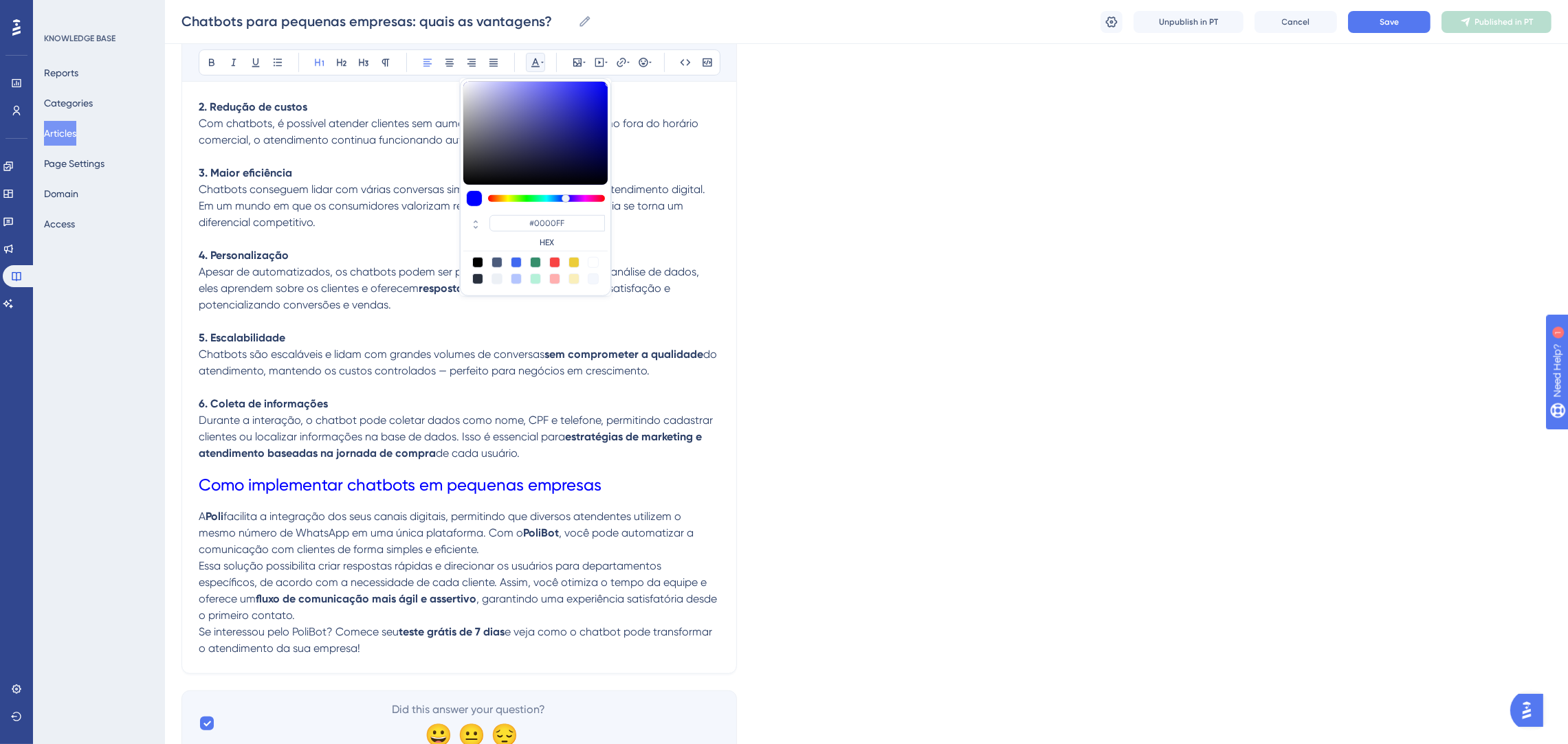
click at [639, 495] on h1 "Como implementar chatbots em pequenas empresas" at bounding box center [459, 485] width 521 height 47
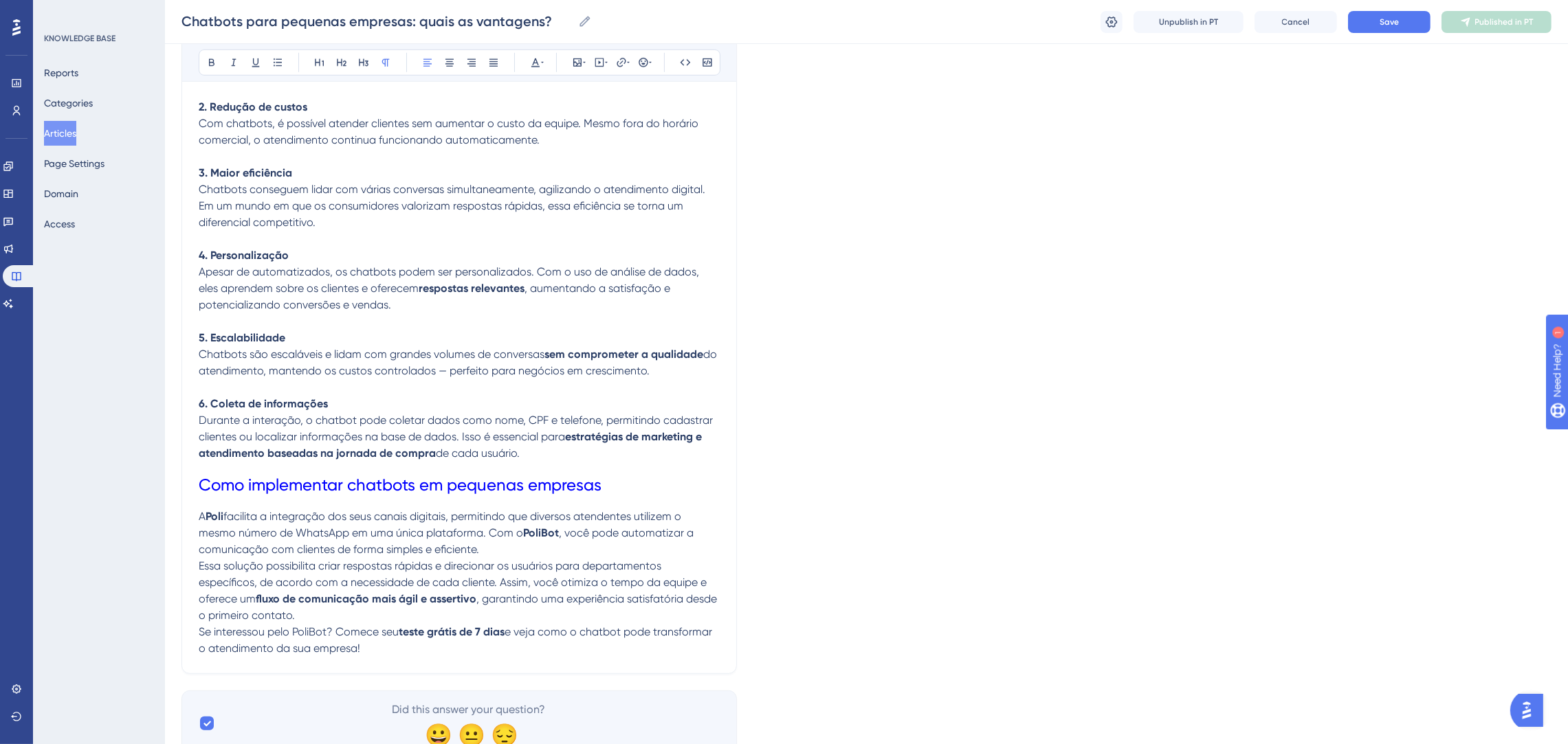
click at [652, 561] on span "Essa solução possibilita criar respostas rápidas e direcionar os usuários para …" at bounding box center [454, 582] width 511 height 46
click at [508, 552] on p "A Poli facilita a integração dos seus canais digitais, permitindo que diversos …" at bounding box center [459, 533] width 521 height 50
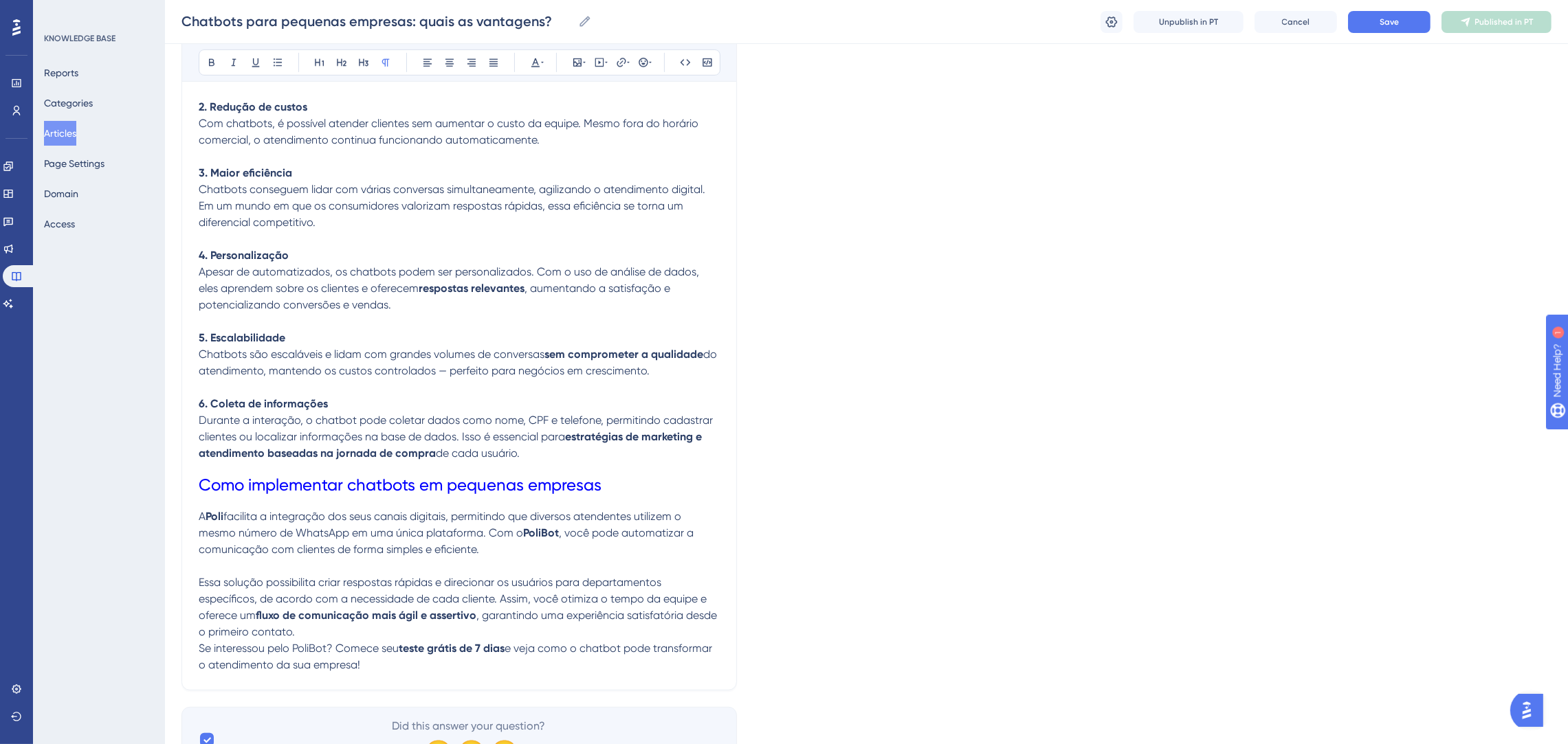
click at [510, 576] on span "Essa solução possibilita criar respostas rápidas e direcionar os usuários para …" at bounding box center [454, 599] width 511 height 46
click at [582, 627] on p "Essa solução possibilita criar respostas rápidas e direcionar os usuários para …" at bounding box center [459, 607] width 521 height 66
drag, startPoint x: 401, startPoint y: 648, endPoint x: 507, endPoint y: 648, distance: 106.0
click at [507, 648] on p "Se interessou pelo PoliBot? Comece seu teste grátis de 7 dias e veja como o cha…" at bounding box center [459, 656] width 521 height 33
click at [625, 62] on icon at bounding box center [621, 62] width 9 height 9
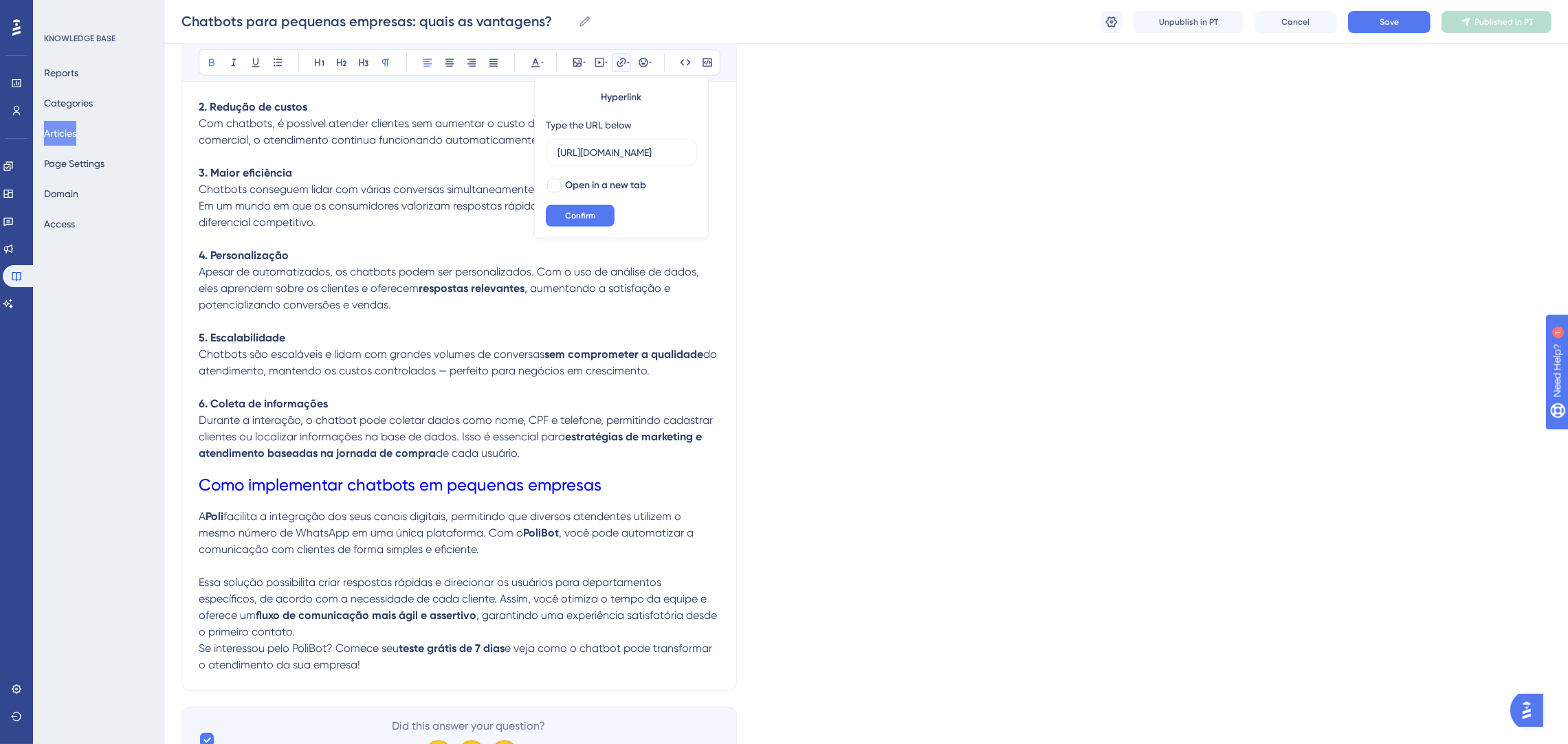
drag, startPoint x: 635, startPoint y: 152, endPoint x: 538, endPoint y: 155, distance: 97.0
click at [538, 155] on div "Hyperlink Type the URL below [URL][DOMAIN_NAME] Open in a new tab Confirm" at bounding box center [621, 158] width 174 height 161
type input "[URL][DOMAIN_NAME]"
click at [591, 217] on span "Confirm" at bounding box center [579, 216] width 30 height 11
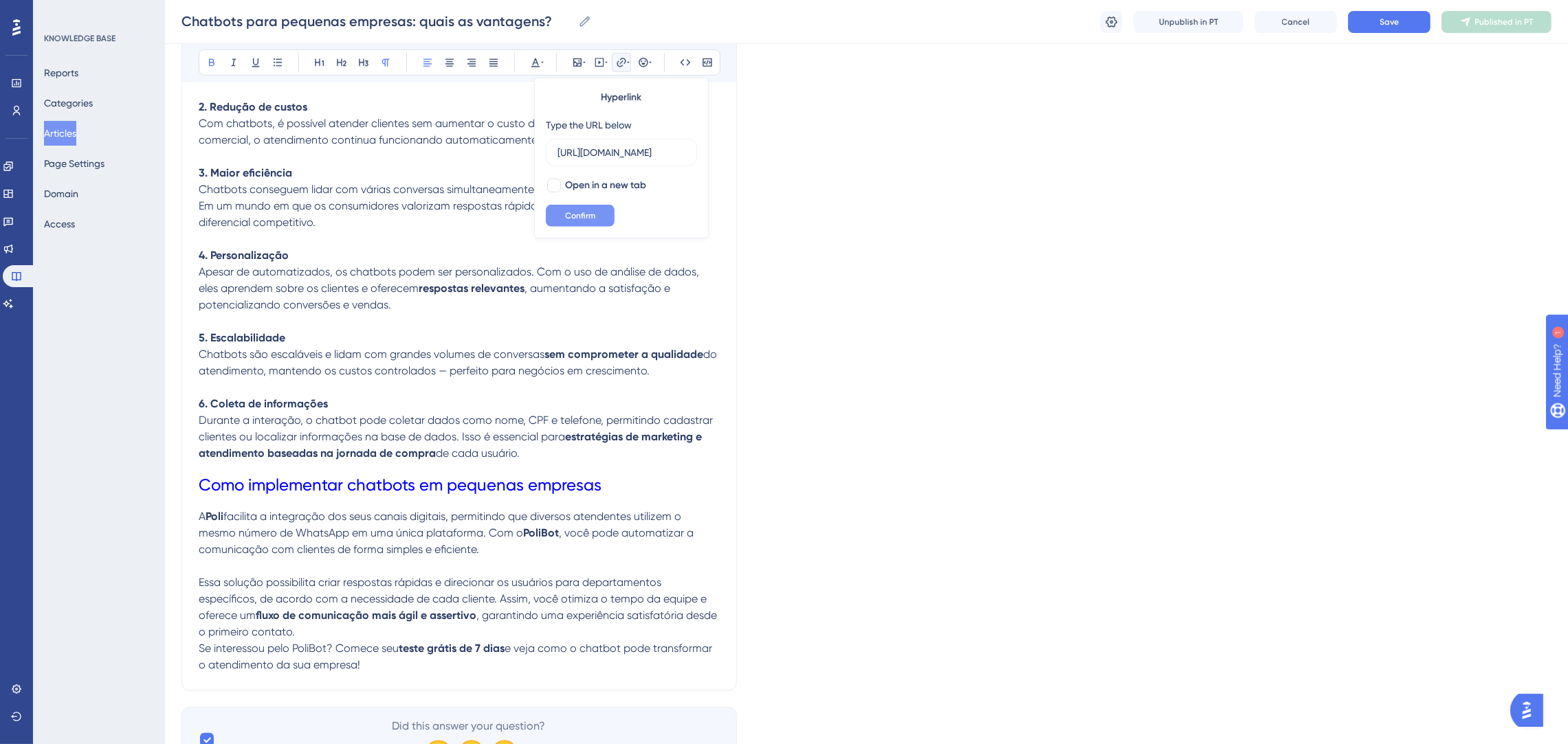
scroll to position [0, 0]
click at [541, 670] on p "Se interessou pelo PoliBot? Comece seu teste grátis de 7 dias e veja como o cha…" at bounding box center [459, 656] width 521 height 33
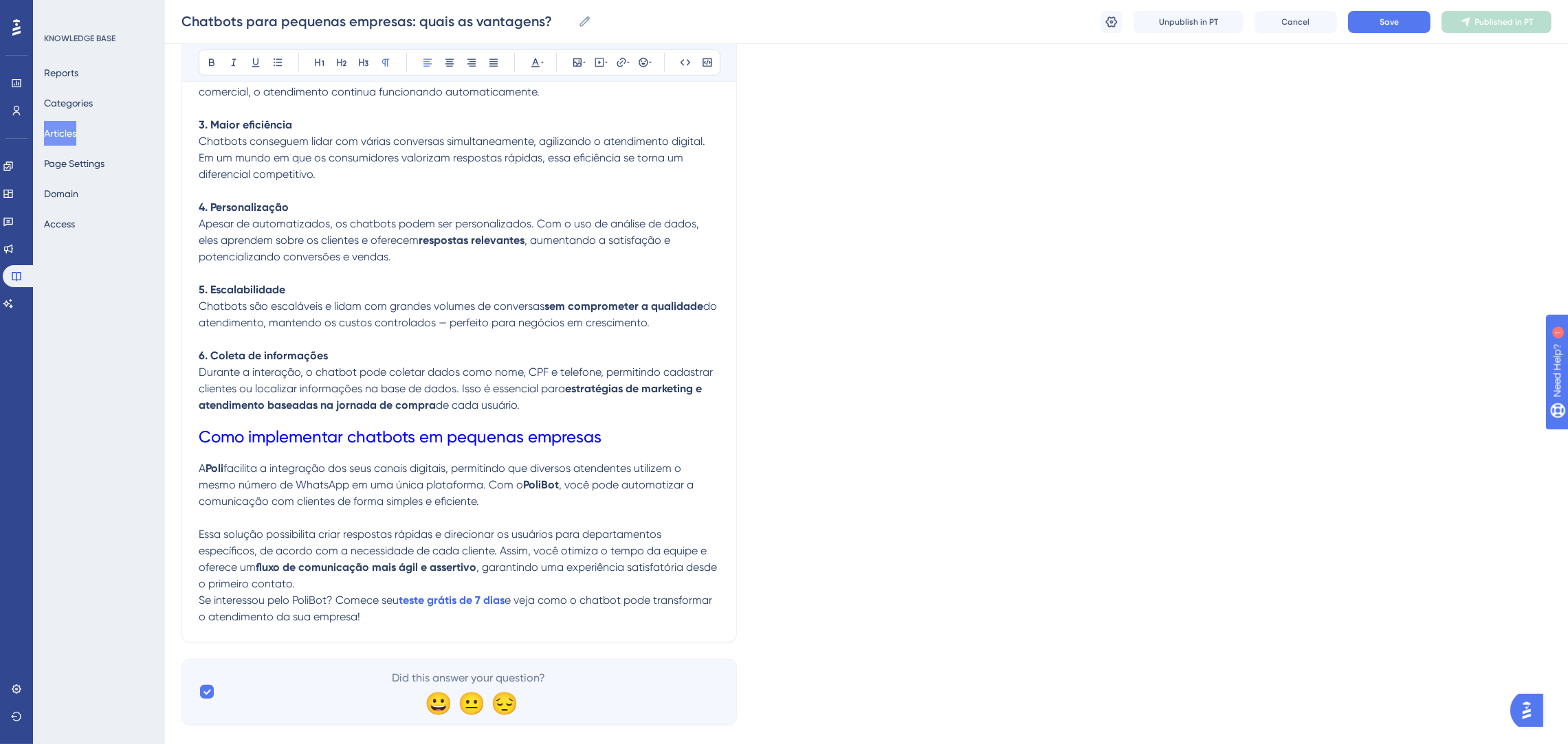
scroll to position [1312, 0]
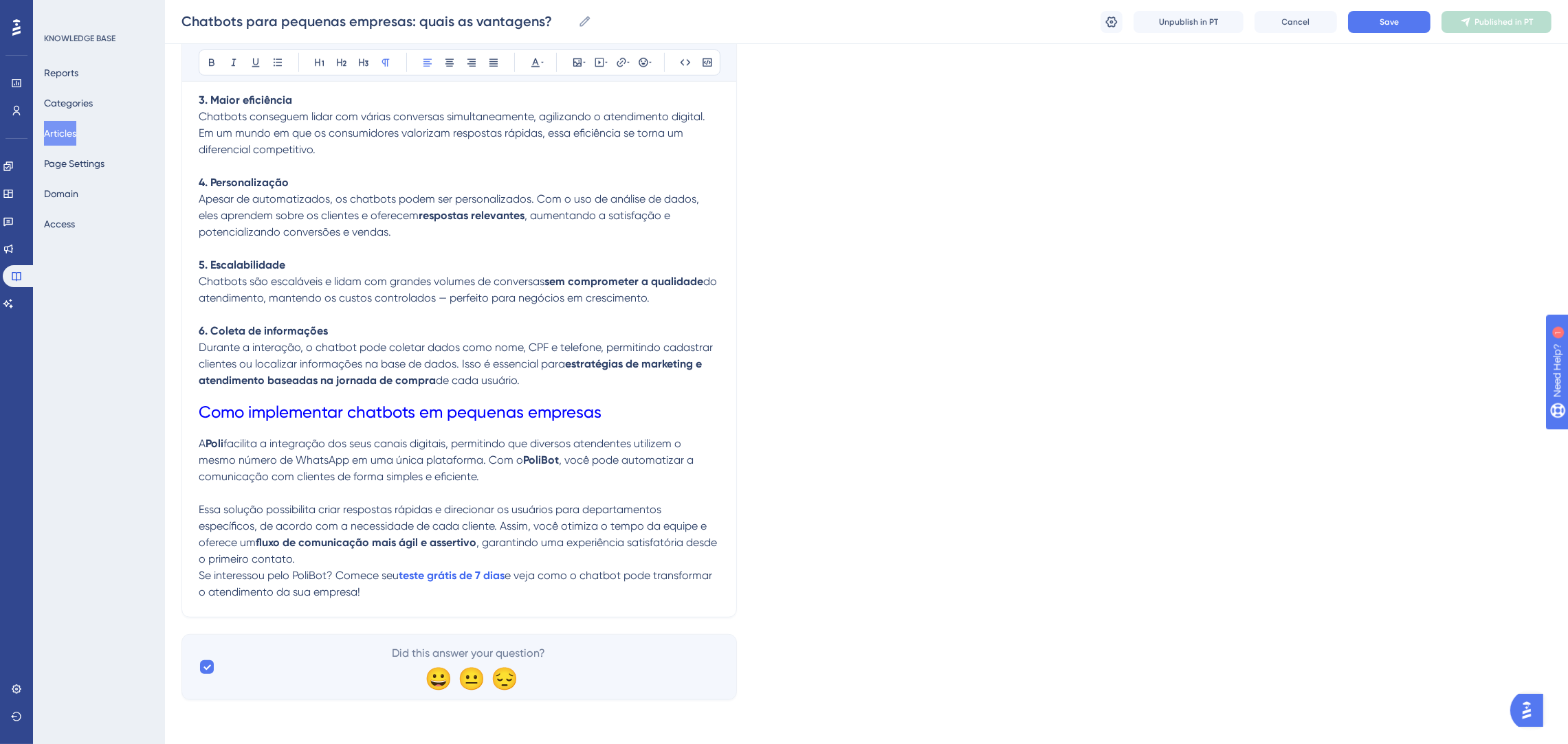
click at [401, 555] on p "Essa solução possibilita criar respostas rápidas e direcionar os usuários para …" at bounding box center [459, 534] width 521 height 66
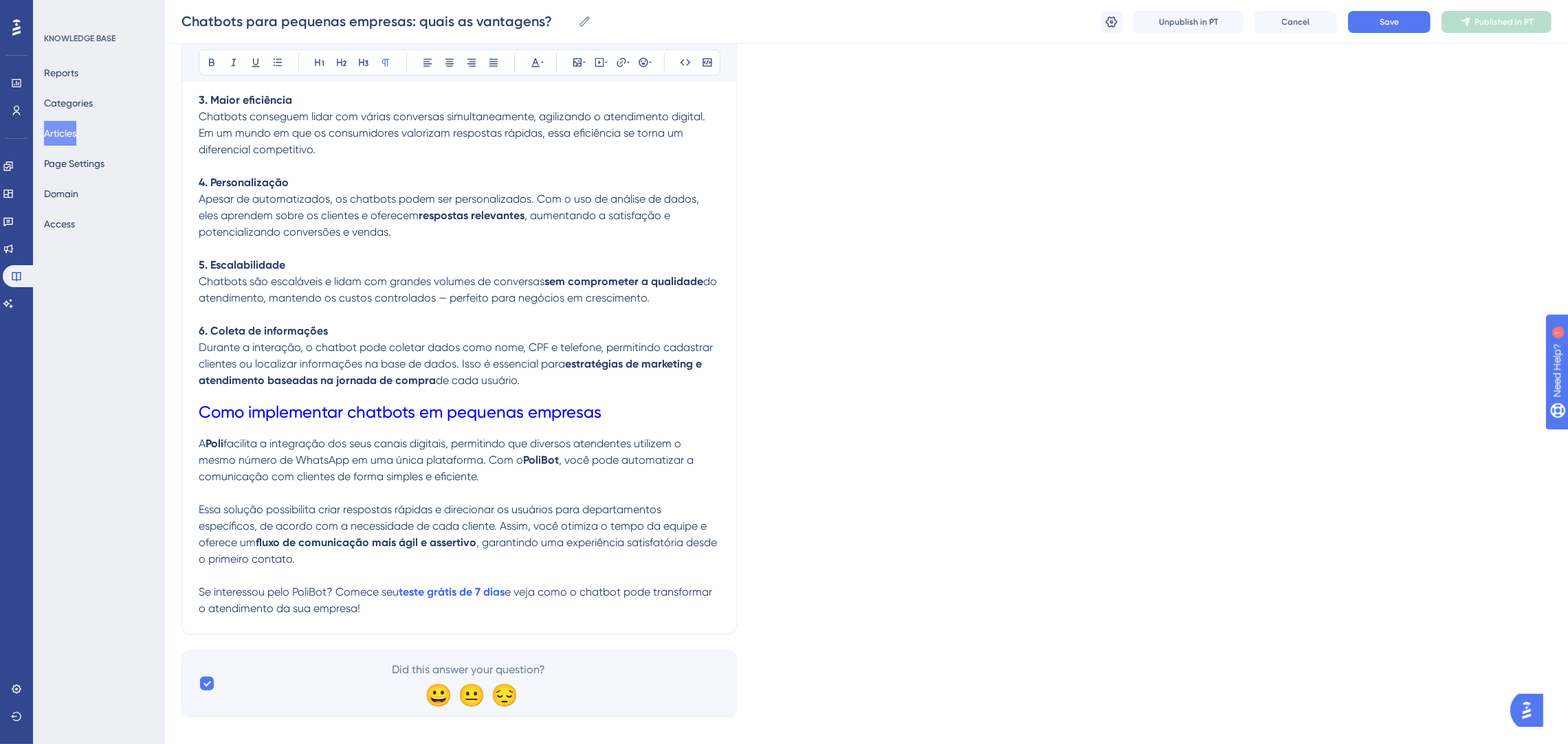
click at [399, 567] on p at bounding box center [459, 575] width 521 height 17
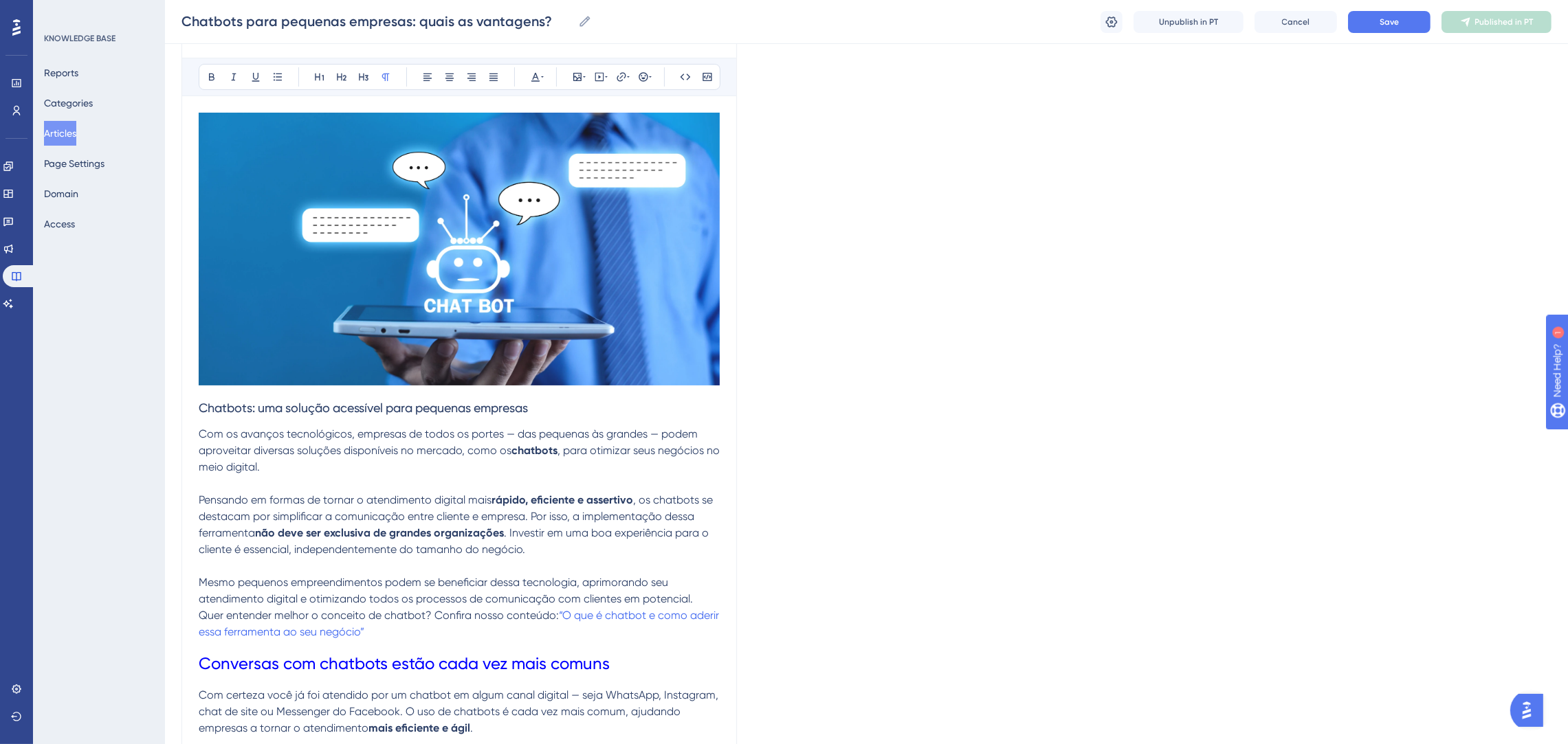
scroll to position [76, 0]
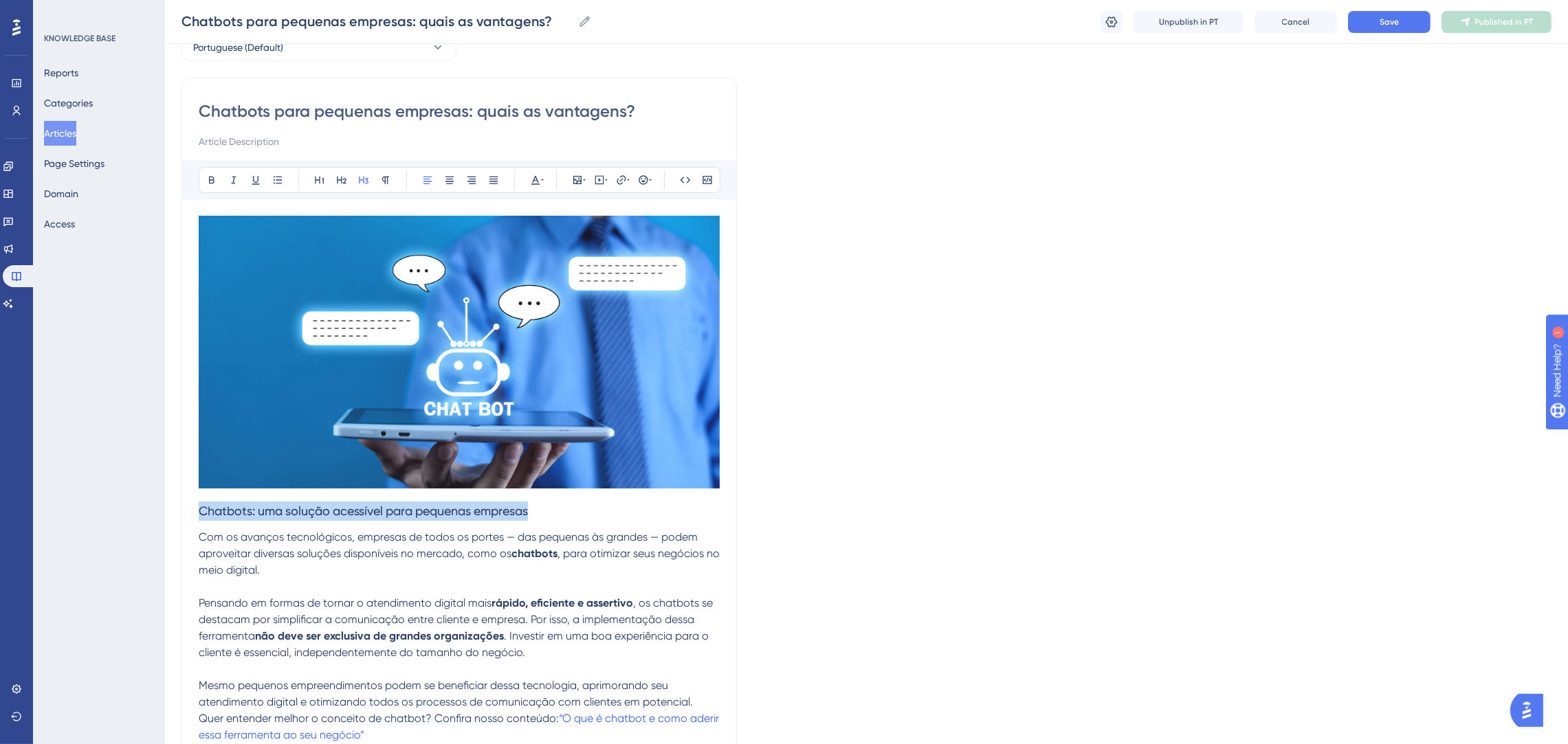
drag, startPoint x: 539, startPoint y: 505, endPoint x: 166, endPoint y: 508, distance: 373.0
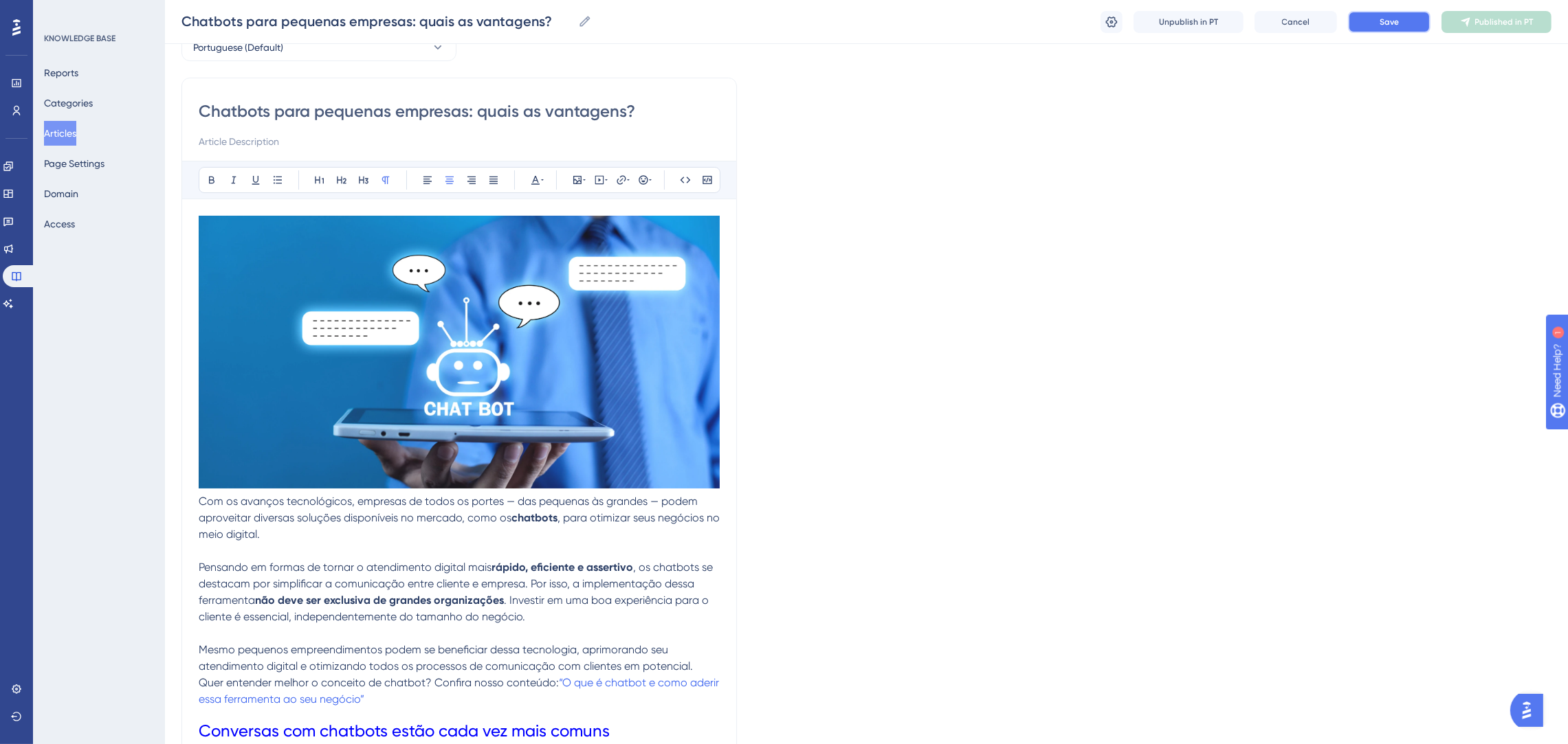
click at [1397, 21] on span "Save" at bounding box center [1389, 22] width 20 height 11
click at [1467, 22] on icon at bounding box center [1470, 22] width 11 height 11
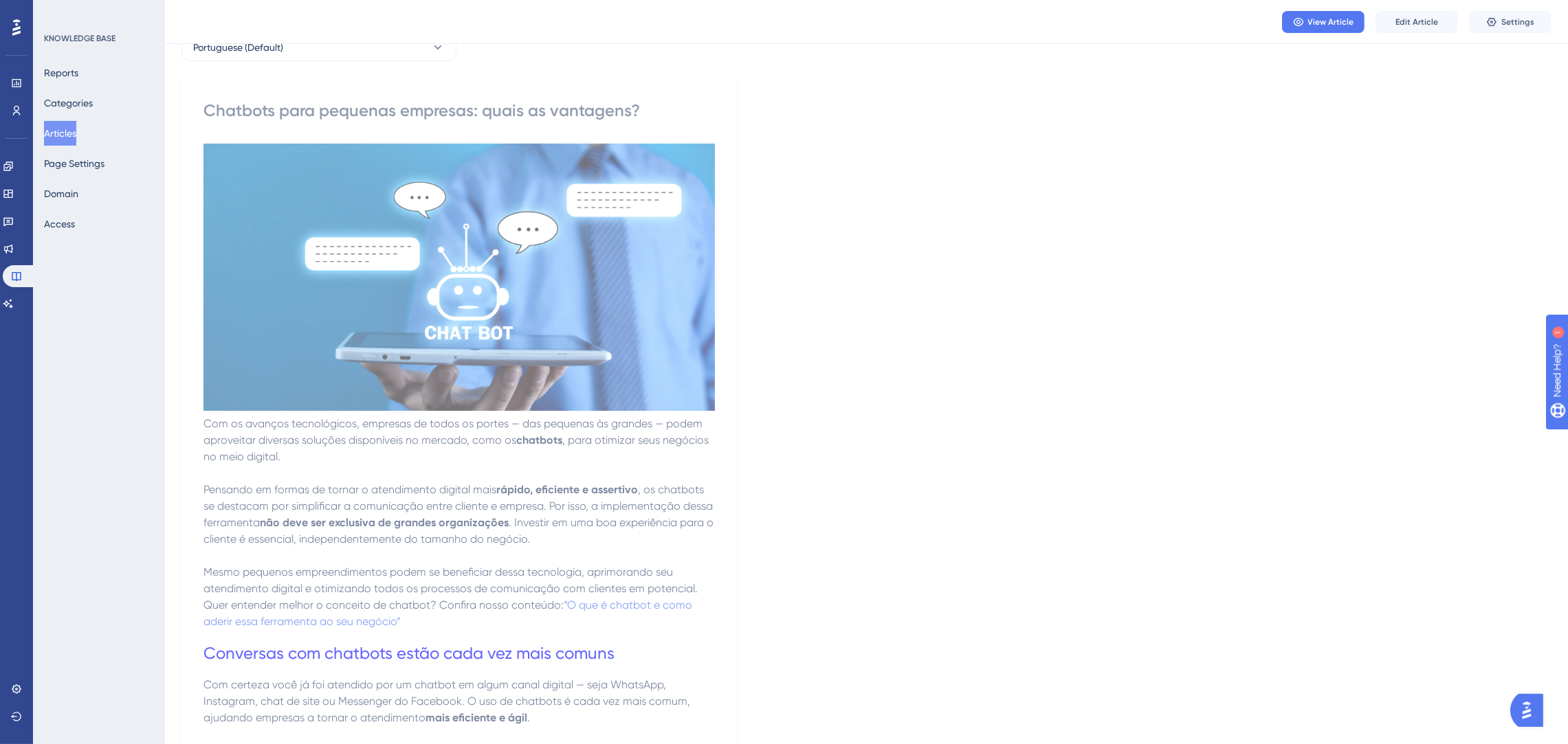
click at [64, 133] on button "Articles" at bounding box center [60, 133] width 32 height 24
